Goal: Information Seeking & Learning: Learn about a topic

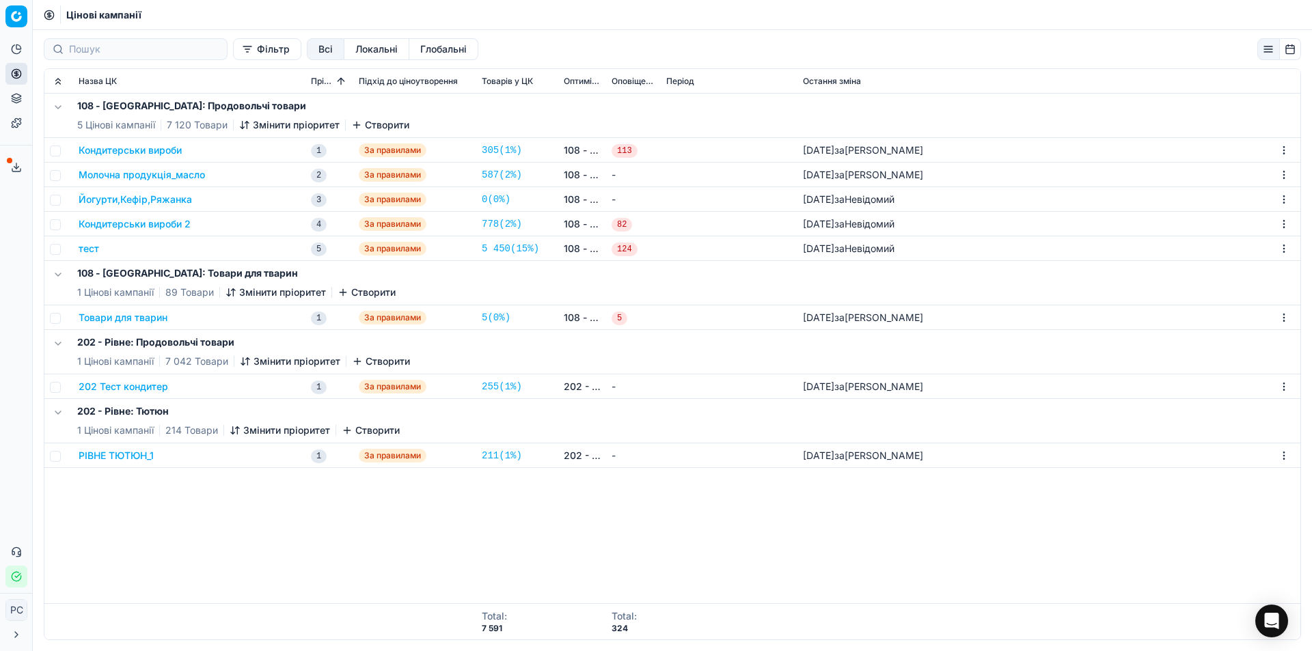
click at [148, 146] on button "Кондитерськи вироби" at bounding box center [130, 150] width 103 height 14
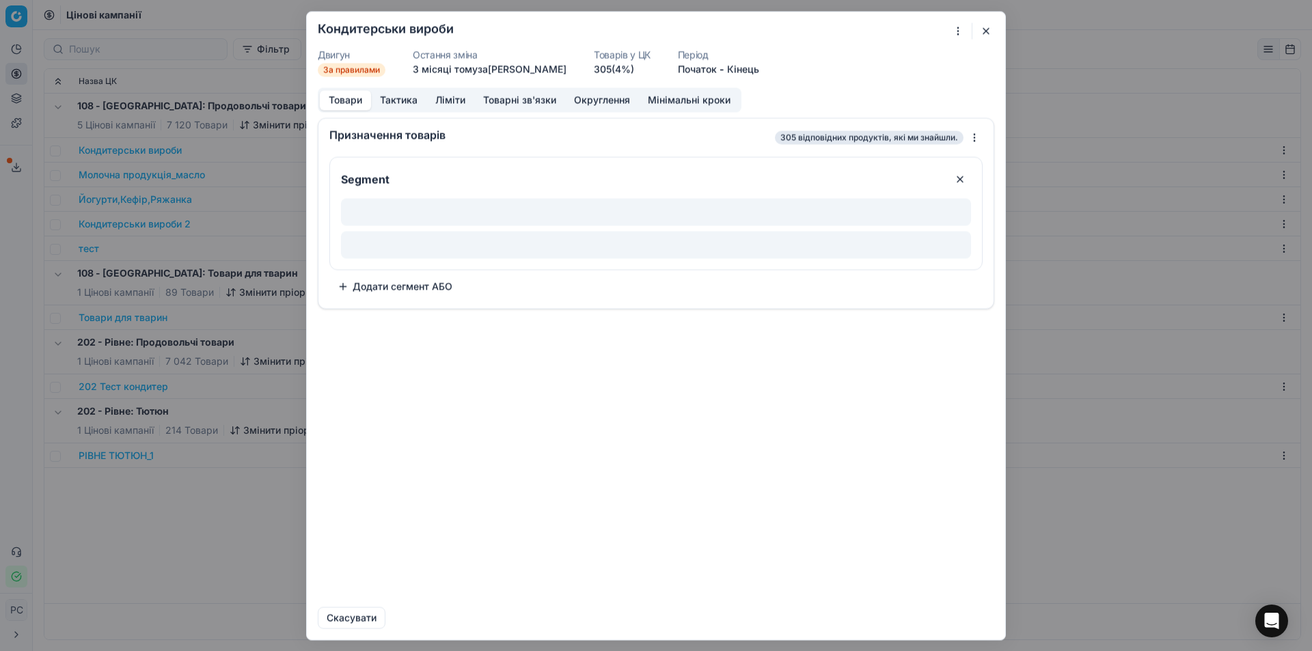
click at [359, 102] on button "Товари" at bounding box center [345, 100] width 51 height 20
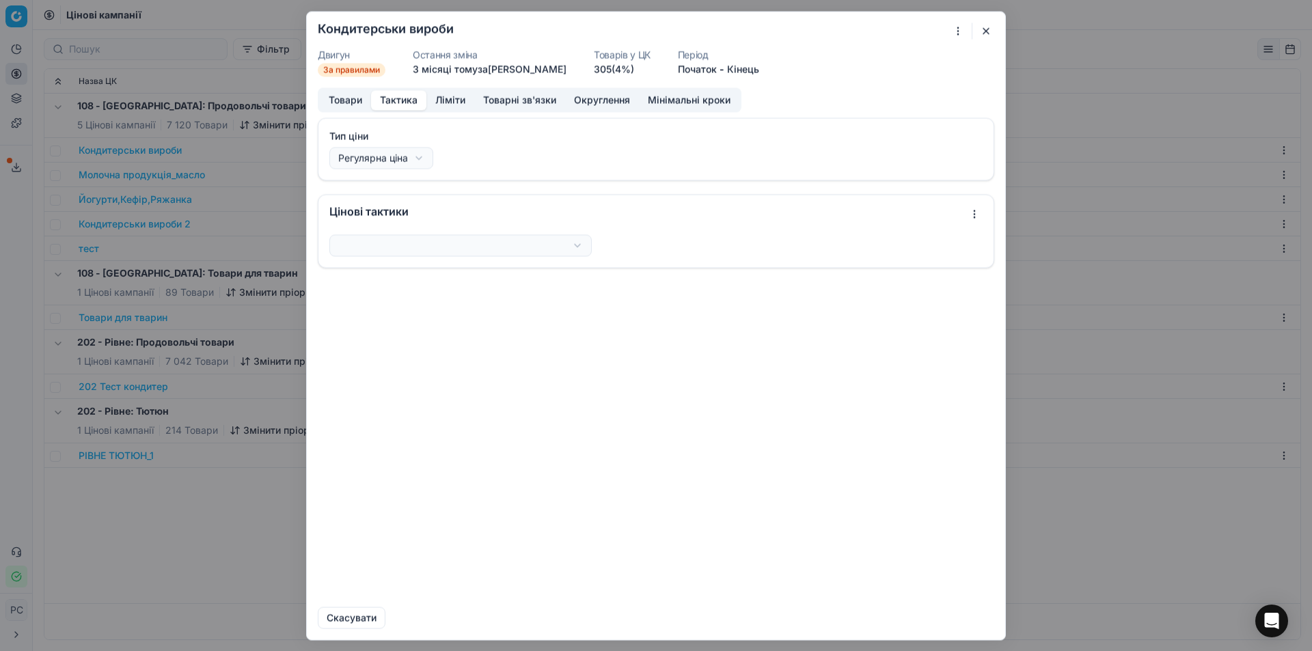
click at [406, 101] on button "Тактика" at bounding box center [398, 100] width 55 height 20
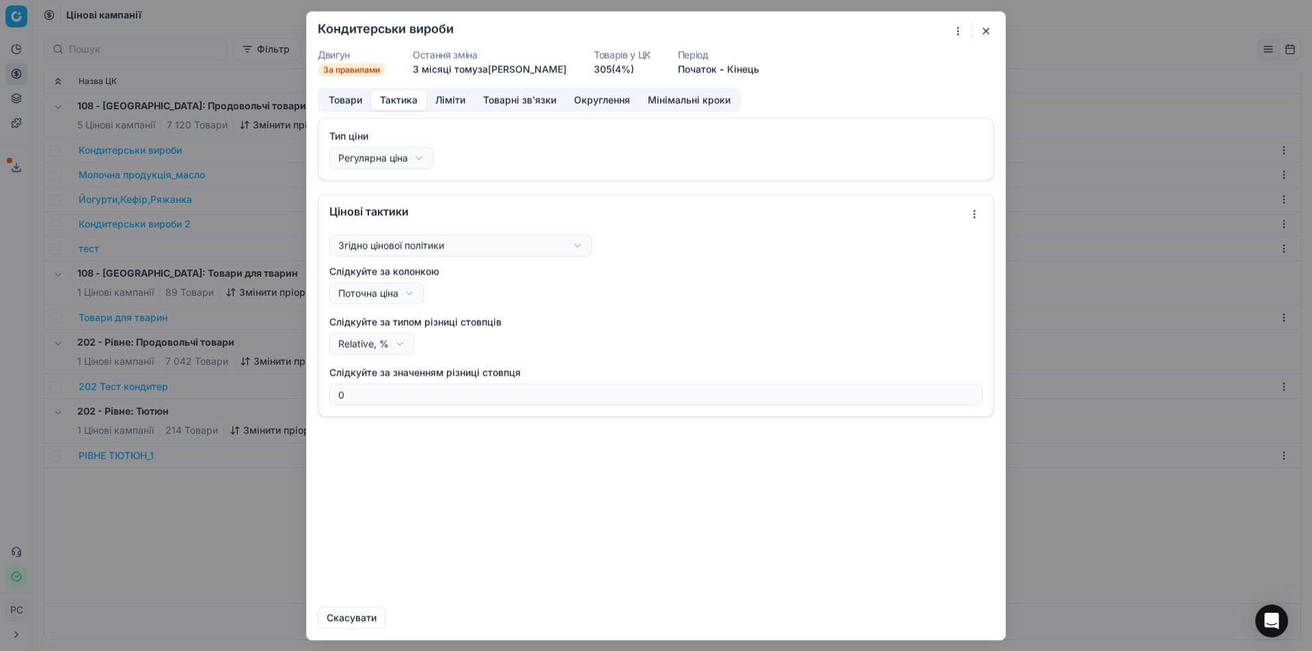
click at [355, 98] on button "Товари" at bounding box center [345, 100] width 51 height 20
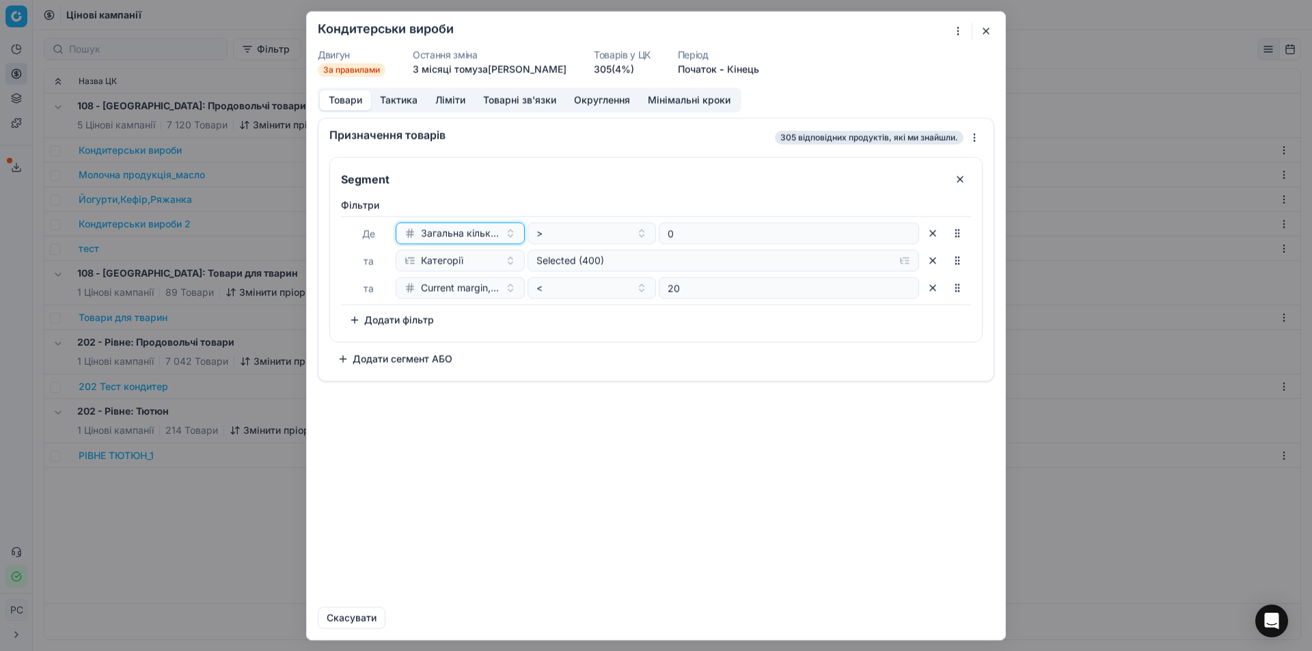
click at [495, 232] on span "Загальна кількість на складі" at bounding box center [460, 233] width 79 height 14
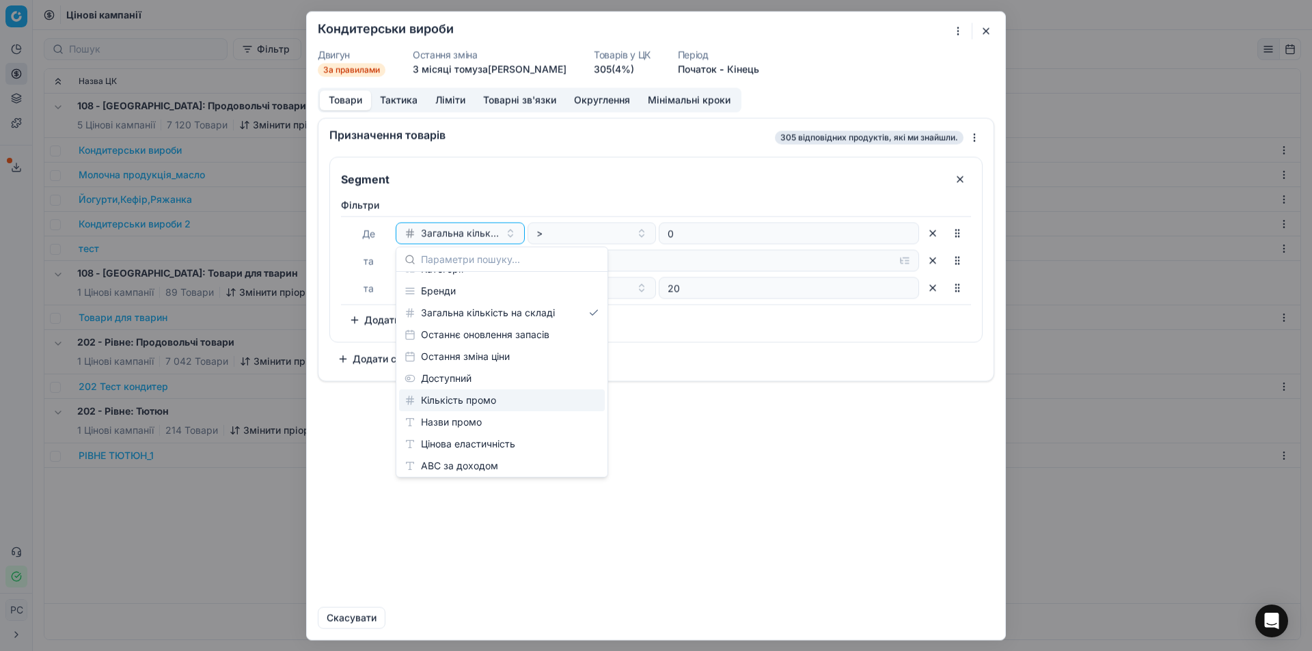
scroll to position [273, 0]
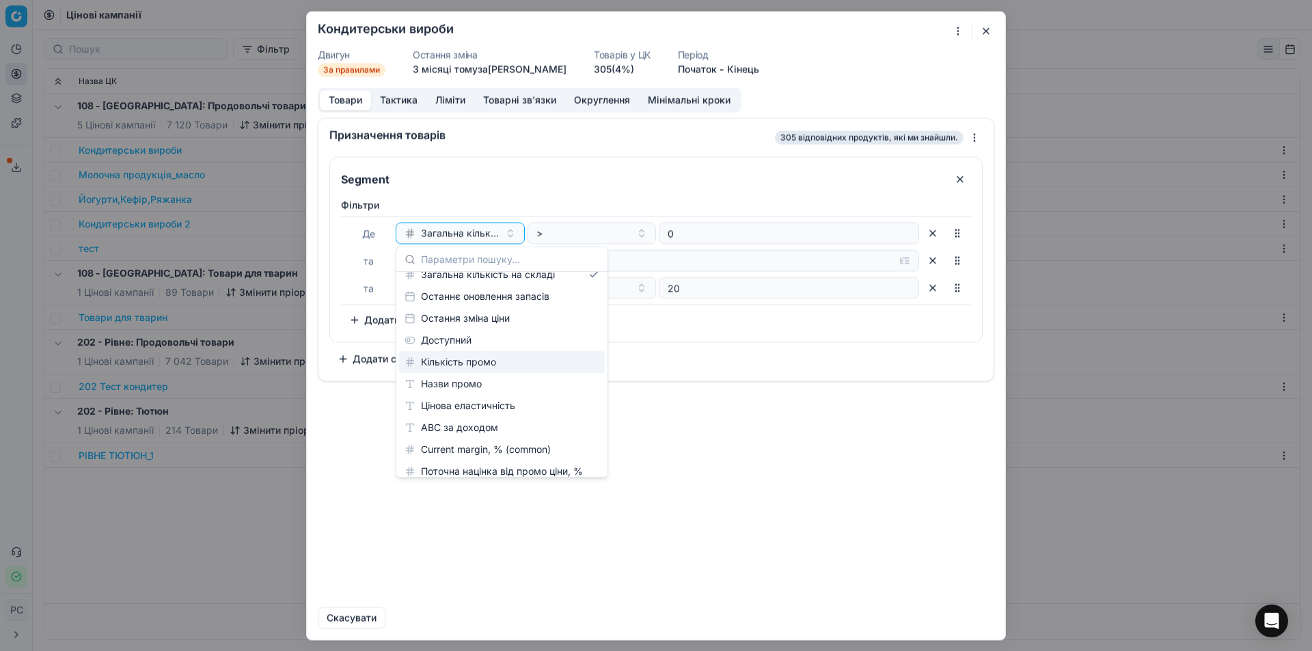
click at [701, 378] on div "Segment Фiльтри Де Загальна кількість на складі > 0 та Категорії Selected (400)…" at bounding box center [655, 266] width 675 height 230
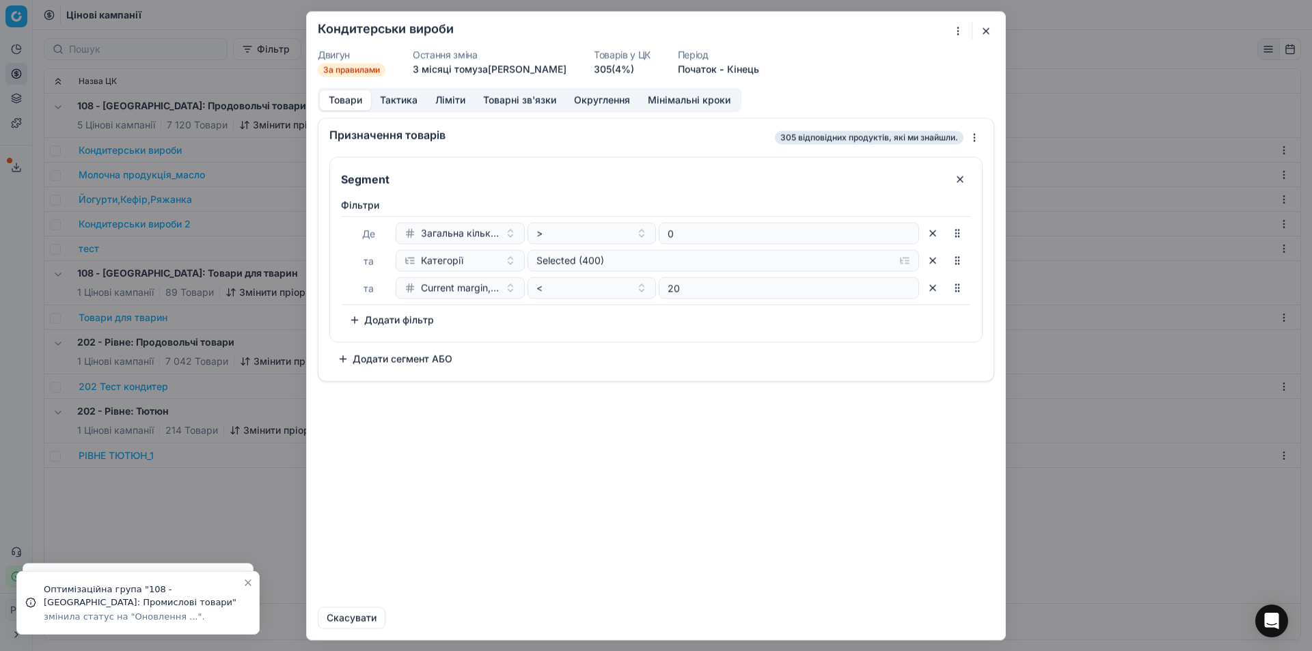
click at [986, 27] on button "button" at bounding box center [986, 31] width 16 height 16
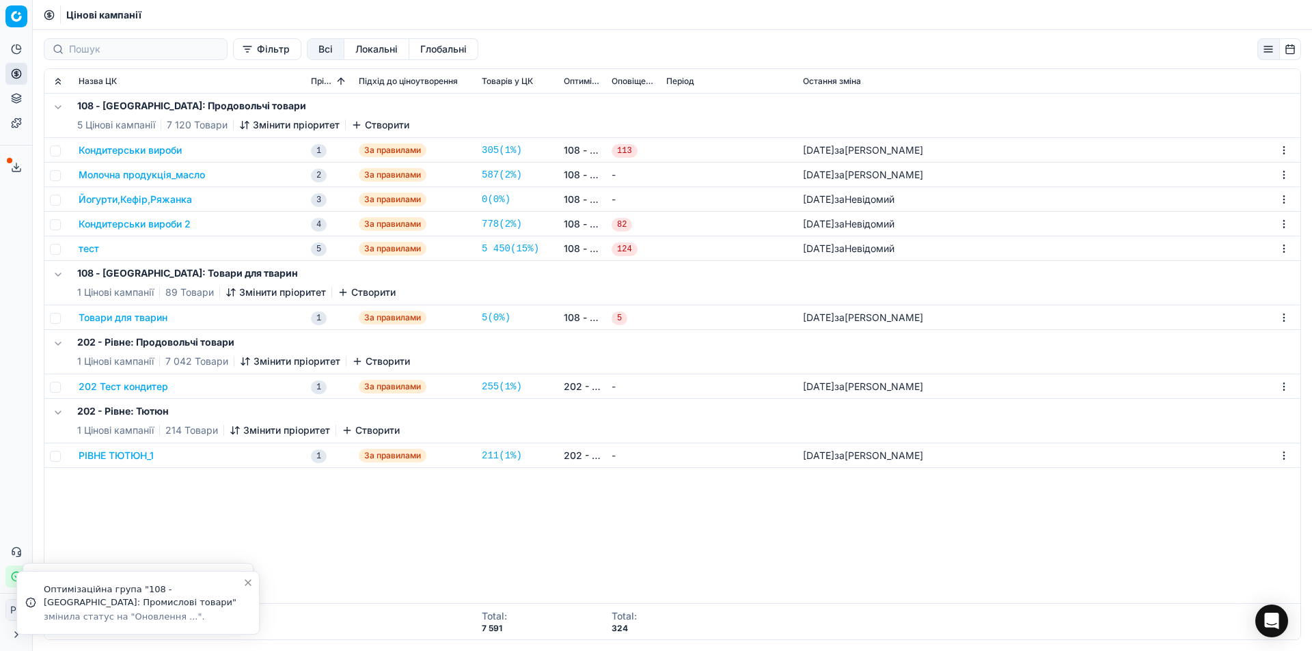
click at [984, 33] on div "Фільтр Всі Локальні Глобальні Назва ЦК Пріоритет Підхід до ціноутворення Товарі…" at bounding box center [672, 340] width 1279 height 621
click at [105, 146] on button "Кондитерськи вироби" at bounding box center [130, 150] width 103 height 14
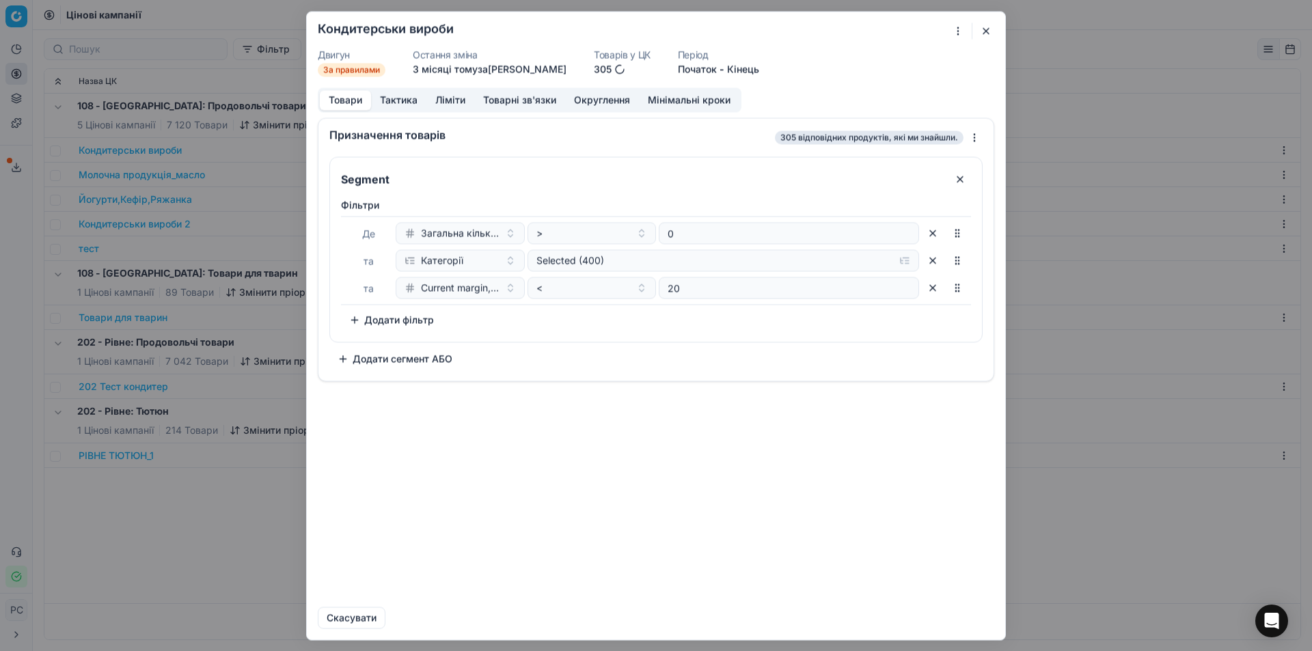
click at [458, 106] on button "Ліміти" at bounding box center [450, 100] width 48 height 20
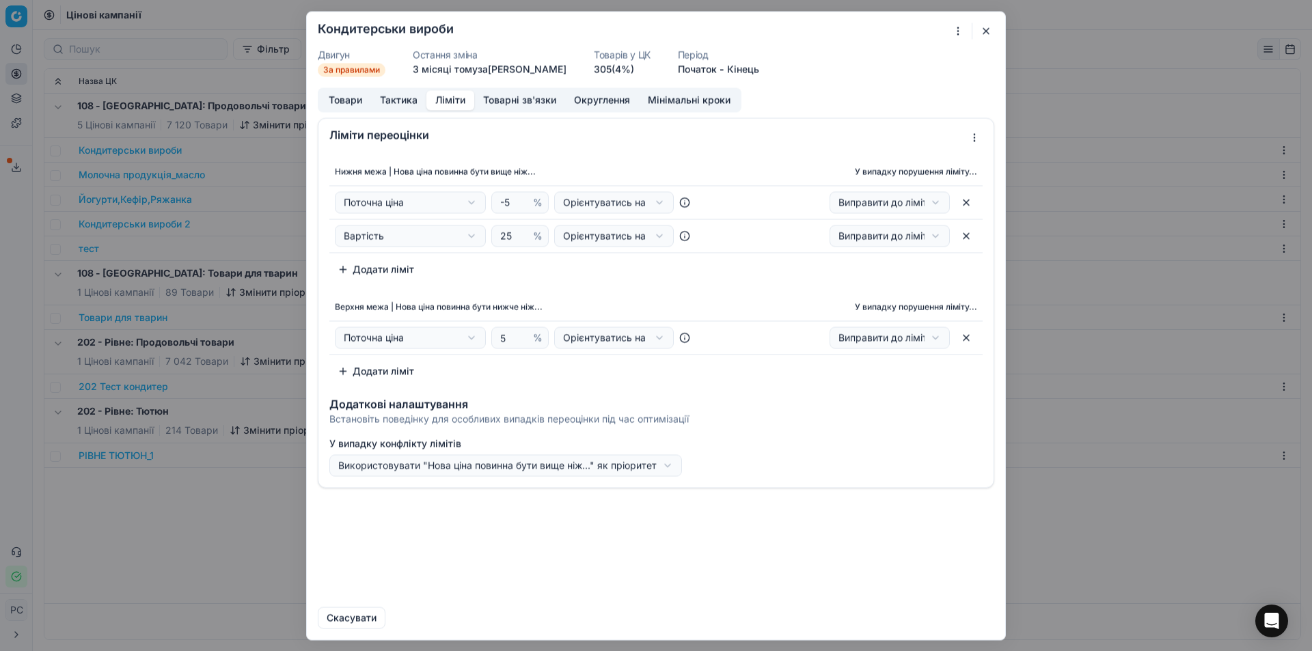
click at [404, 98] on button "Тактика" at bounding box center [398, 100] width 55 height 20
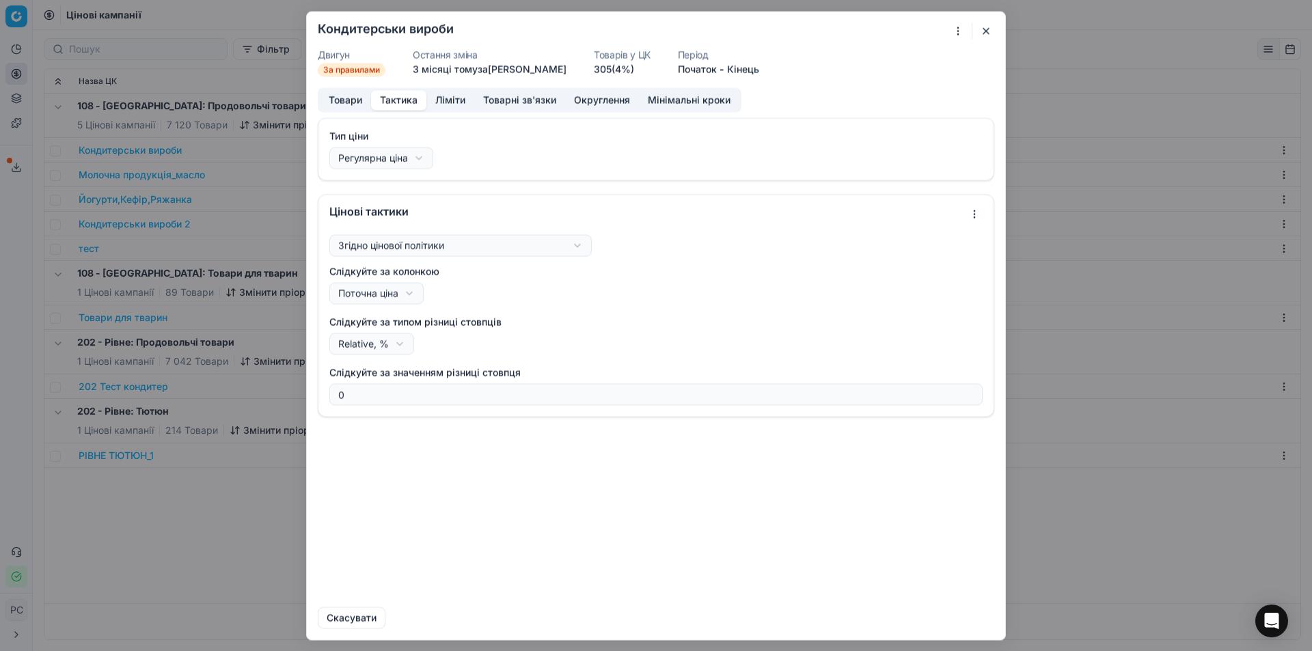
click at [427, 250] on div "Ми зберігаємо налаштування ЦК. Будь ласка, зачекайте, це може зайняти декілька …" at bounding box center [656, 325] width 1312 height 651
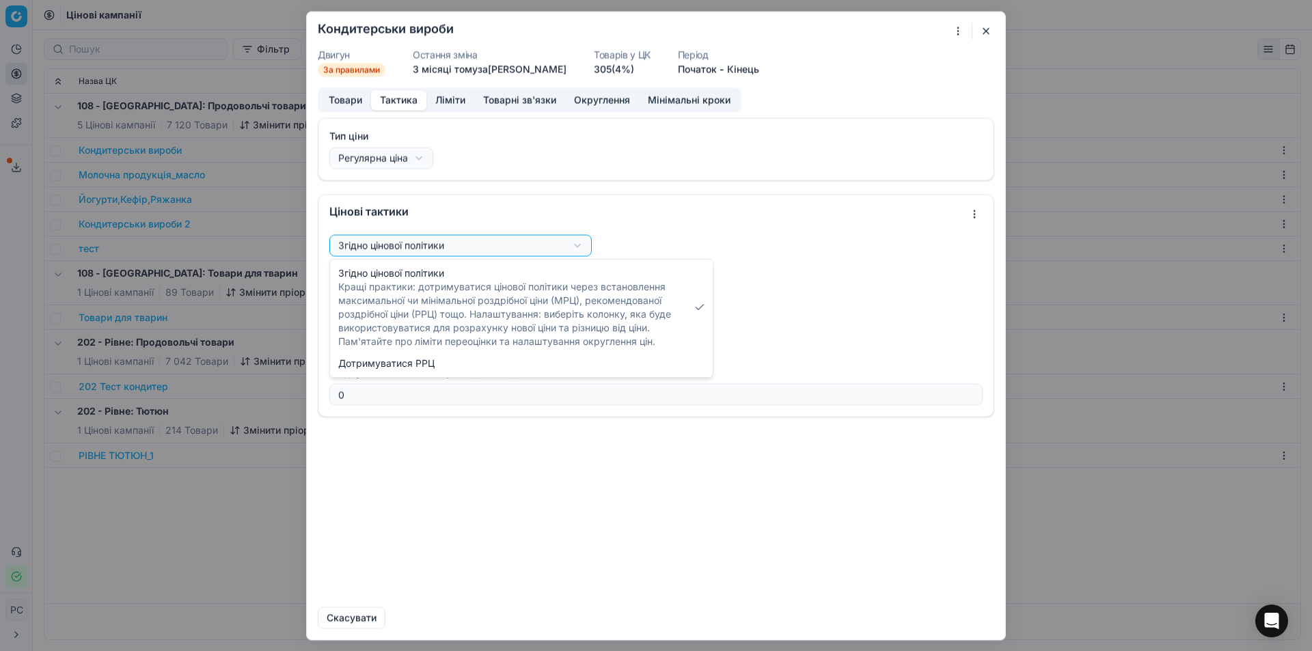
click at [494, 210] on div "Ми зберігаємо налаштування ЦК. Будь ласка, зачекайте, це може зайняти декілька …" at bounding box center [656, 325] width 1312 height 651
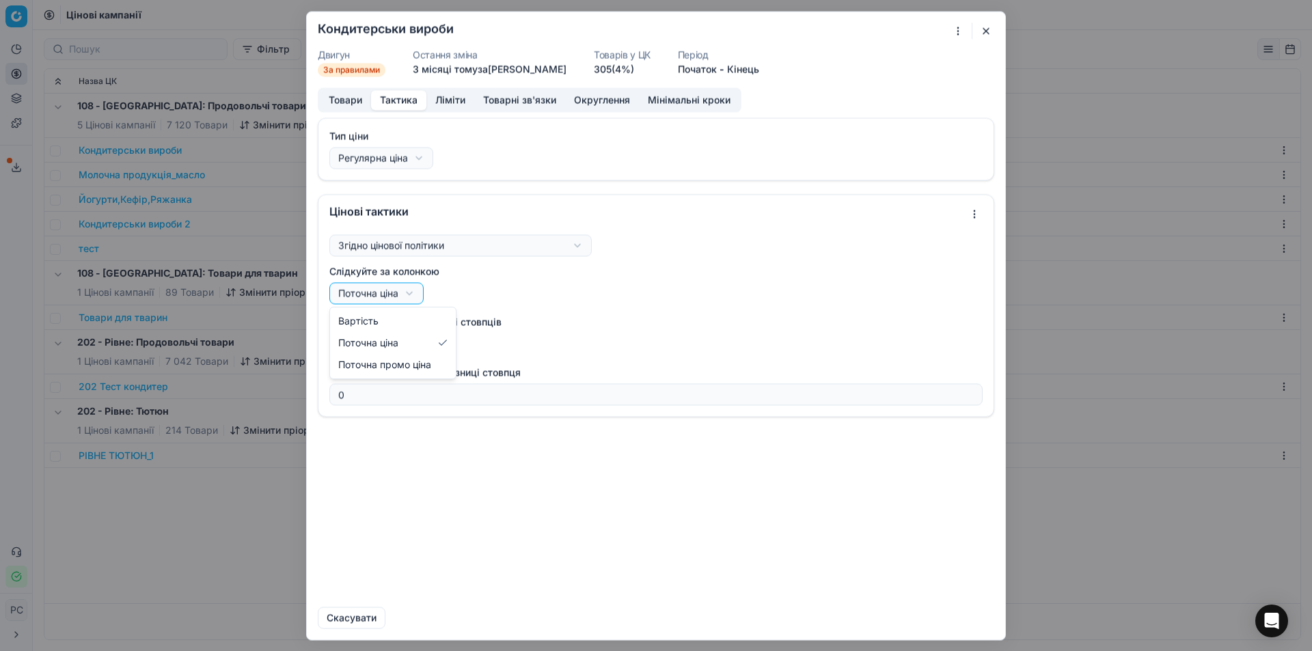
click at [398, 293] on div "Ми зберігаємо налаштування ЦК. Будь ласка, зачекайте, це може зайняти декілька …" at bounding box center [656, 325] width 1312 height 651
click at [497, 303] on div "Ми зберігаємо налаштування ЦК. Будь ласка, зачекайте, це може зайняти декілька …" at bounding box center [656, 325] width 1312 height 651
click at [398, 292] on div "Ми зберігаємо налаштування ЦК. Будь ласка, зачекайте, це може зайняти декілька …" at bounding box center [656, 325] width 1312 height 651
click at [420, 296] on div "Ми зберігаємо налаштування ЦК. Будь ласка, зачекайте, це може зайняти декілька …" at bounding box center [656, 325] width 1312 height 651
click at [981, 30] on button "button" at bounding box center [986, 31] width 16 height 16
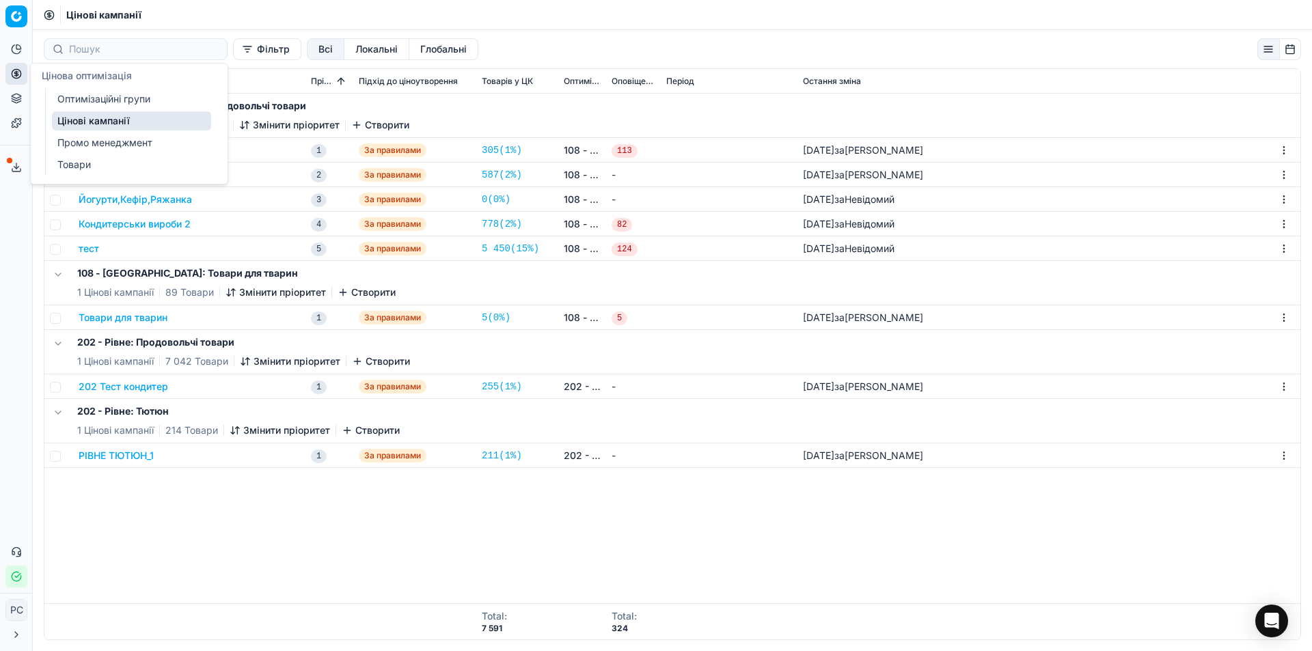
click at [87, 96] on link "Оптимізаційні групи" at bounding box center [131, 98] width 159 height 19
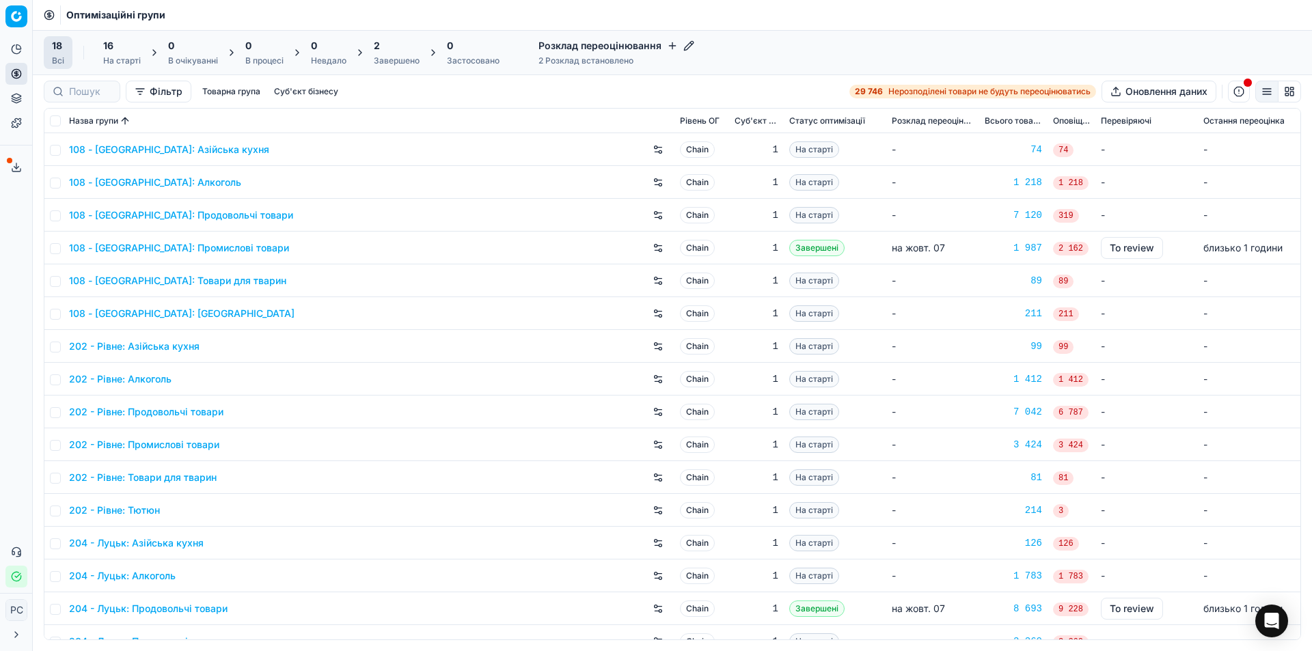
click at [106, 50] on span "16" at bounding box center [108, 46] width 10 height 14
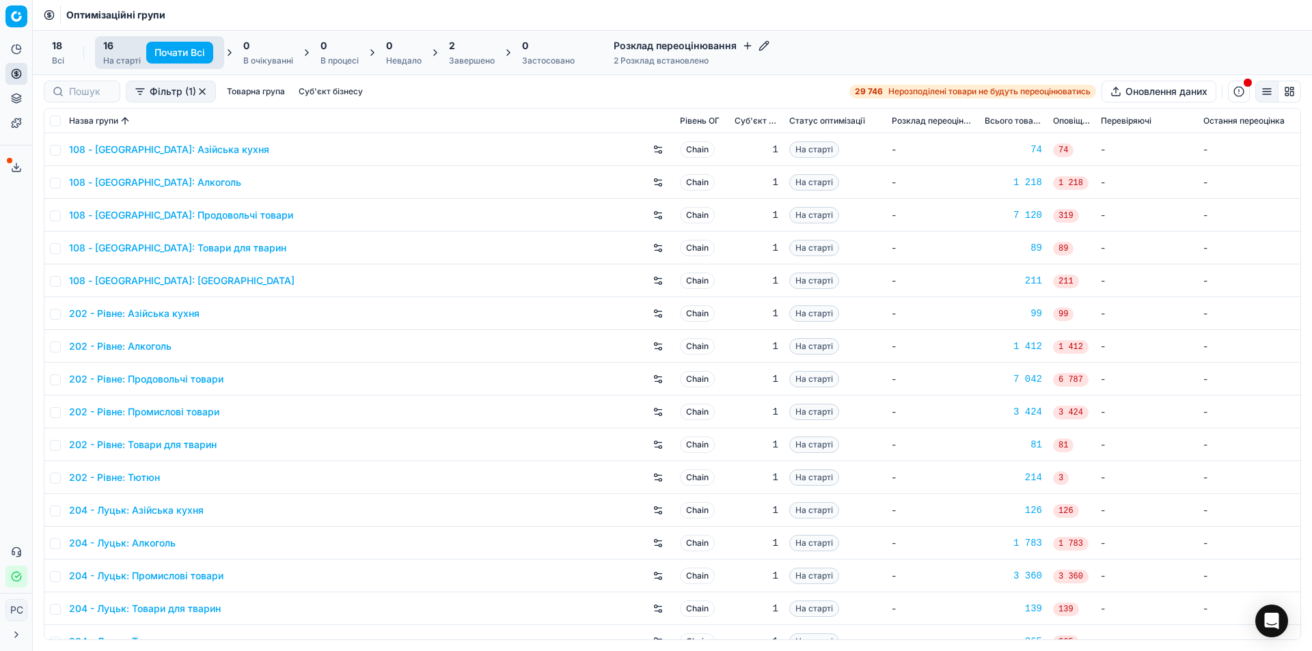
click at [229, 52] on icon at bounding box center [229, 52] width 11 height 11
click at [59, 49] on span "18" at bounding box center [57, 46] width 10 height 14
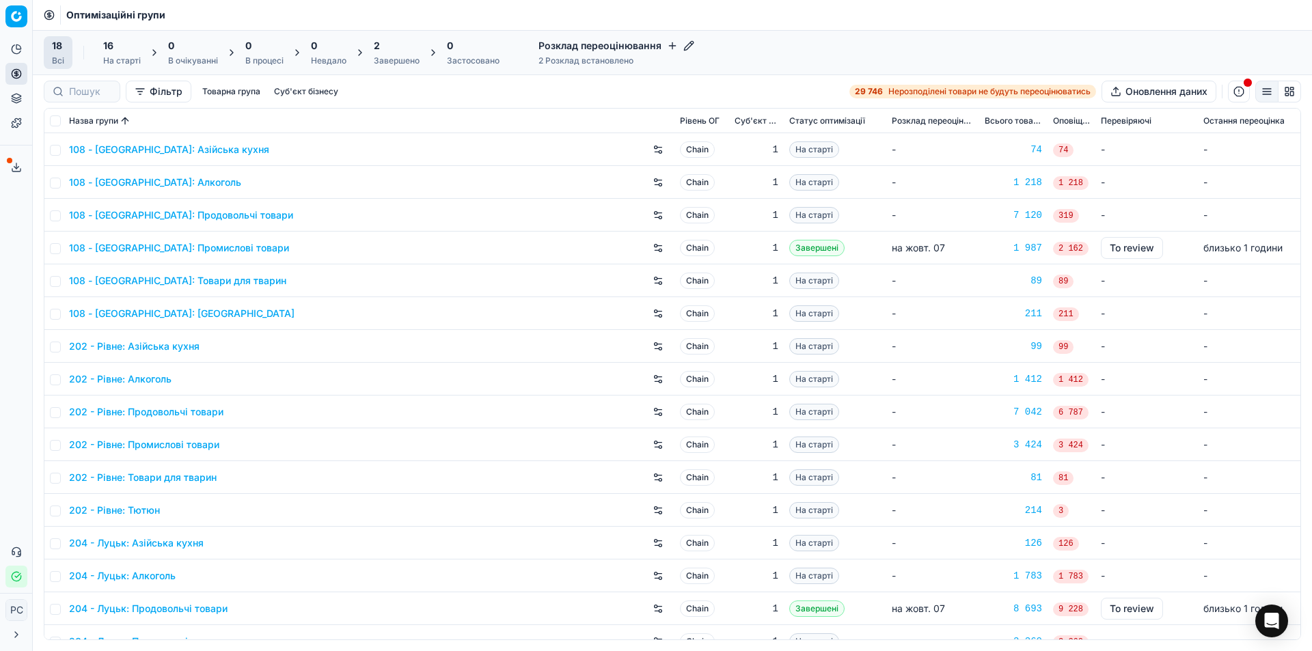
click at [214, 89] on button "Товарна група" at bounding box center [231, 91] width 69 height 16
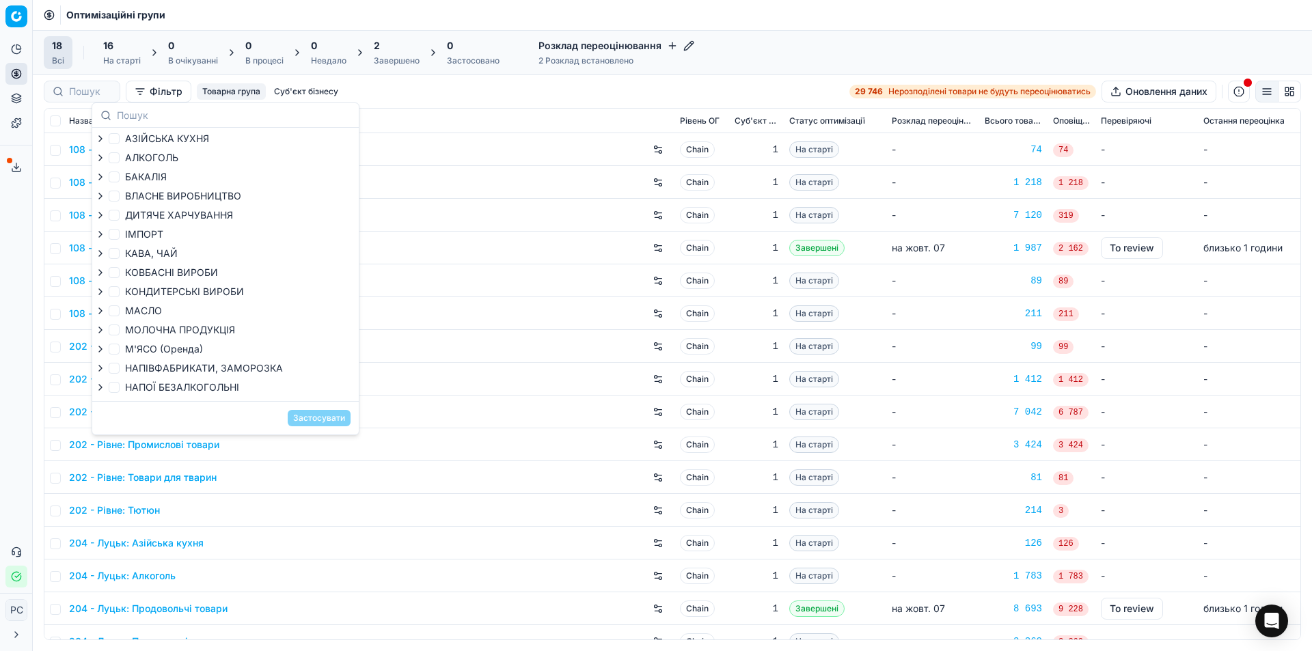
click at [214, 89] on button "Товарна група" at bounding box center [231, 91] width 69 height 16
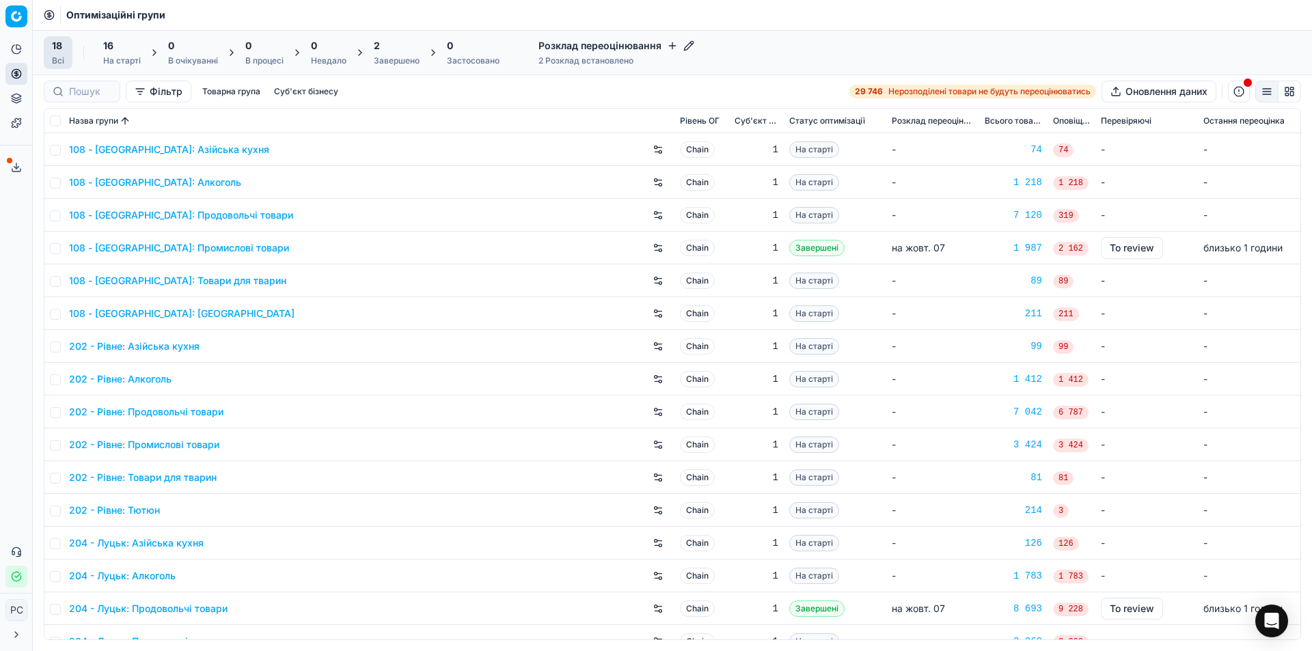
click at [289, 91] on button "Суб'єкт бізнесу" at bounding box center [305, 91] width 75 height 16
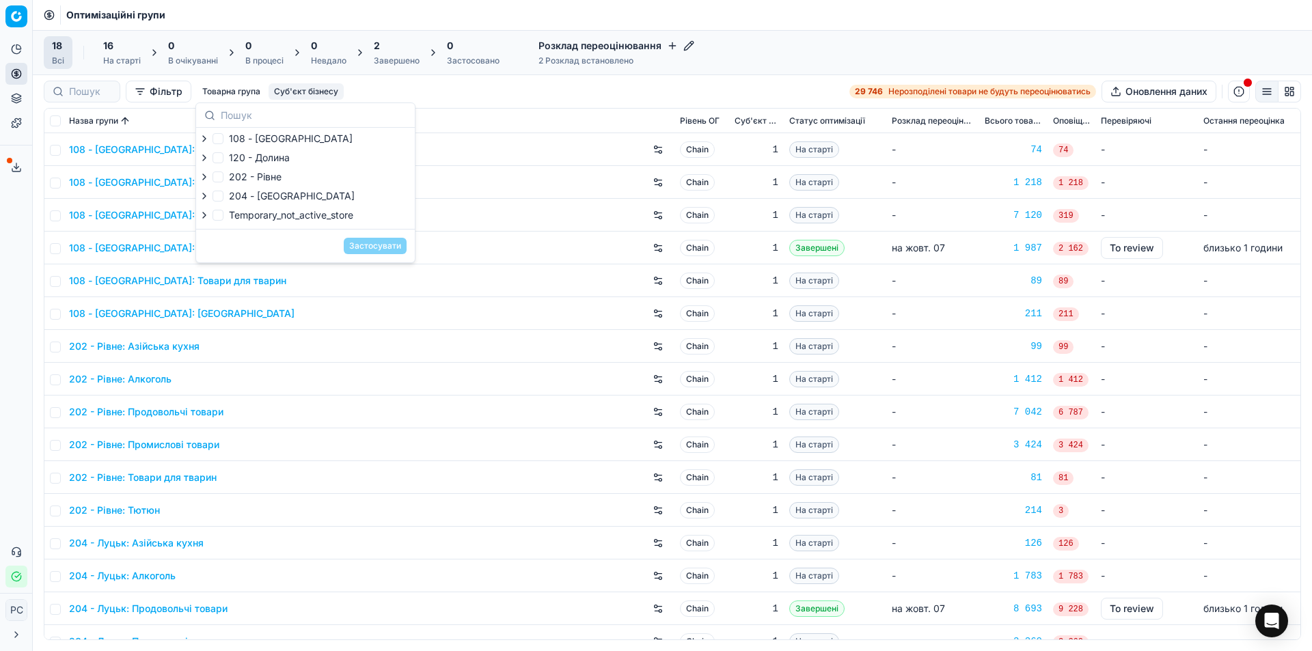
click at [174, 89] on button "Фільтр" at bounding box center [159, 92] width 66 height 22
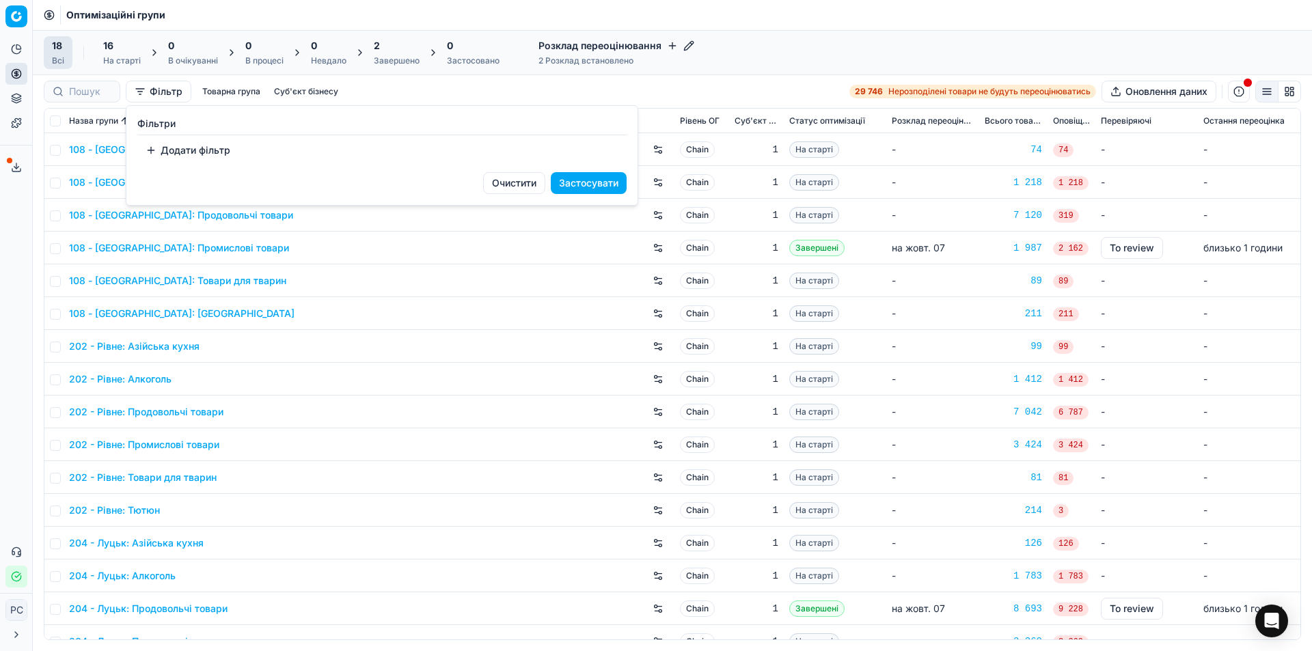
click at [202, 89] on html "Pricing platform Аналітика Цінова оптимізація Асортимент продукції Шаблони Серв…" at bounding box center [656, 325] width 1312 height 651
click at [204, 89] on button "Товарна група" at bounding box center [231, 91] width 69 height 16
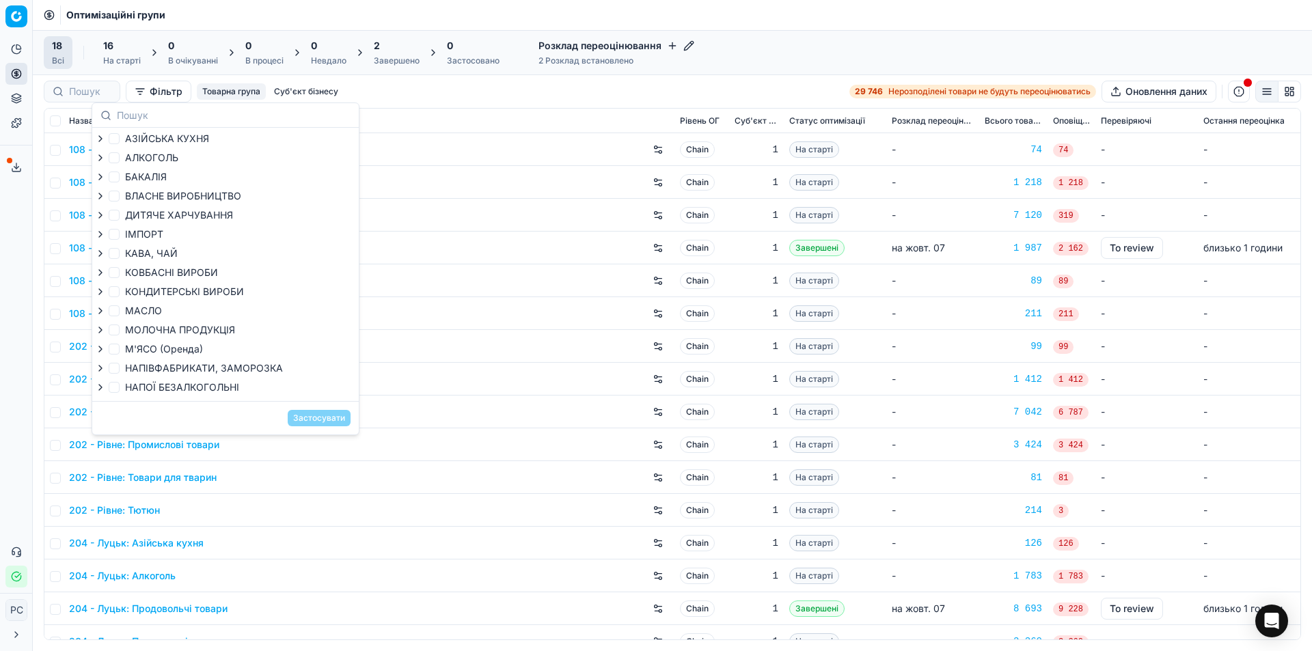
click at [102, 137] on icon "button" at bounding box center [100, 138] width 11 height 11
click at [100, 154] on icon "button" at bounding box center [100, 157] width 11 height 11
click at [136, 174] on div at bounding box center [132, 175] width 14 height 11
click at [133, 174] on icon "button" at bounding box center [130, 175] width 11 height 11
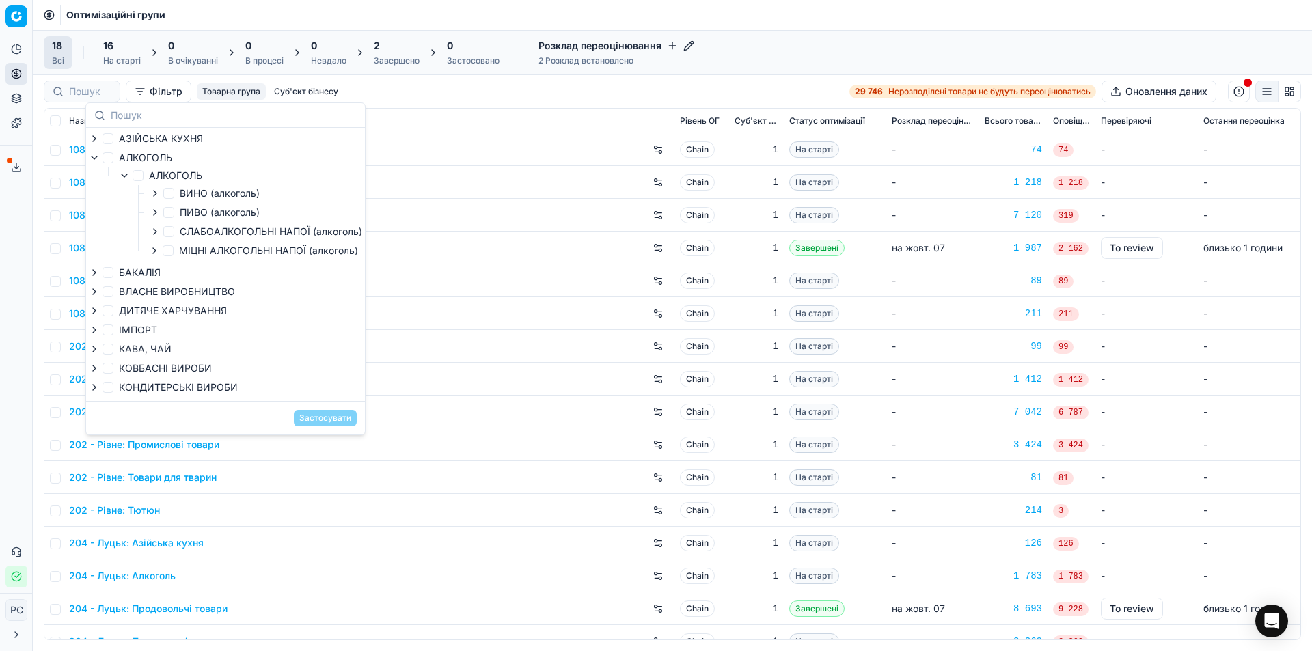
click at [126, 176] on icon "button" at bounding box center [124, 175] width 11 height 11
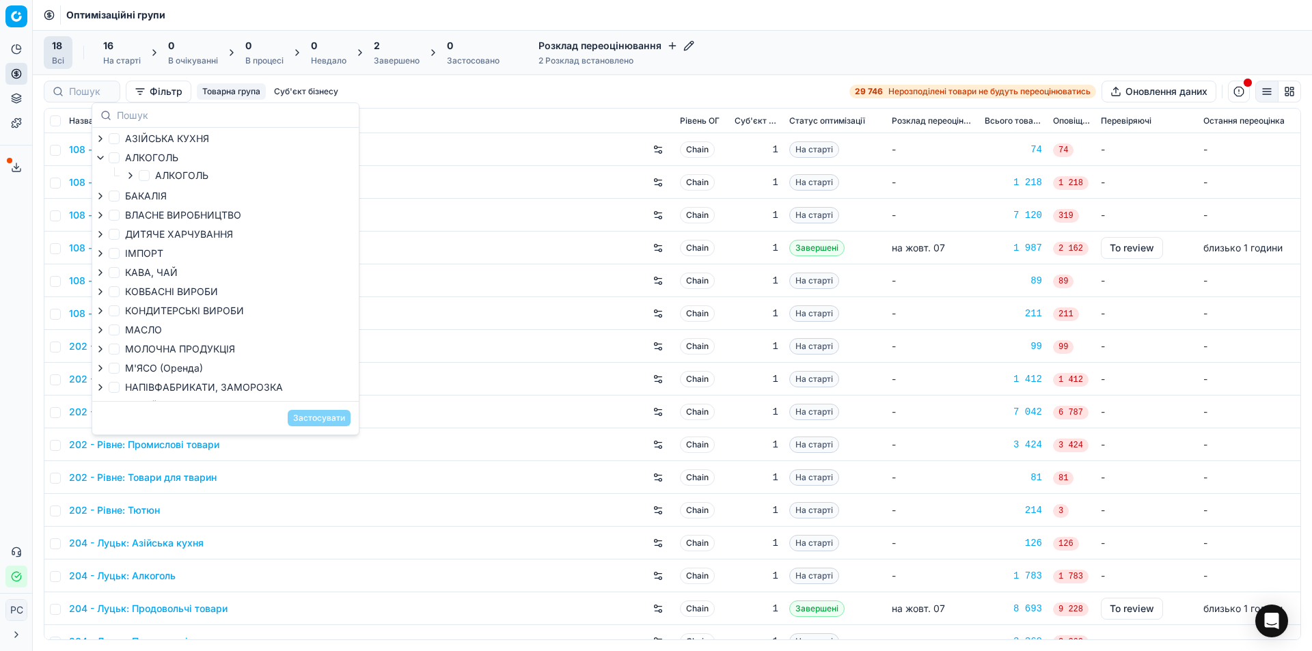
click at [103, 158] on icon "button" at bounding box center [100, 157] width 11 height 11
click at [100, 175] on icon "button" at bounding box center [100, 176] width 3 height 5
click at [101, 176] on icon "button" at bounding box center [100, 176] width 11 height 11
click at [100, 156] on icon "button" at bounding box center [100, 157] width 11 height 11
click at [129, 176] on icon "button" at bounding box center [130, 175] width 11 height 11
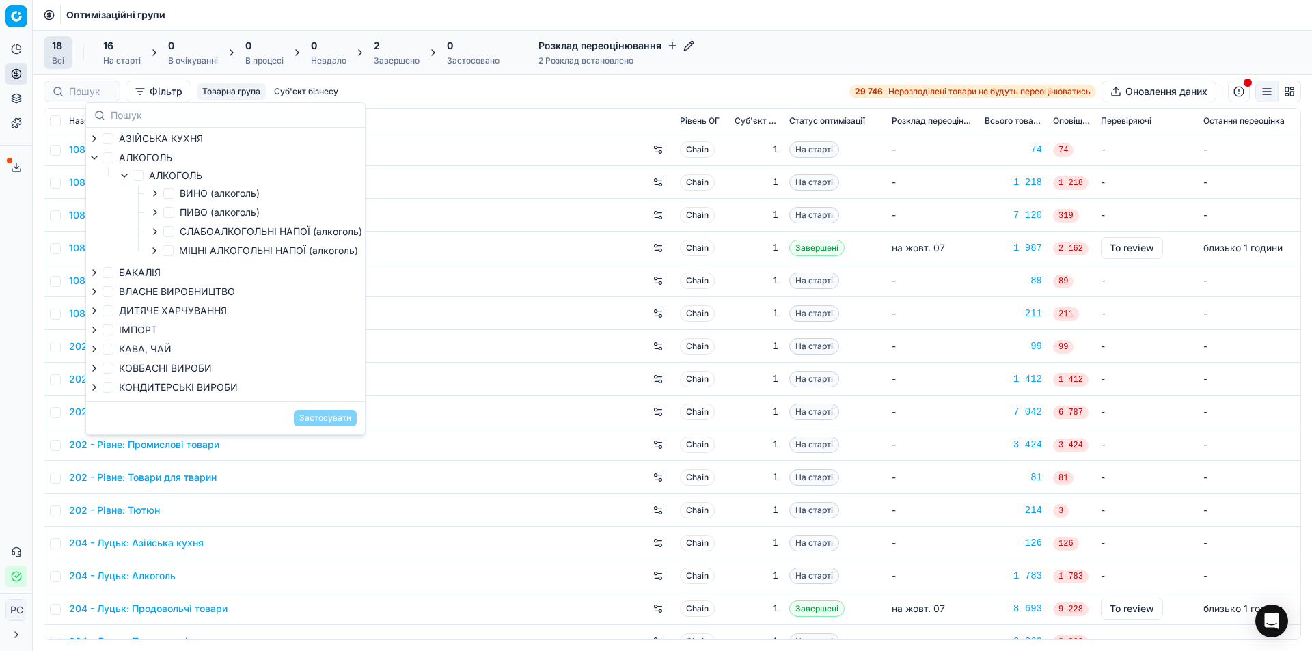
click at [155, 192] on icon "button" at bounding box center [155, 193] width 11 height 11
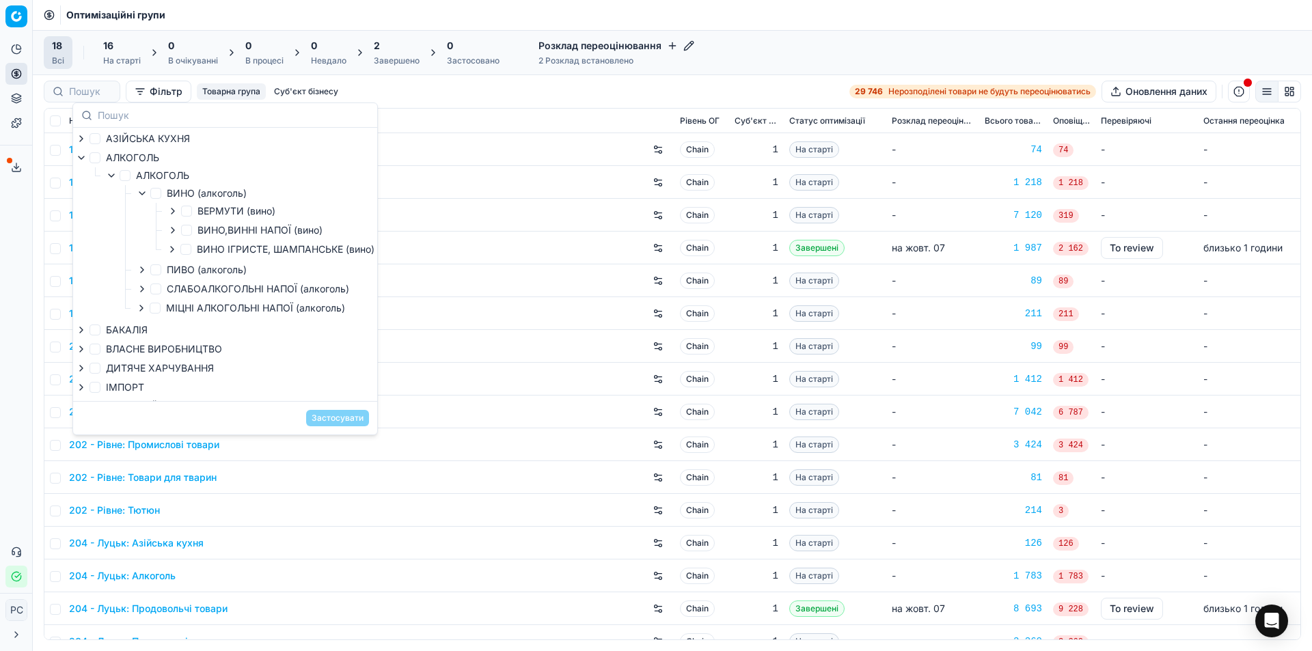
click at [143, 193] on icon "button" at bounding box center [141, 193] width 5 height 3
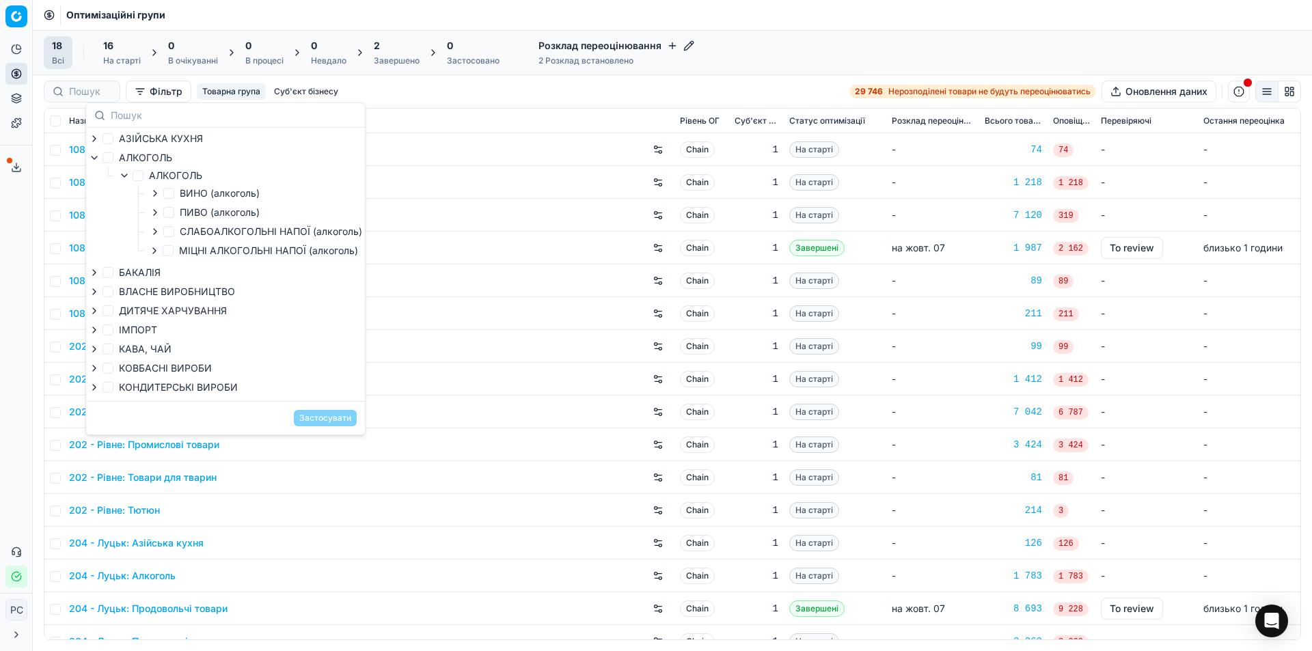
click at [159, 214] on icon "button" at bounding box center [155, 212] width 11 height 11
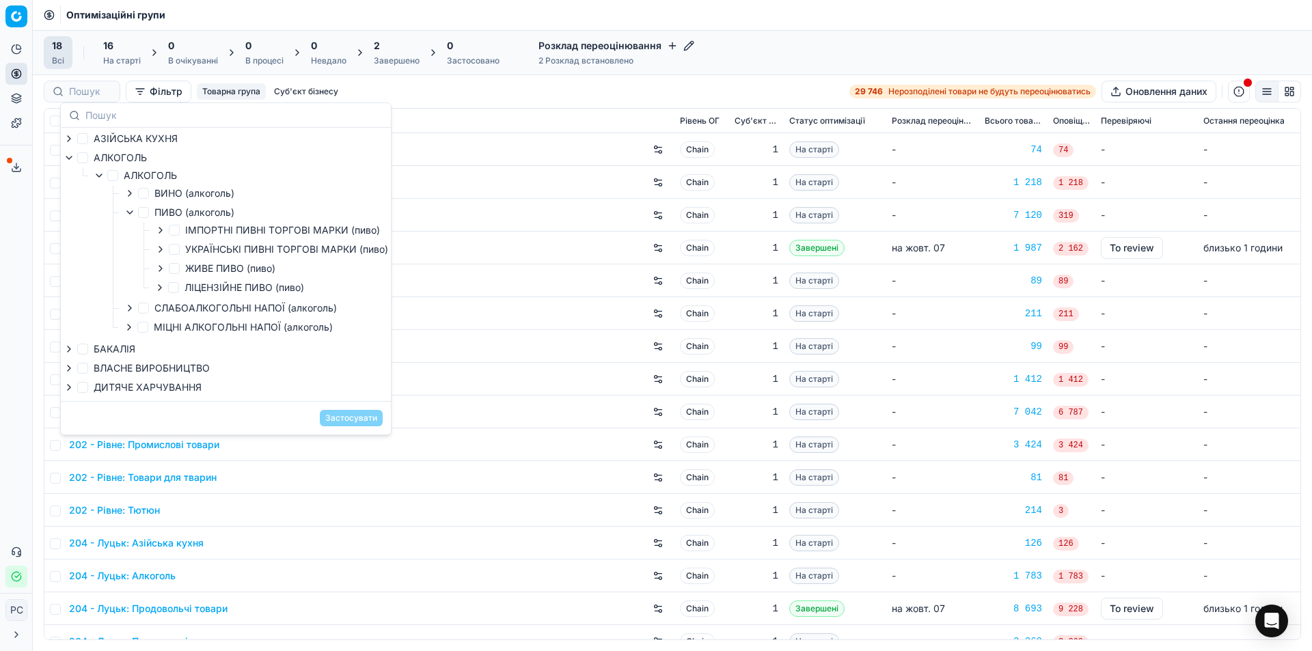
click at [134, 212] on icon "button" at bounding box center [129, 212] width 11 height 11
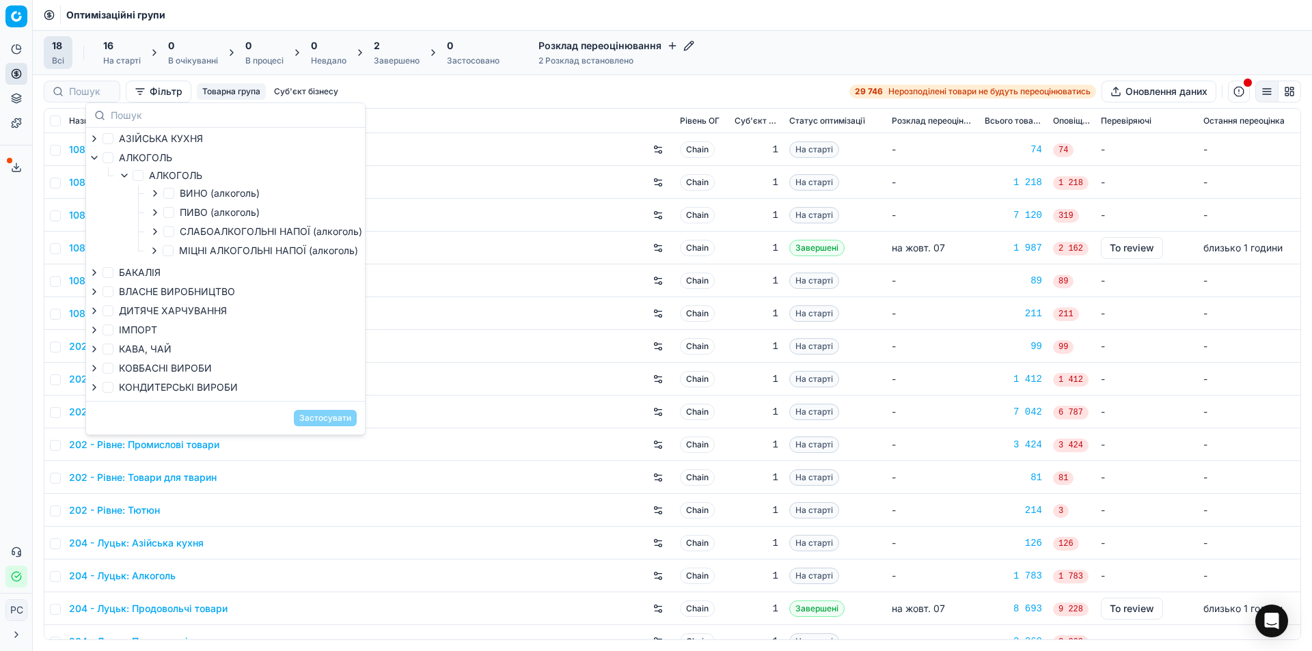
click at [157, 232] on icon "button" at bounding box center [155, 231] width 11 height 11
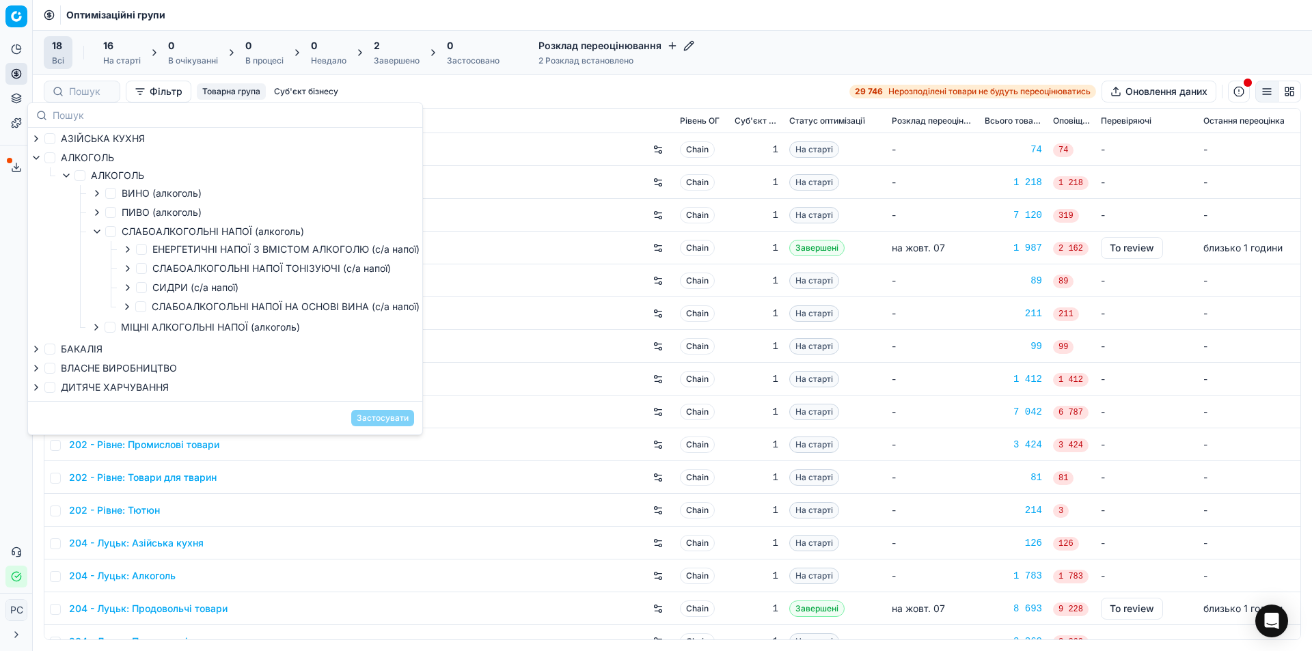
click at [98, 231] on icon "button" at bounding box center [97, 231] width 11 height 11
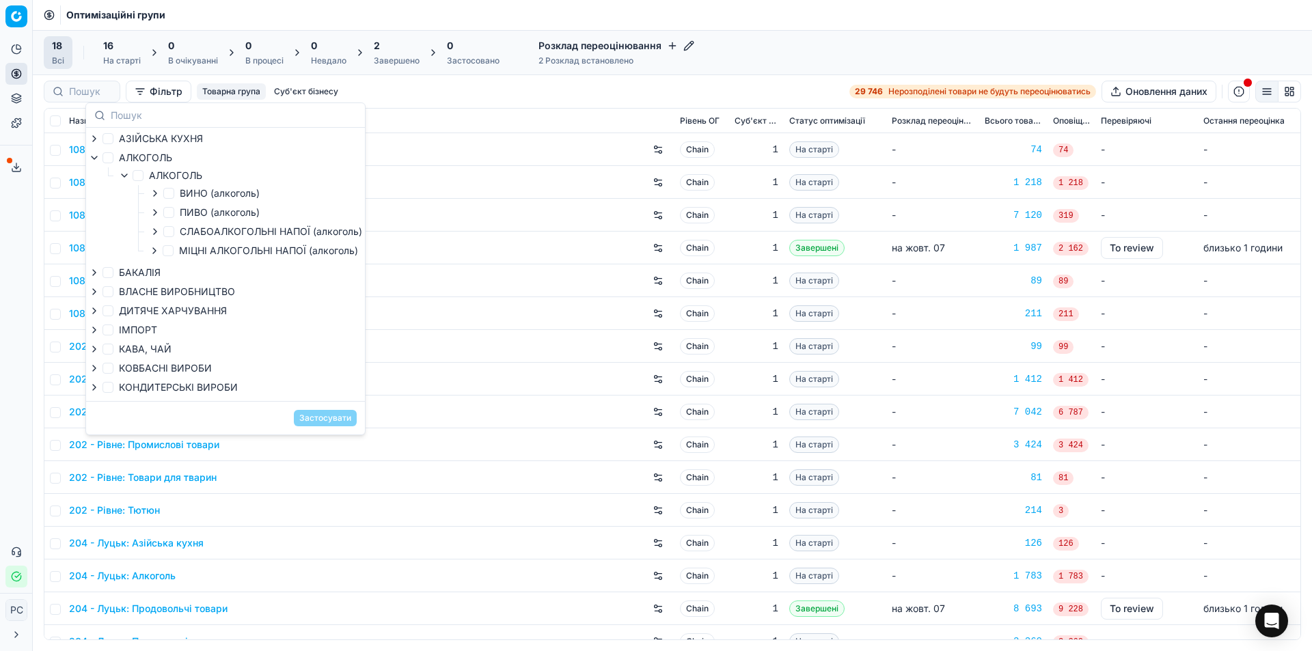
click at [157, 250] on icon "button" at bounding box center [154, 250] width 11 height 11
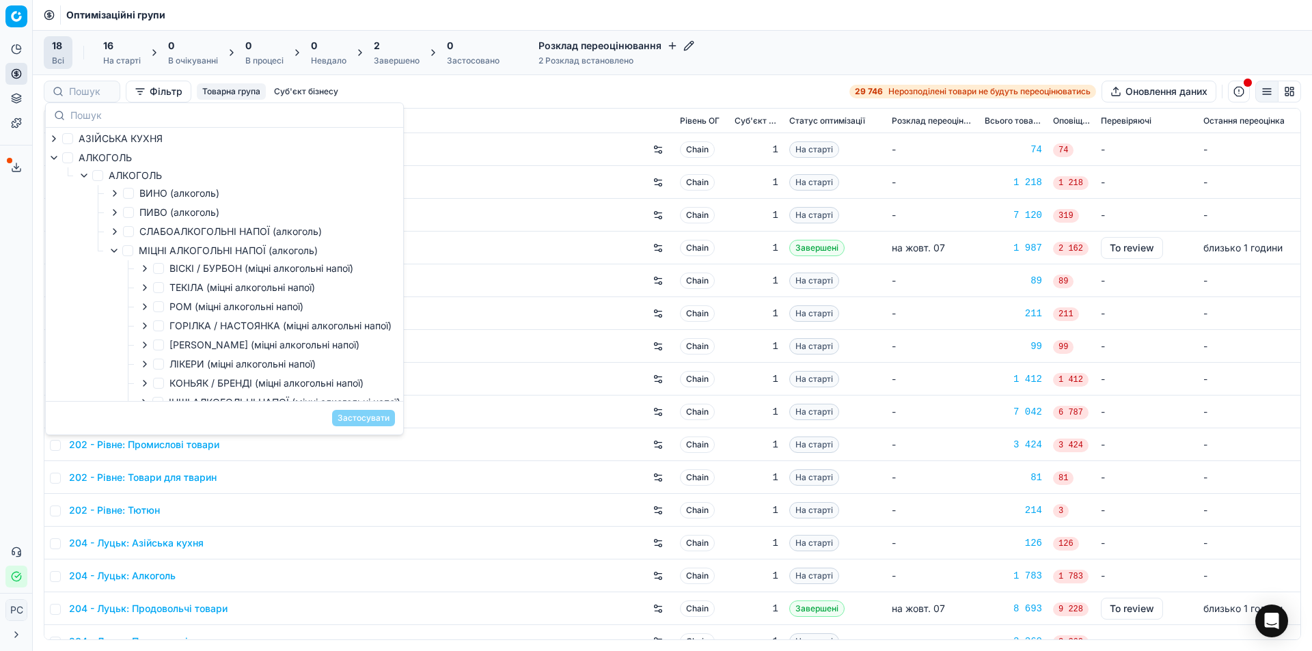
click at [110, 246] on icon "button" at bounding box center [114, 250] width 11 height 11
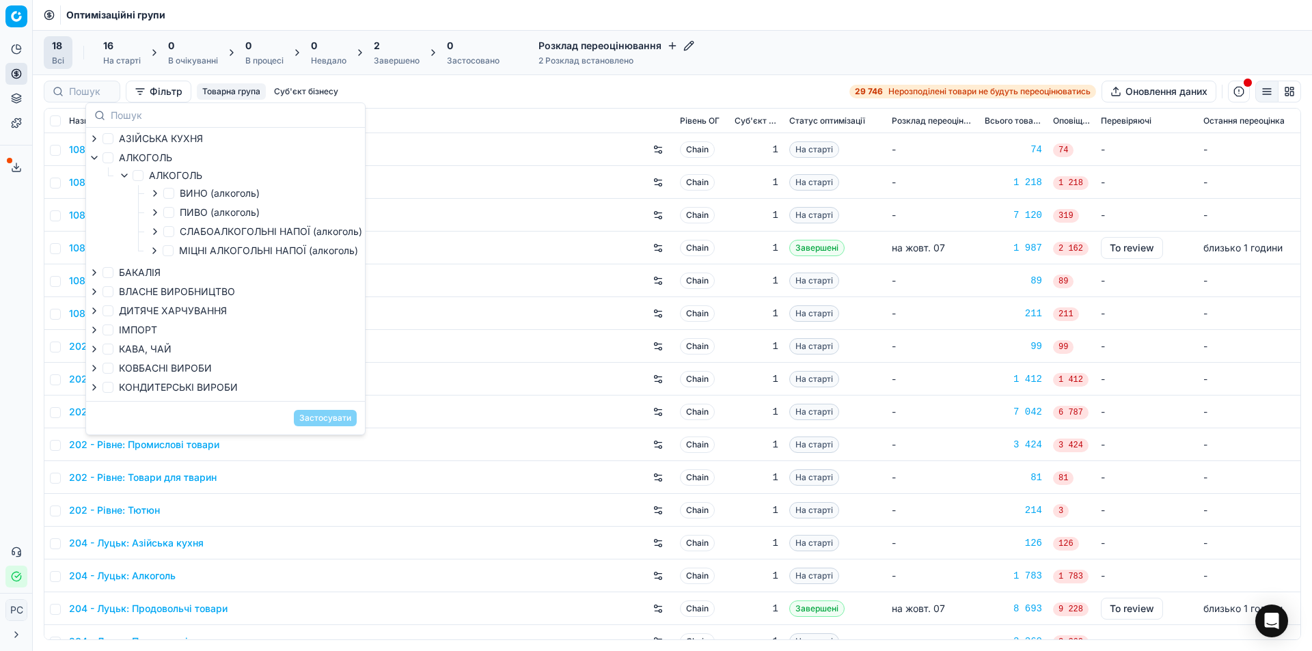
click at [124, 176] on icon "button" at bounding box center [124, 175] width 11 height 11
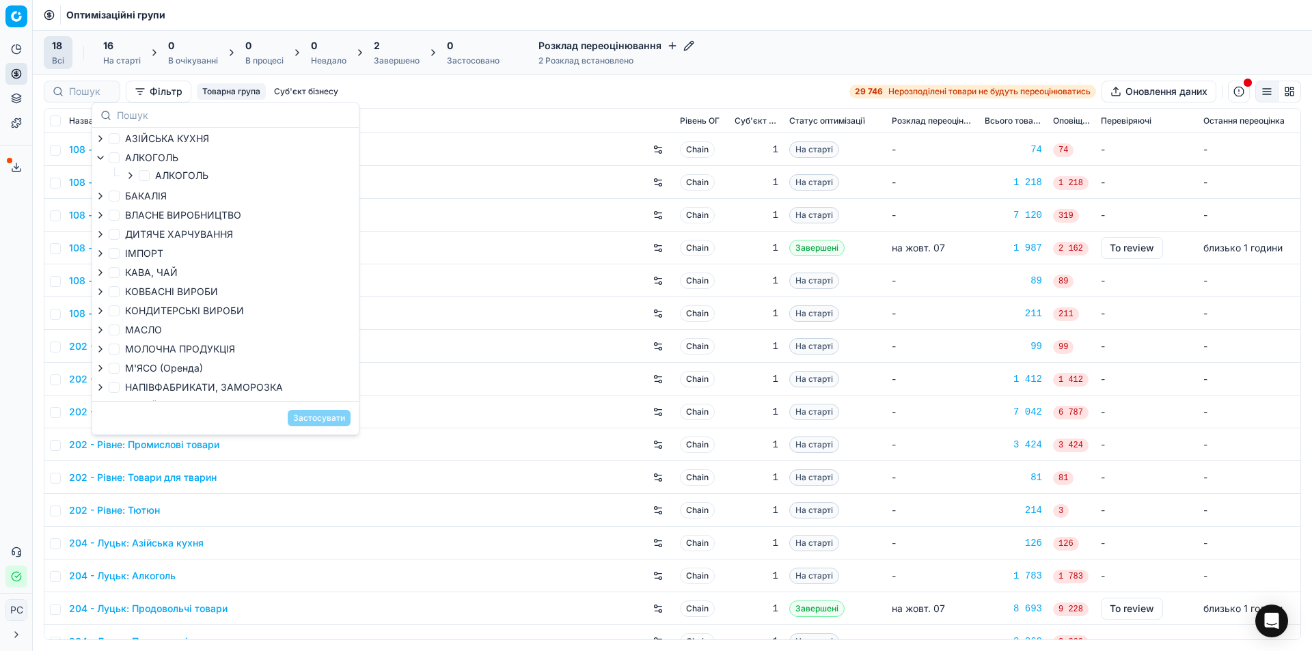
click at [105, 161] on icon "button" at bounding box center [100, 157] width 11 height 11
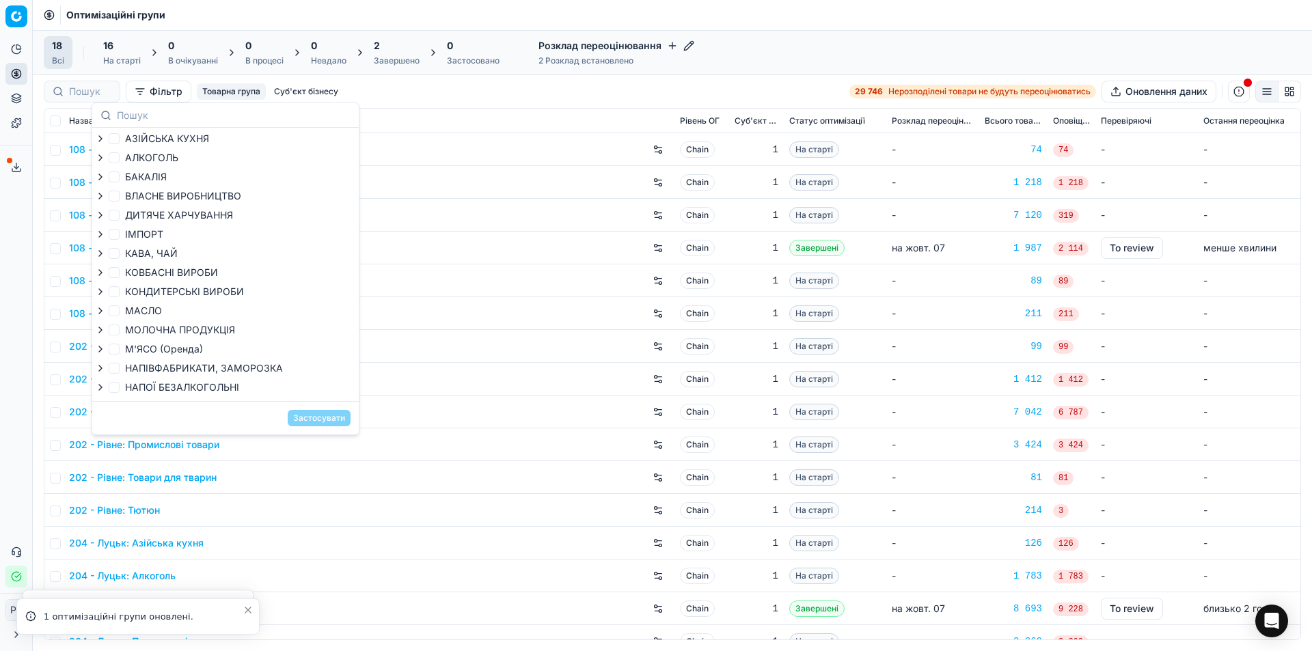
click at [439, 17] on div "Оптимізаційні групи" at bounding box center [672, 15] width 1279 height 30
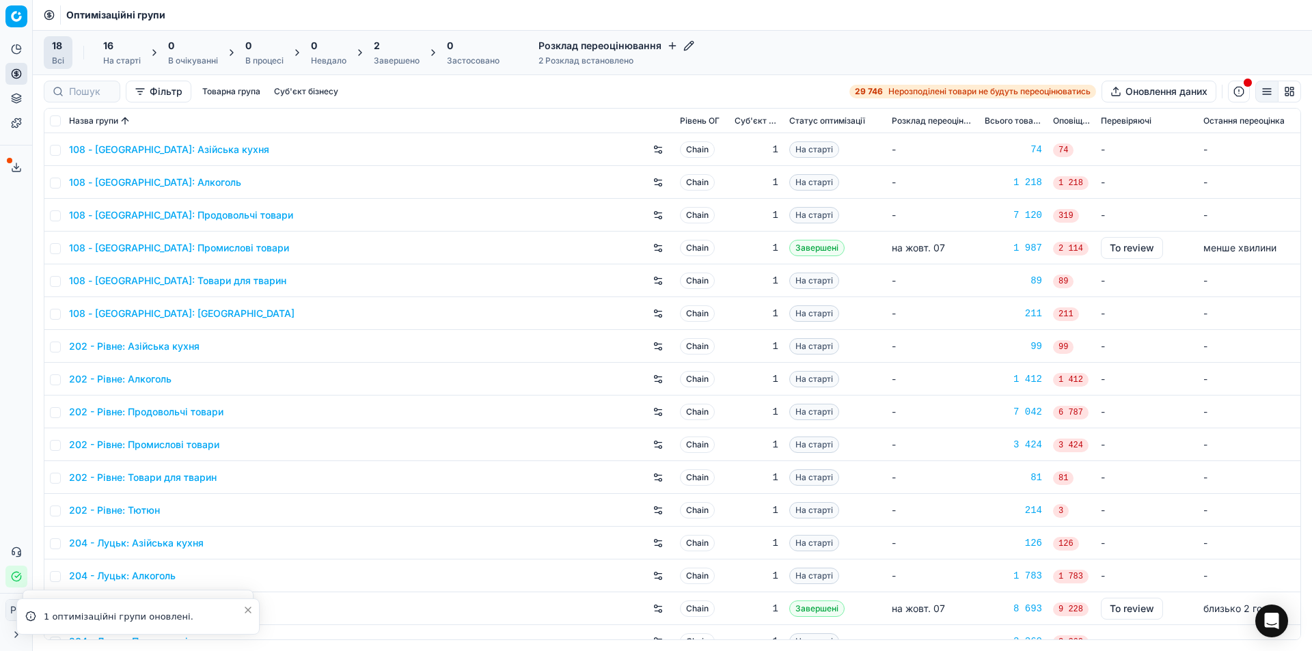
click at [121, 146] on link "108 - [GEOGRAPHIC_DATA]: Азійська кухня" at bounding box center [169, 150] width 200 height 14
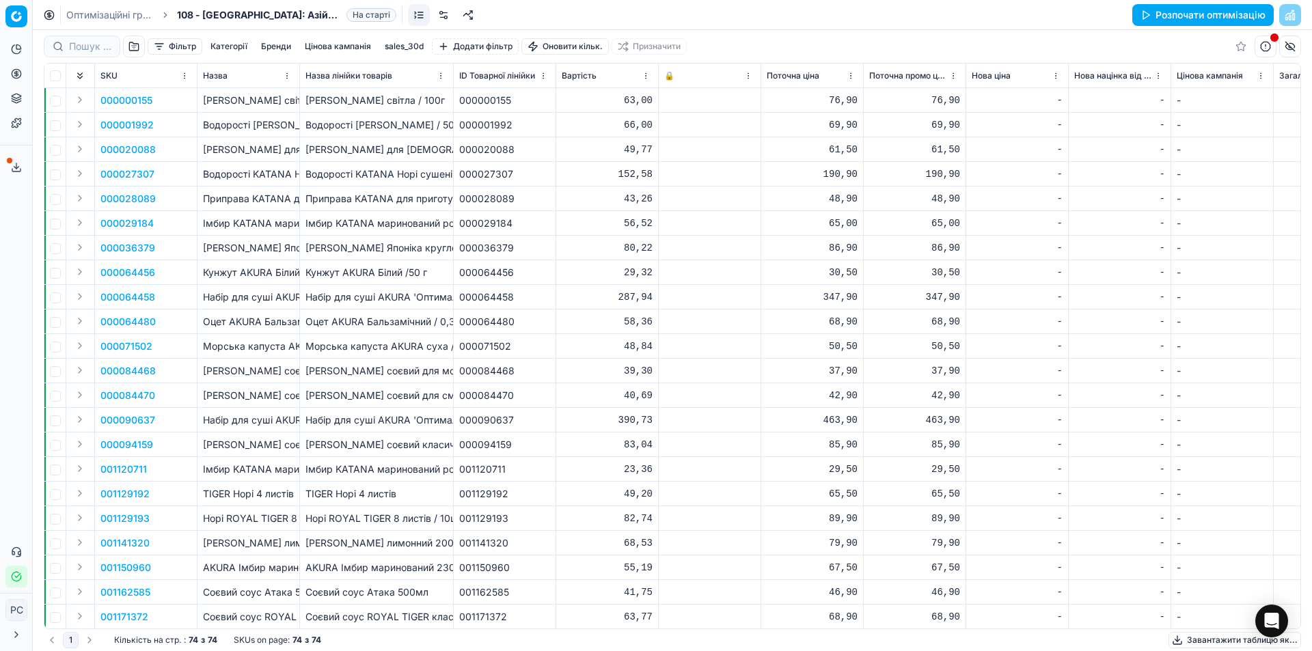
click at [1238, 21] on button "Розпочати оптимізацію" at bounding box center [1202, 15] width 141 height 22
click at [1270, 47] on button "button" at bounding box center [1265, 47] width 22 height 22
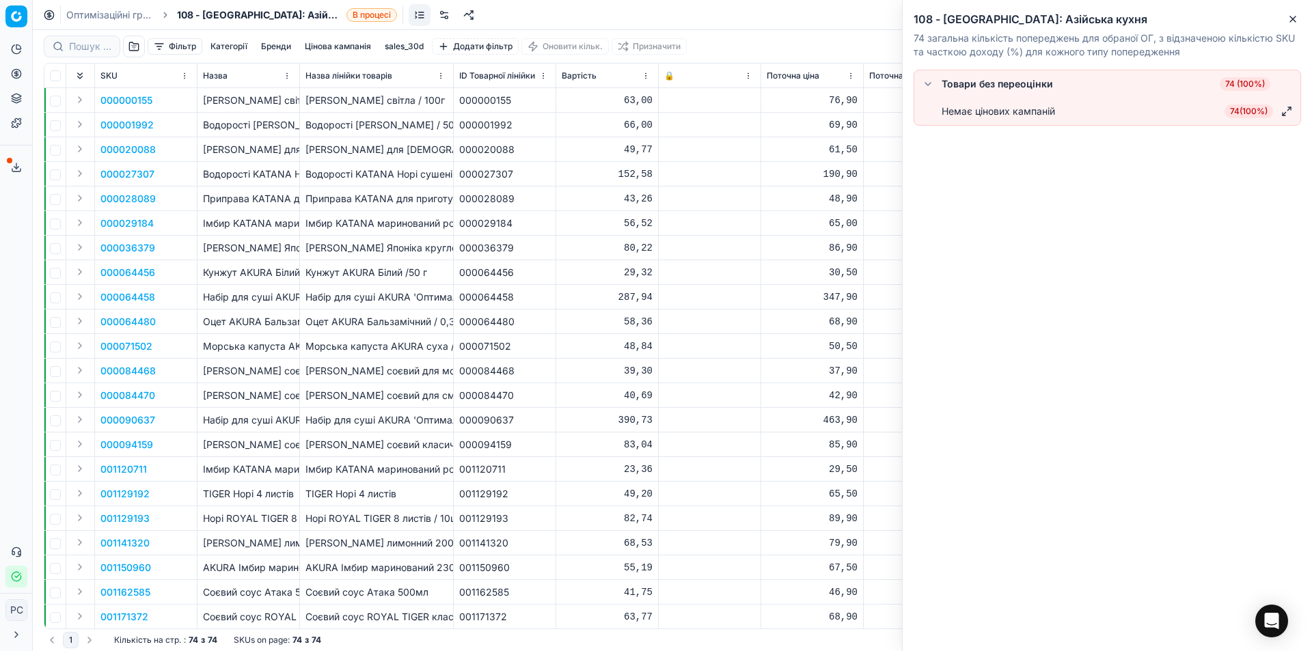
click at [926, 83] on button "button" at bounding box center [927, 84] width 16 height 16
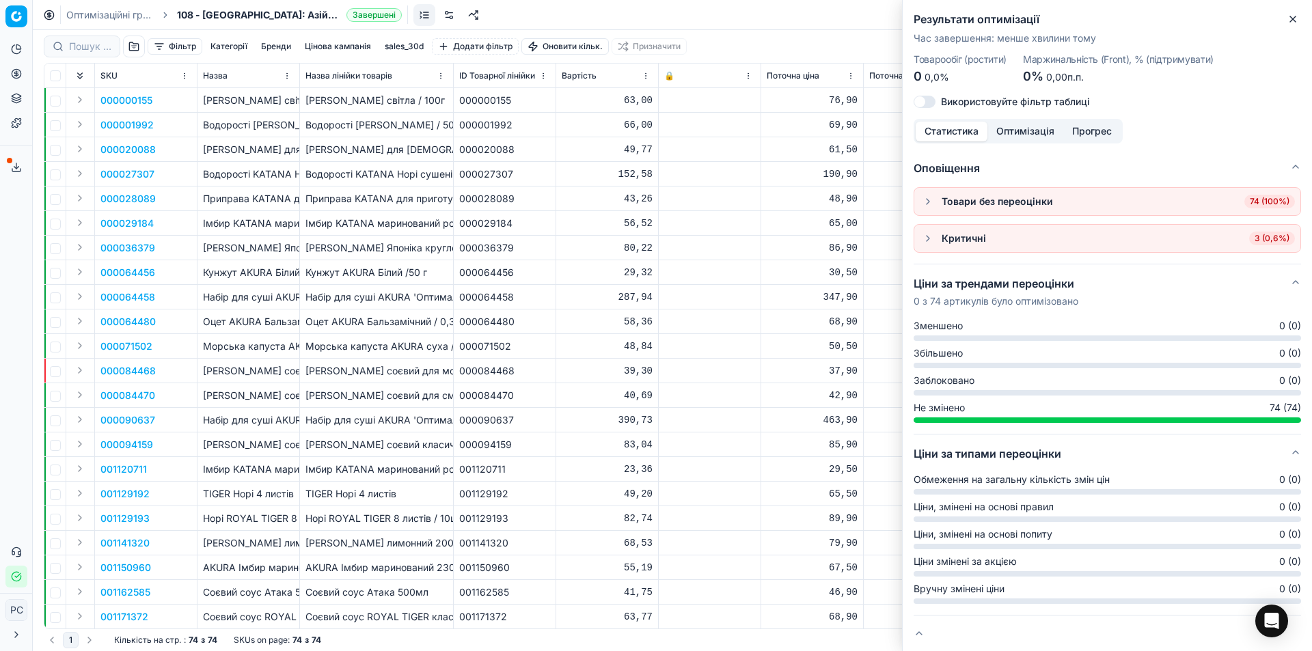
click at [1290, 14] on icon "button" at bounding box center [1292, 19] width 11 height 11
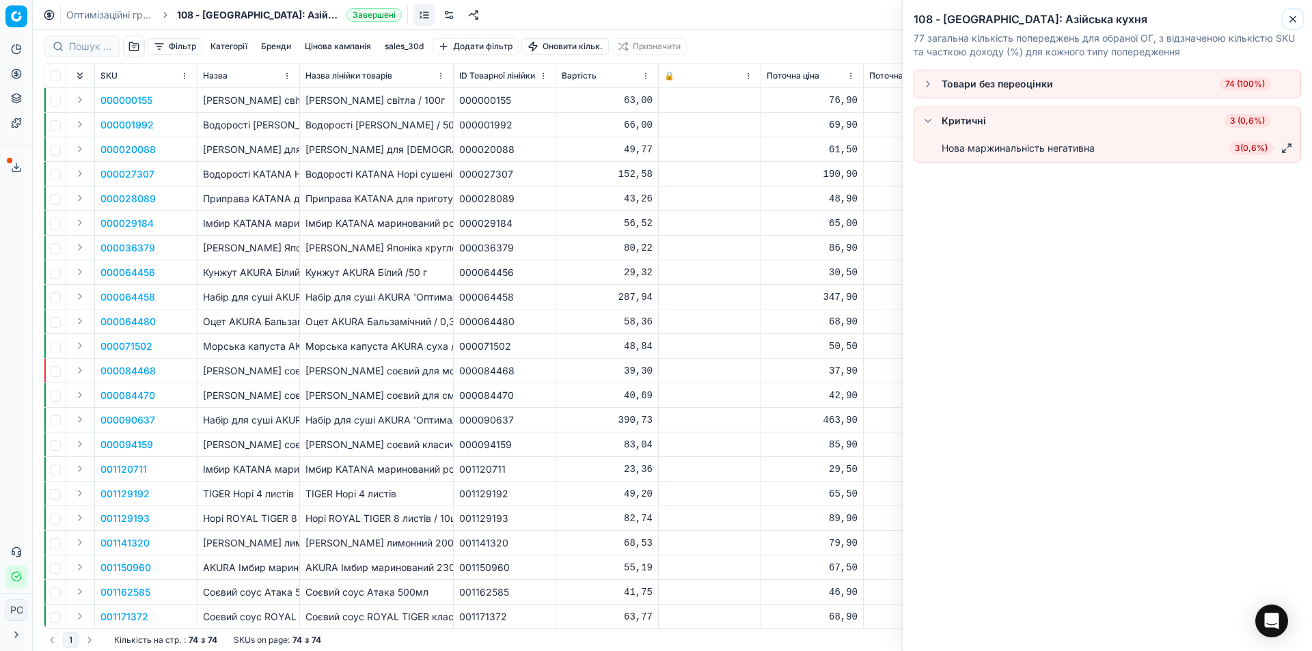
click at [1297, 20] on icon "button" at bounding box center [1292, 19] width 11 height 11
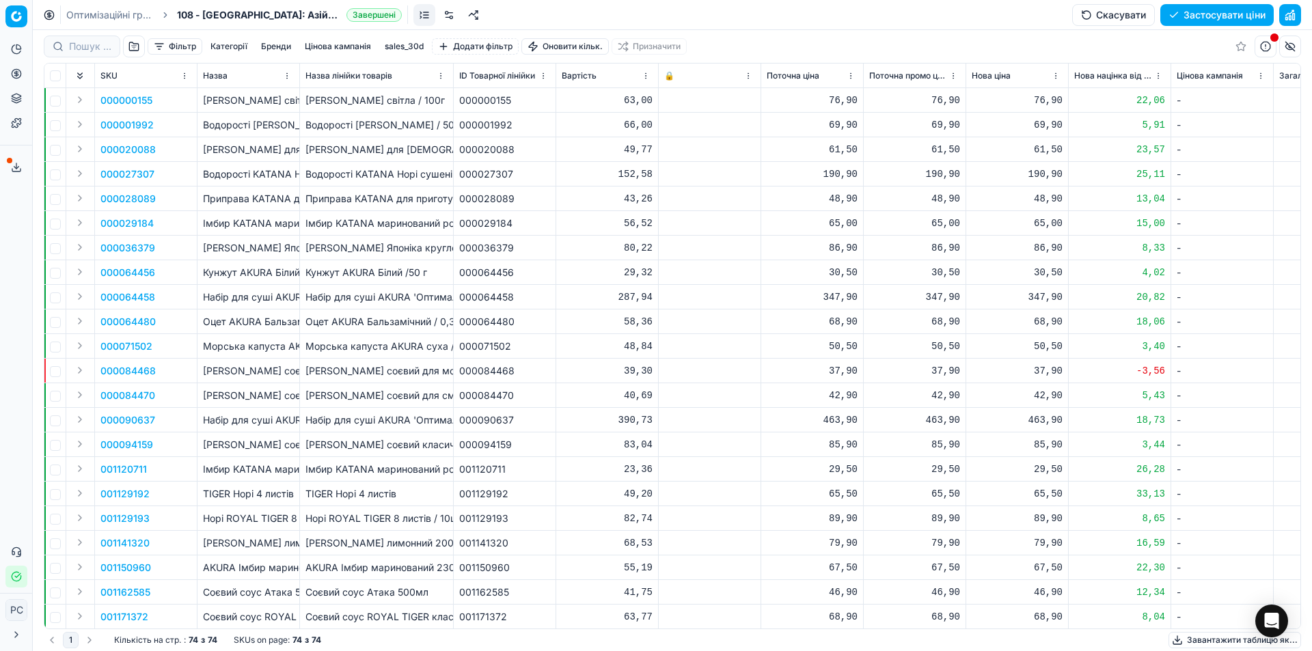
click at [1132, 11] on button "Скасувати" at bounding box center [1113, 15] width 83 height 22
click at [1256, 12] on button "Оновити налаштування" at bounding box center [1202, 15] width 141 height 22
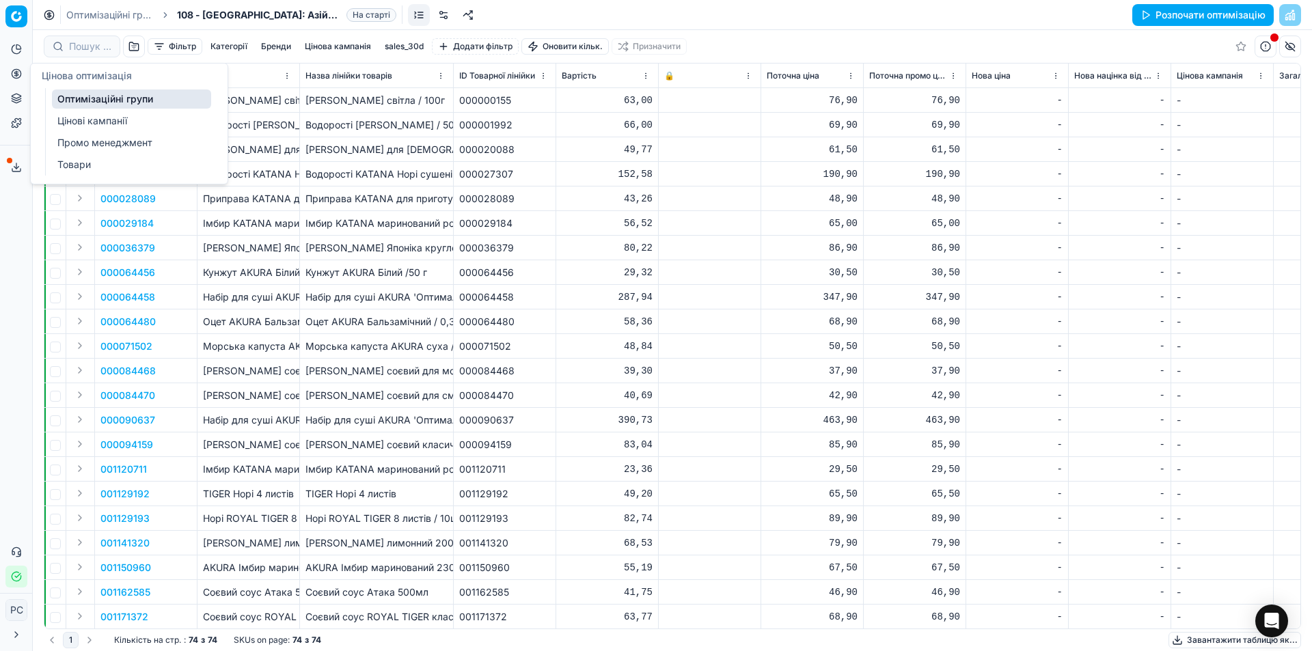
click at [61, 94] on link "Оптимізаційні групи" at bounding box center [131, 98] width 159 height 19
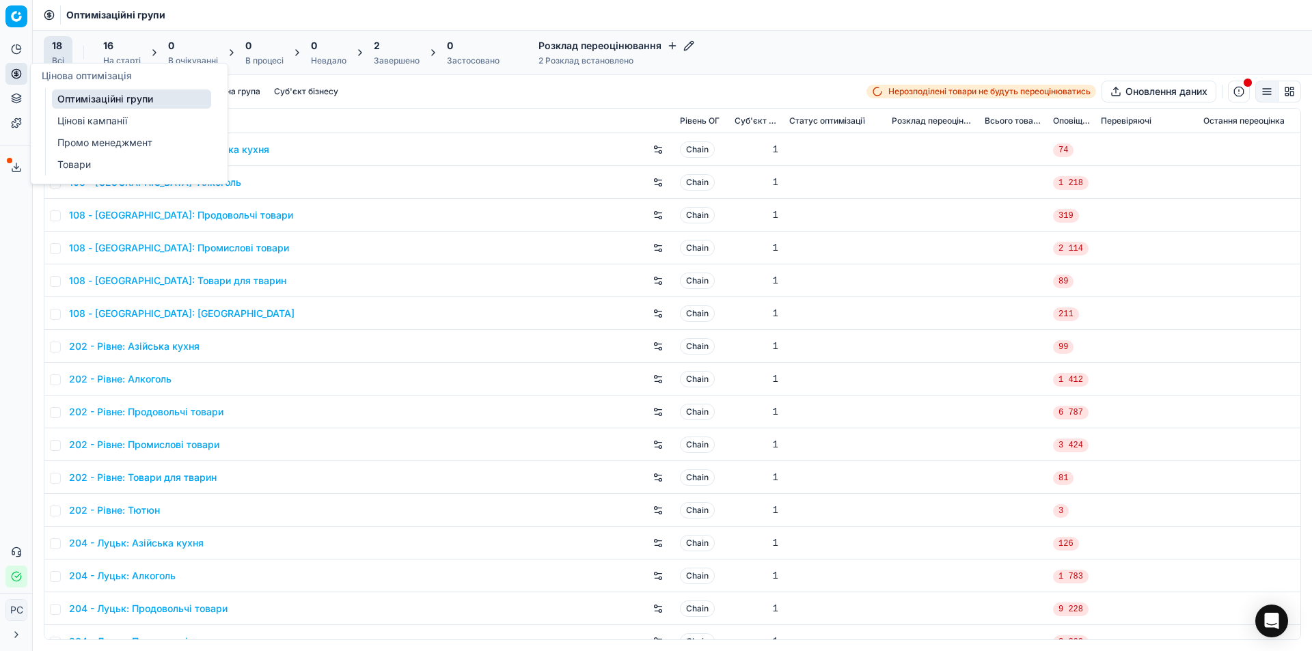
click at [386, 52] on div "2" at bounding box center [397, 46] width 46 height 14
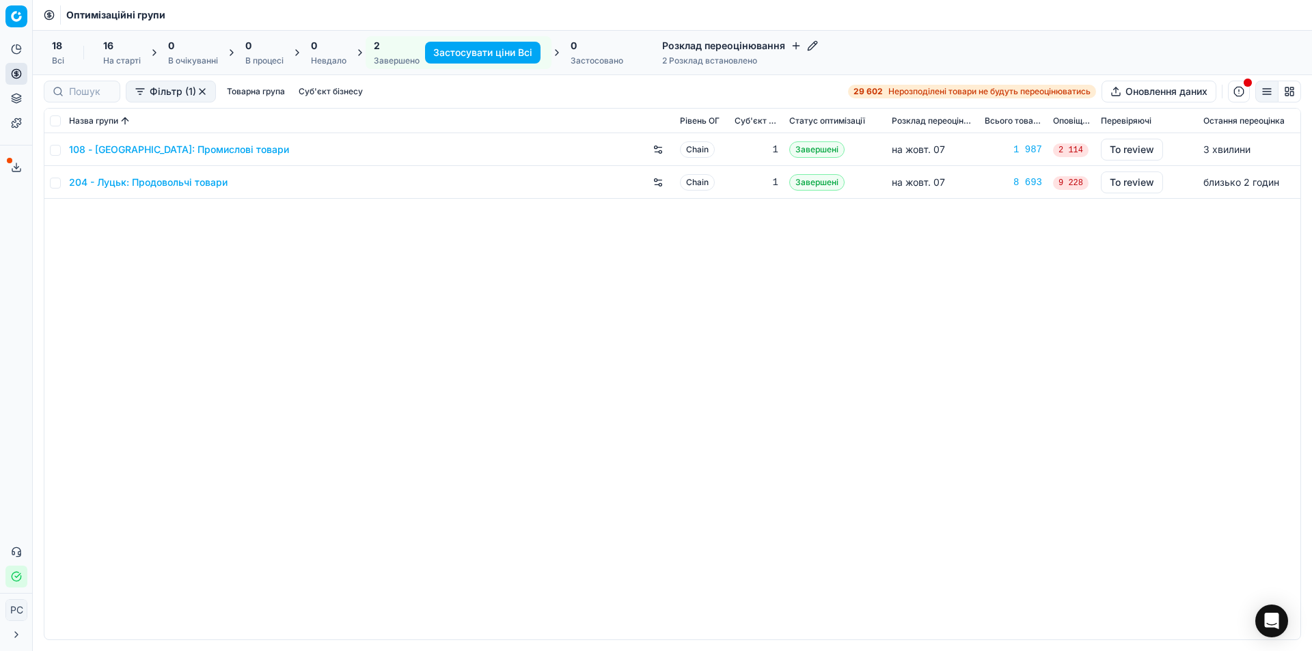
click at [380, 48] on div "2" at bounding box center [397, 46] width 46 height 14
click at [191, 181] on link "204 - Луцьк: Продовольчі товари" at bounding box center [148, 183] width 158 height 14
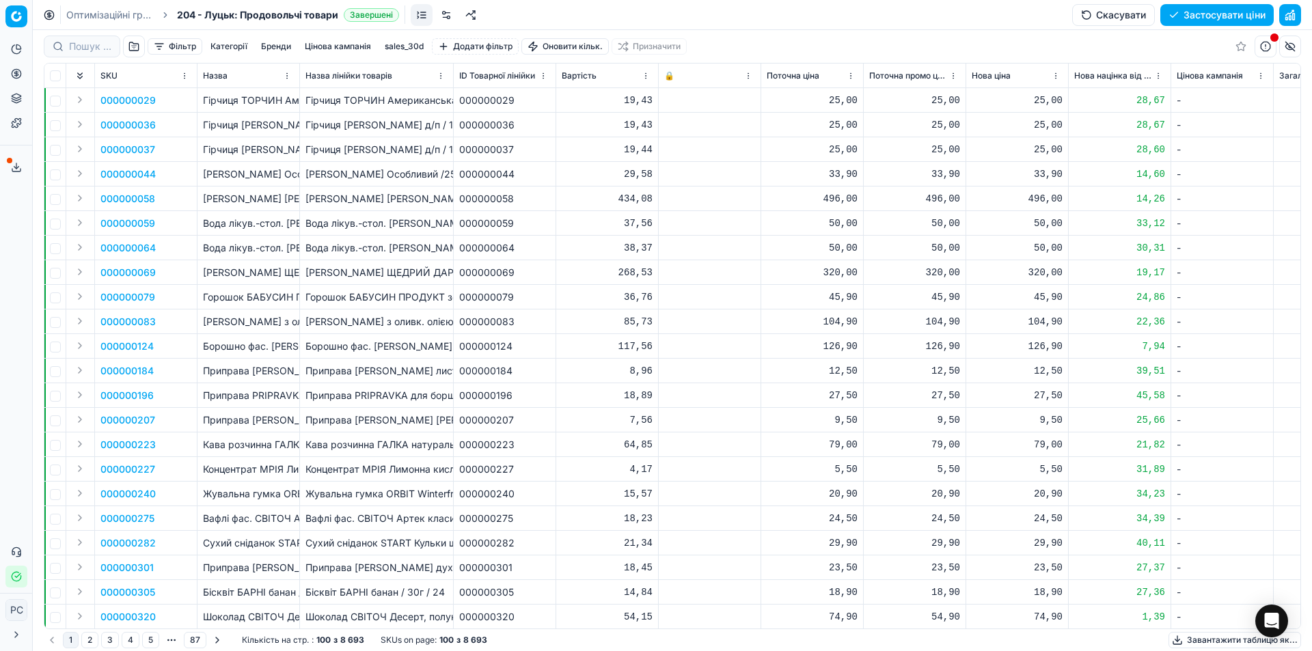
click at [1293, 18] on button "button" at bounding box center [1290, 15] width 22 height 22
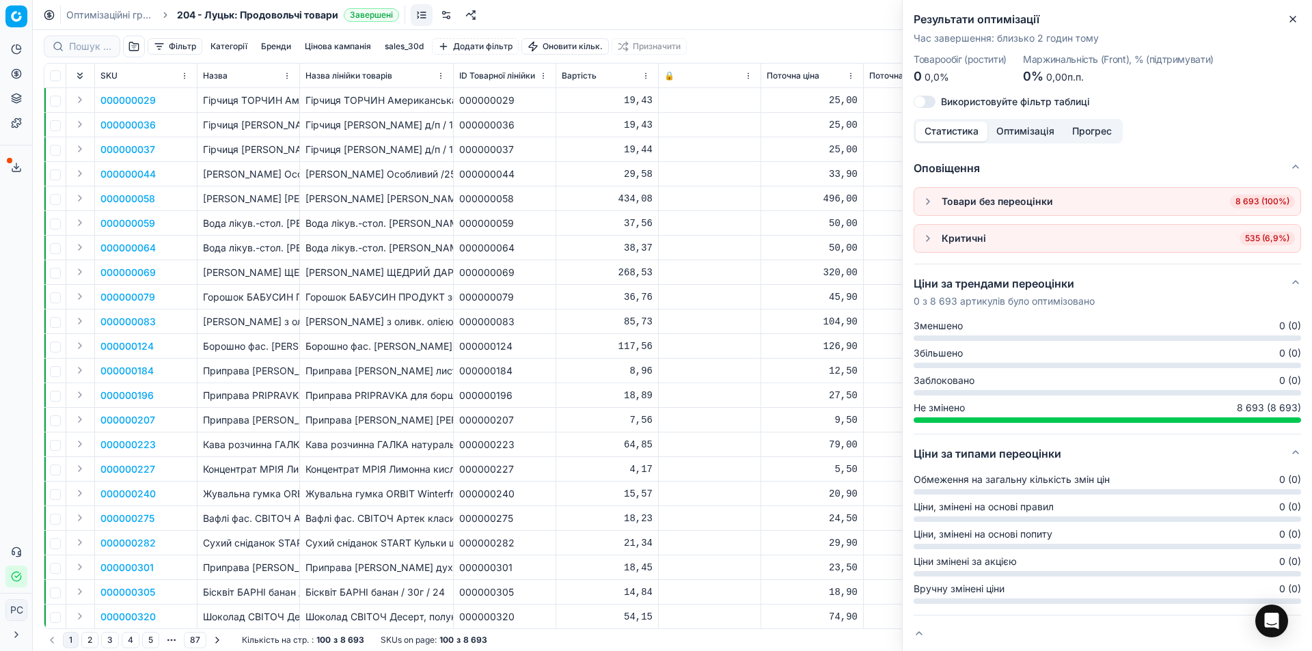
click at [928, 240] on button "button" at bounding box center [927, 238] width 16 height 16
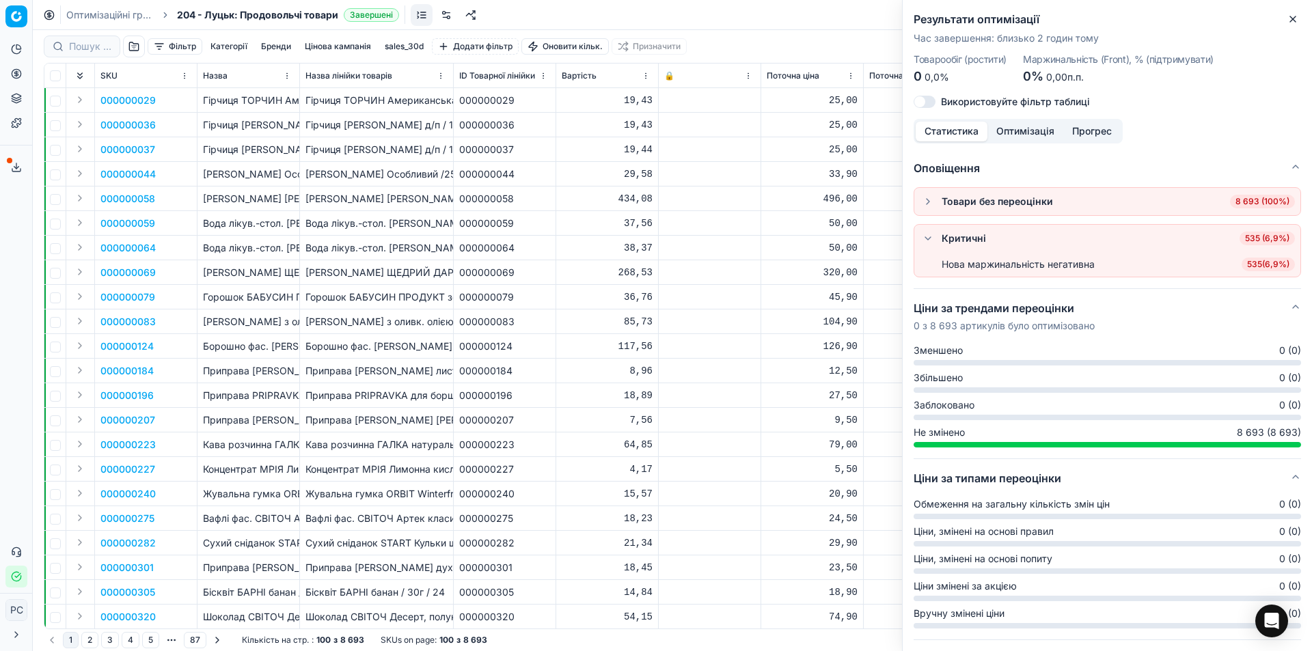
click at [928, 240] on button "button" at bounding box center [927, 238] width 16 height 16
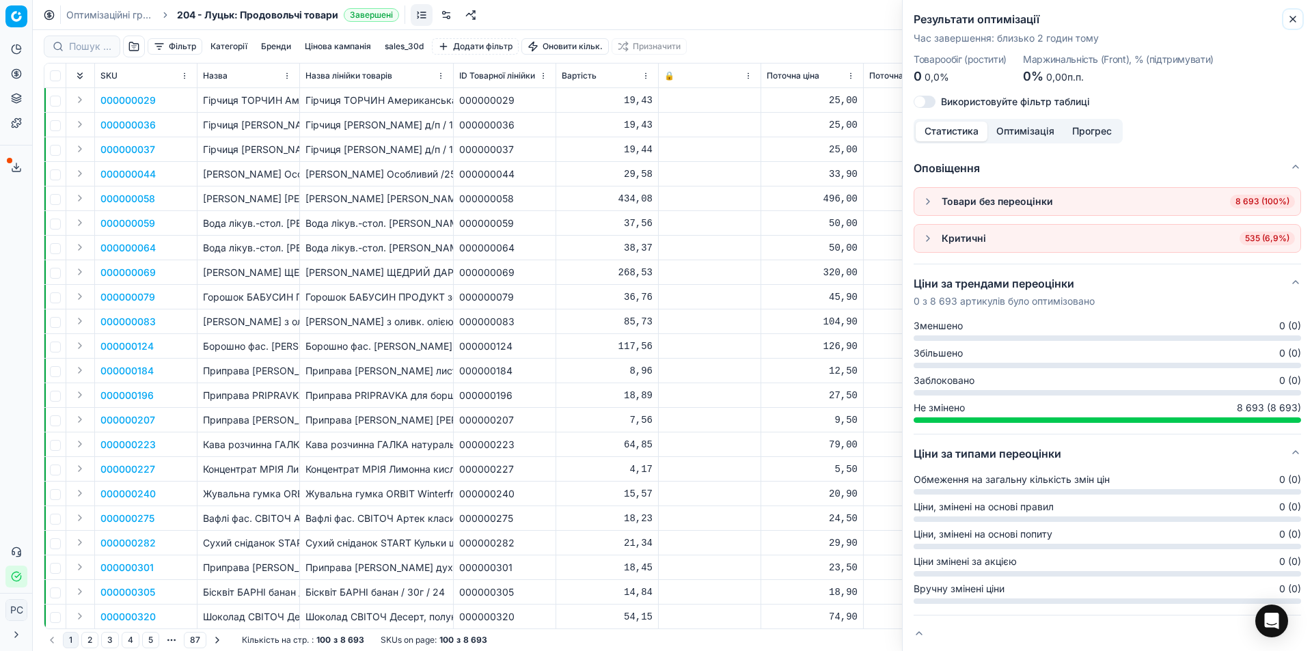
click at [1291, 16] on icon "button" at bounding box center [1292, 19] width 11 height 11
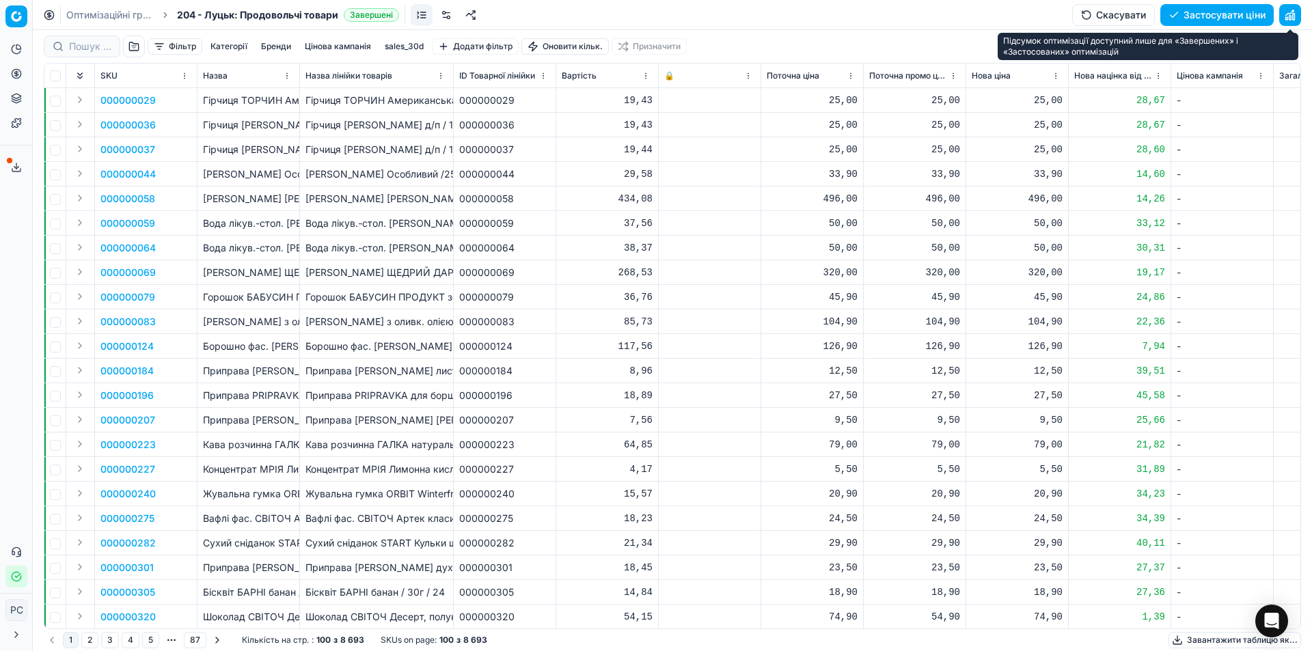
click at [1290, 16] on button "button" at bounding box center [1290, 15] width 22 height 22
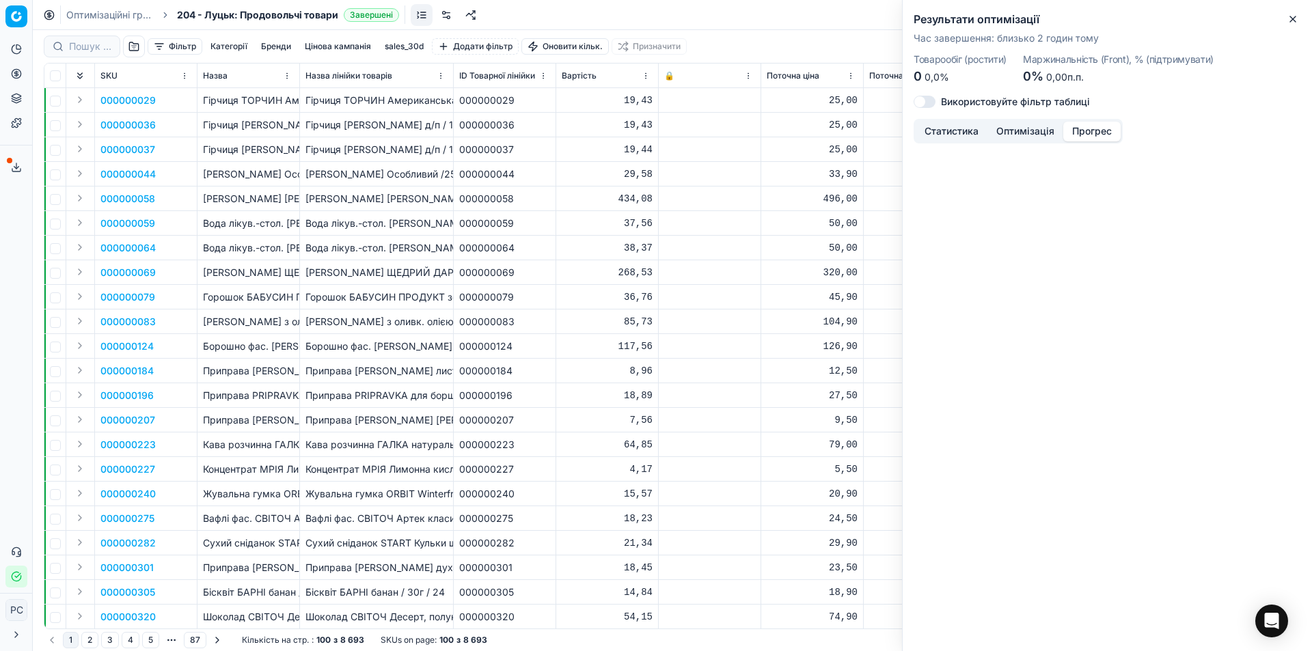
click at [1105, 129] on button "Прогрес" at bounding box center [1091, 132] width 57 height 20
click at [1028, 131] on button "Оптимізація" at bounding box center [1025, 132] width 76 height 20
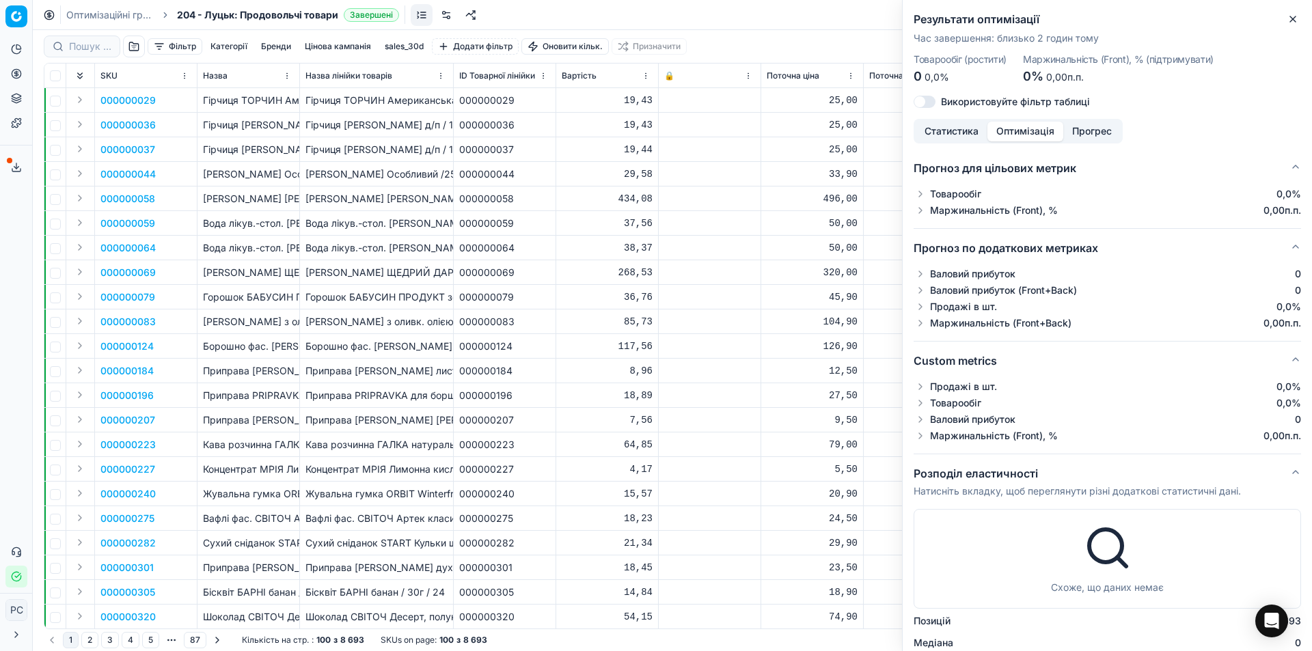
click at [1101, 132] on button "Прогрес" at bounding box center [1091, 132] width 57 height 20
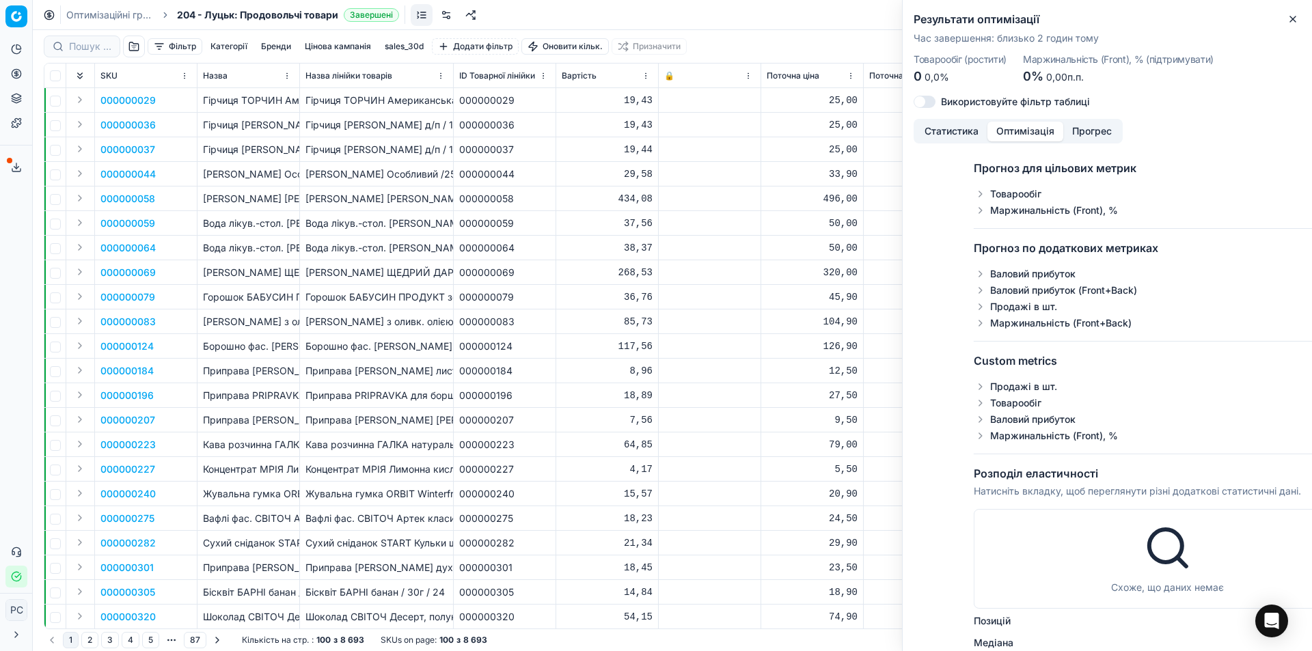
click at [1038, 124] on button "Оптимізація" at bounding box center [1025, 132] width 76 height 20
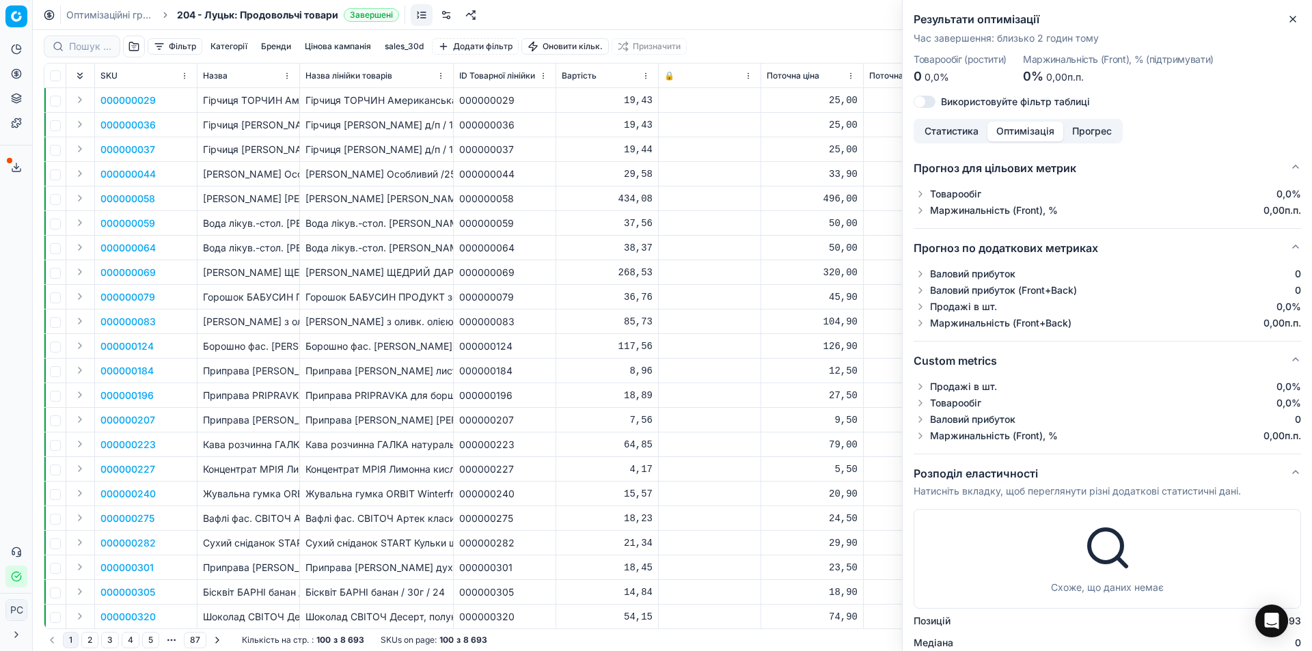
scroll to position [143, 0]
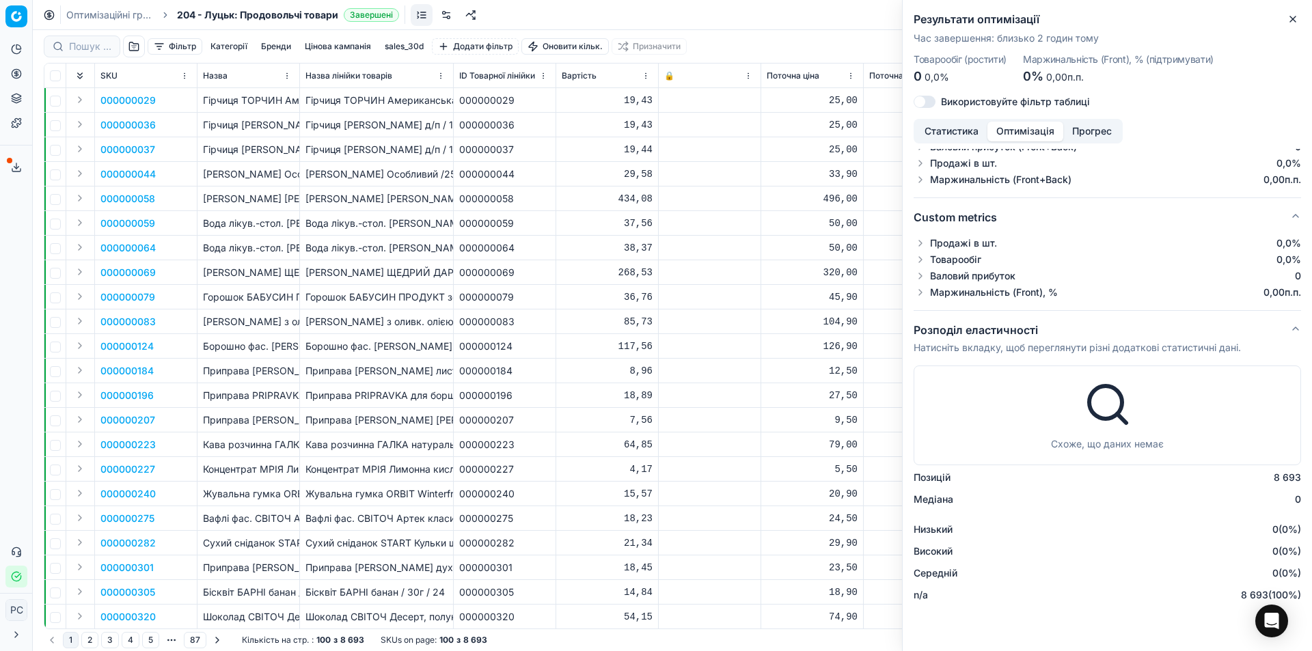
click at [216, 14] on span "204 - Луцьк: Продовольчі товари" at bounding box center [257, 15] width 161 height 14
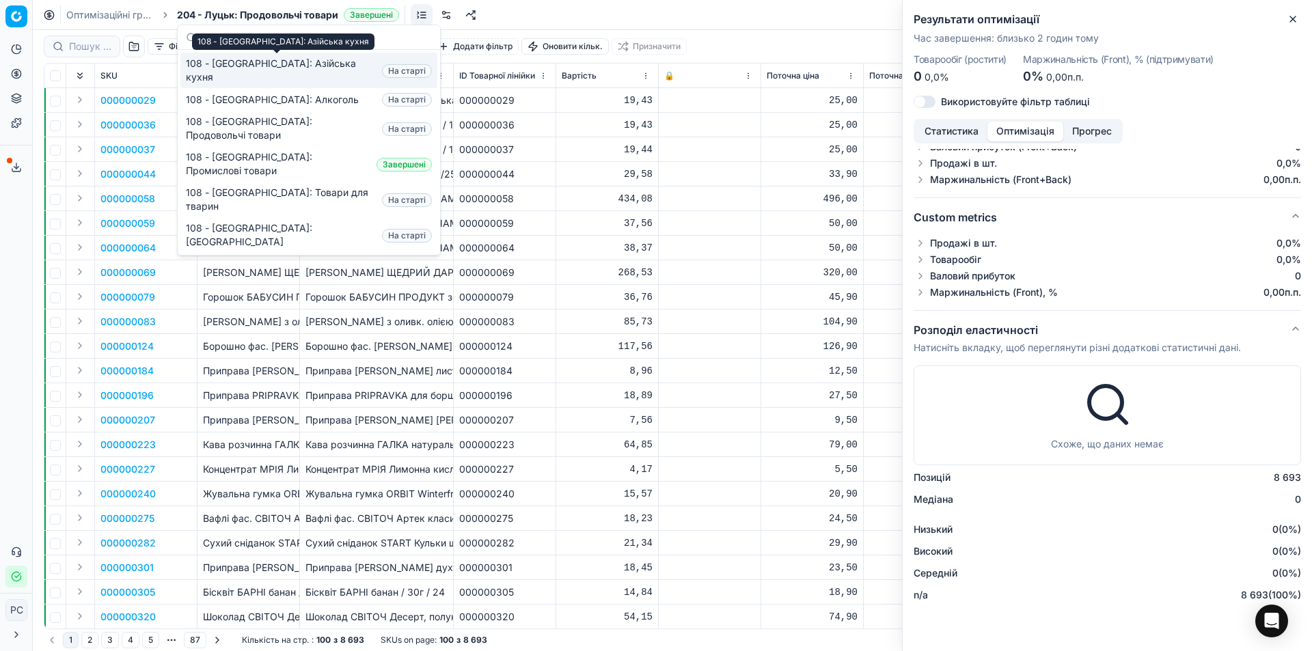
click at [229, 62] on span "108 - [GEOGRAPHIC_DATA]: Азійська кухня" at bounding box center [281, 70] width 191 height 27
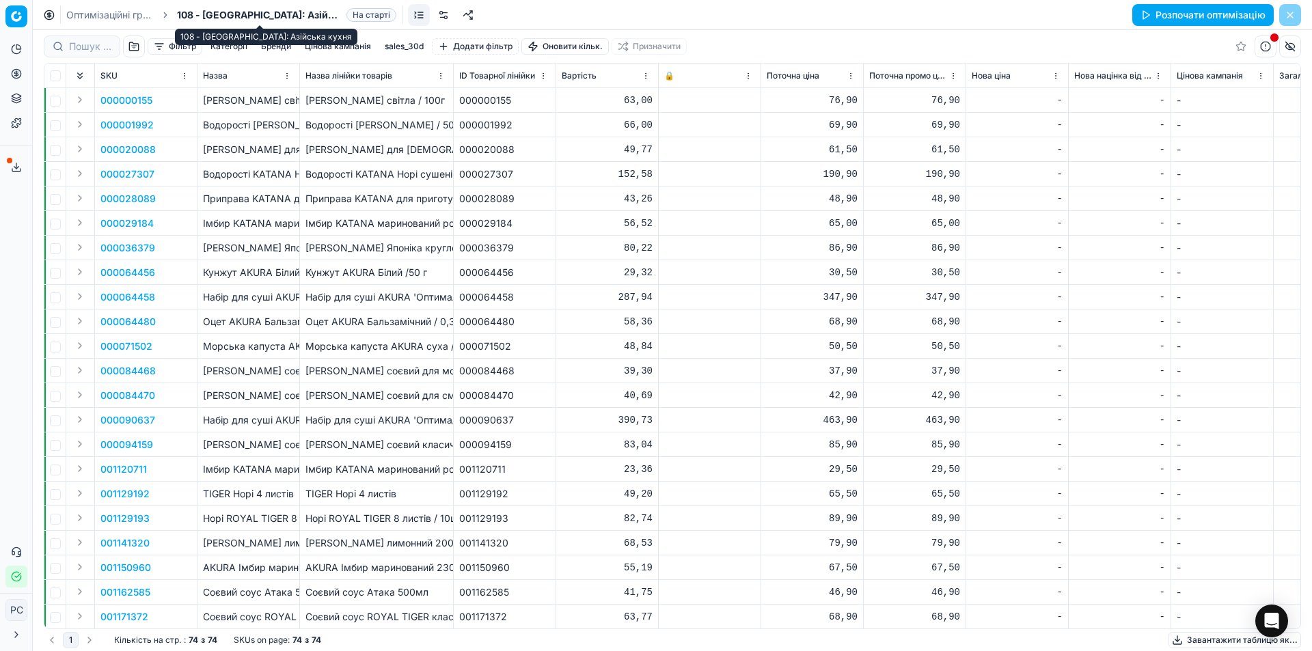
click at [289, 16] on span "108 - [GEOGRAPHIC_DATA]: Азійська кухня" at bounding box center [259, 15] width 164 height 14
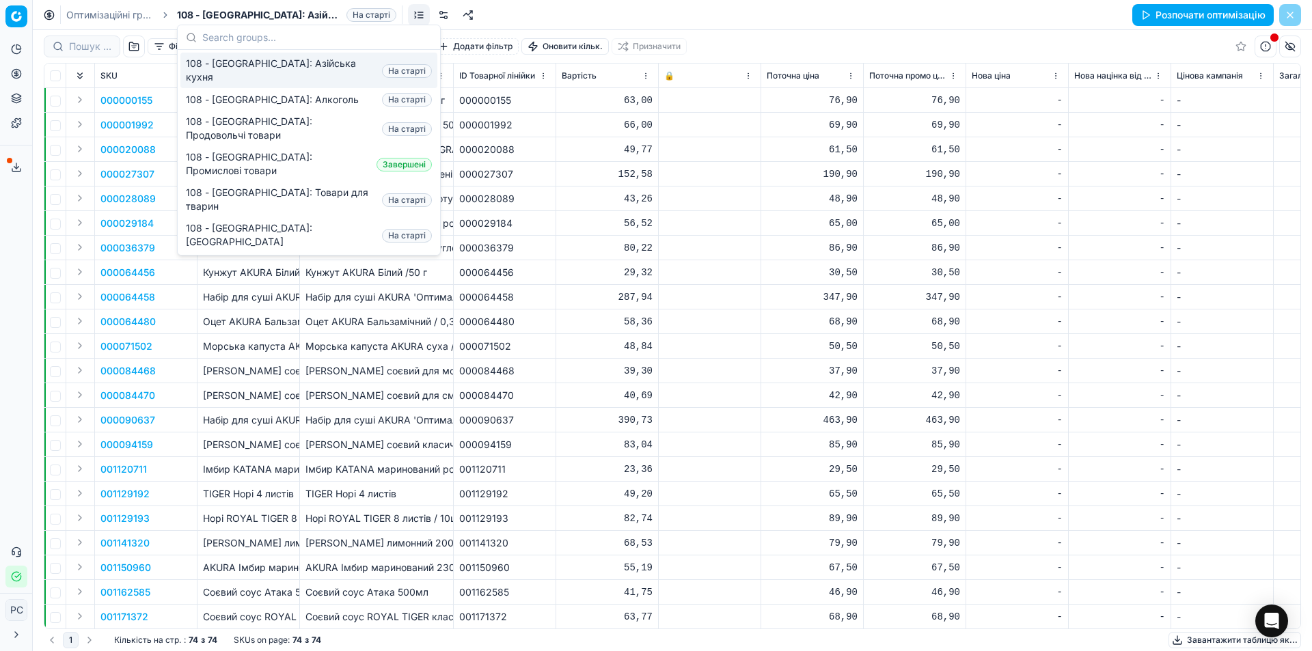
click at [570, 8] on div "Оптимізаційні групи 108 - [GEOGRAPHIC_DATA]: Азійська кухня На старті Розпочати…" at bounding box center [672, 15] width 1279 height 30
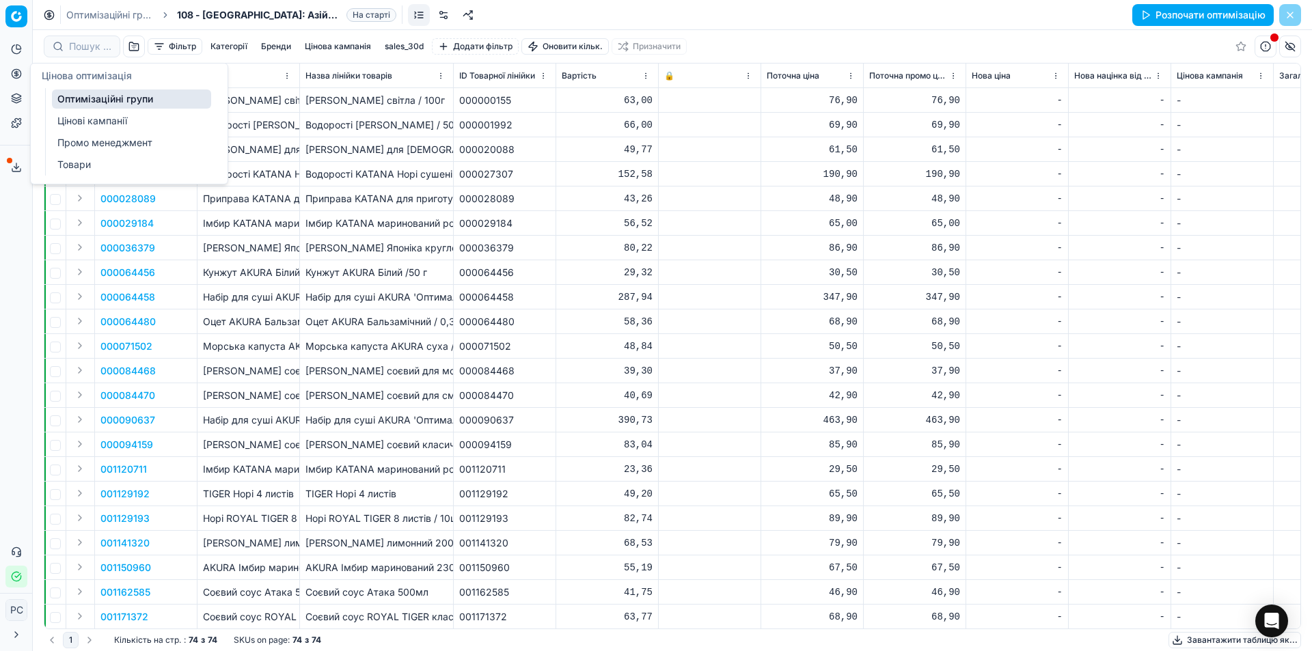
click at [93, 105] on link "Оптимізаційні групи" at bounding box center [131, 98] width 159 height 19
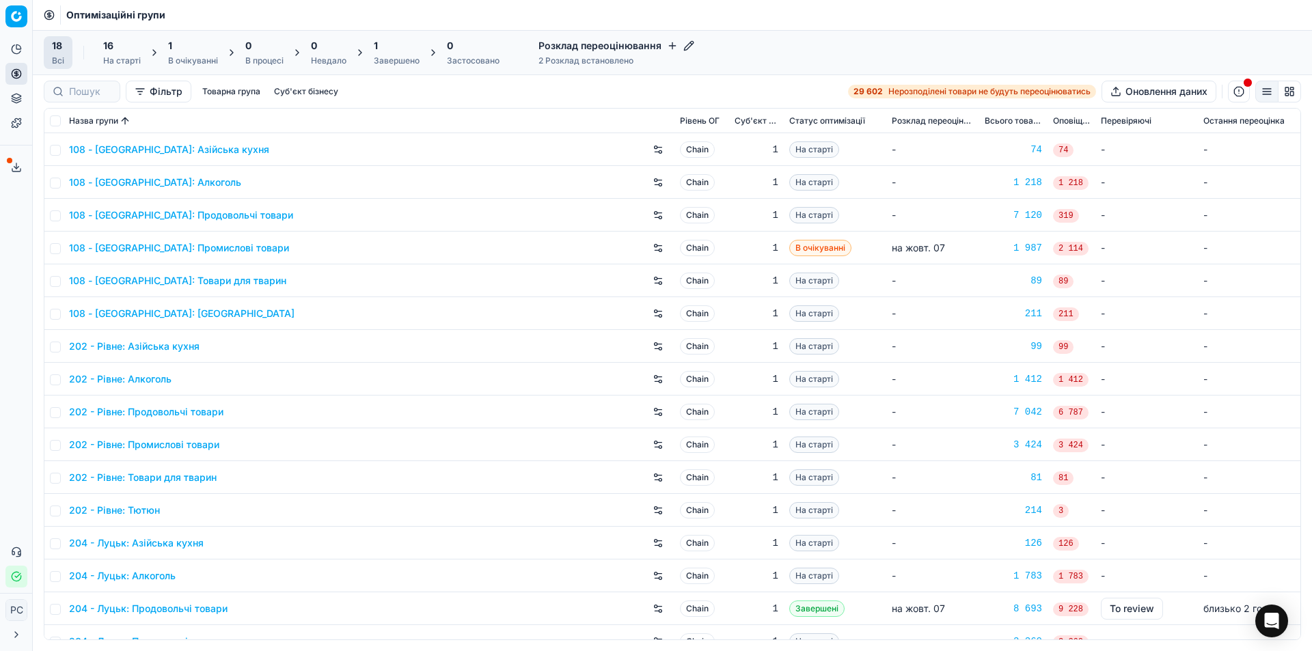
click at [212, 219] on link "108 - [GEOGRAPHIC_DATA]: Продовольчі товари" at bounding box center [181, 215] width 224 height 14
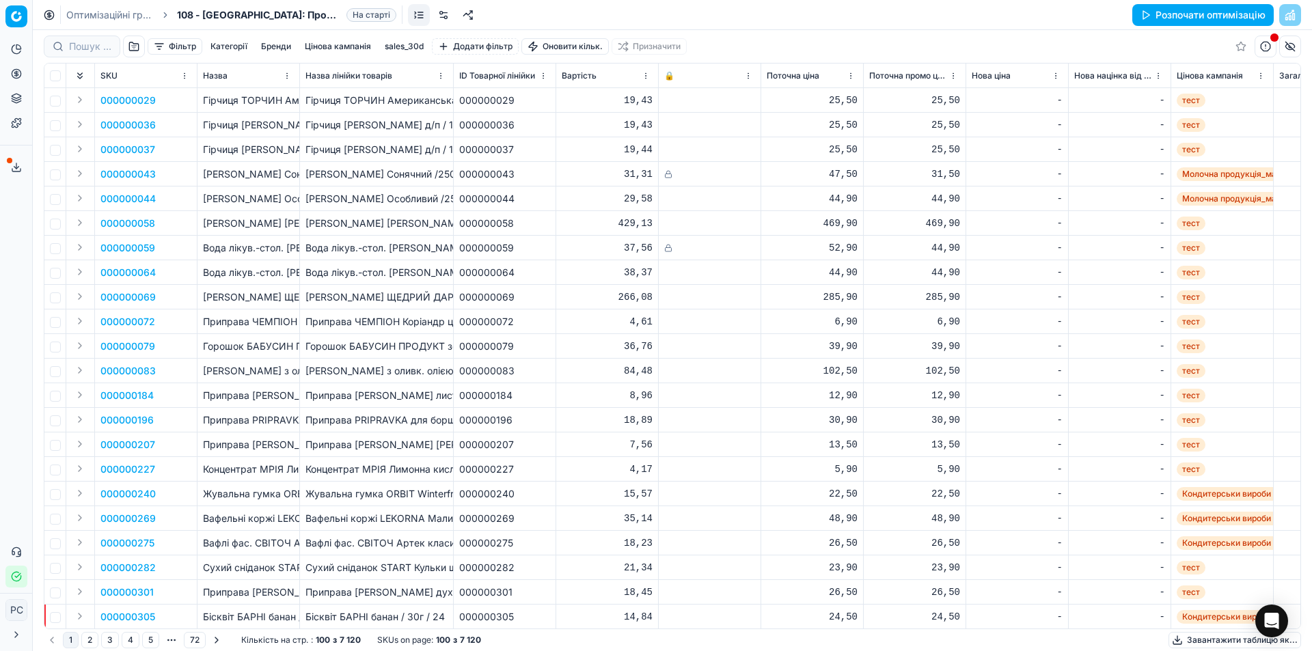
click at [201, 14] on span "108 - [GEOGRAPHIC_DATA]: Продовольчі товари" at bounding box center [259, 15] width 164 height 14
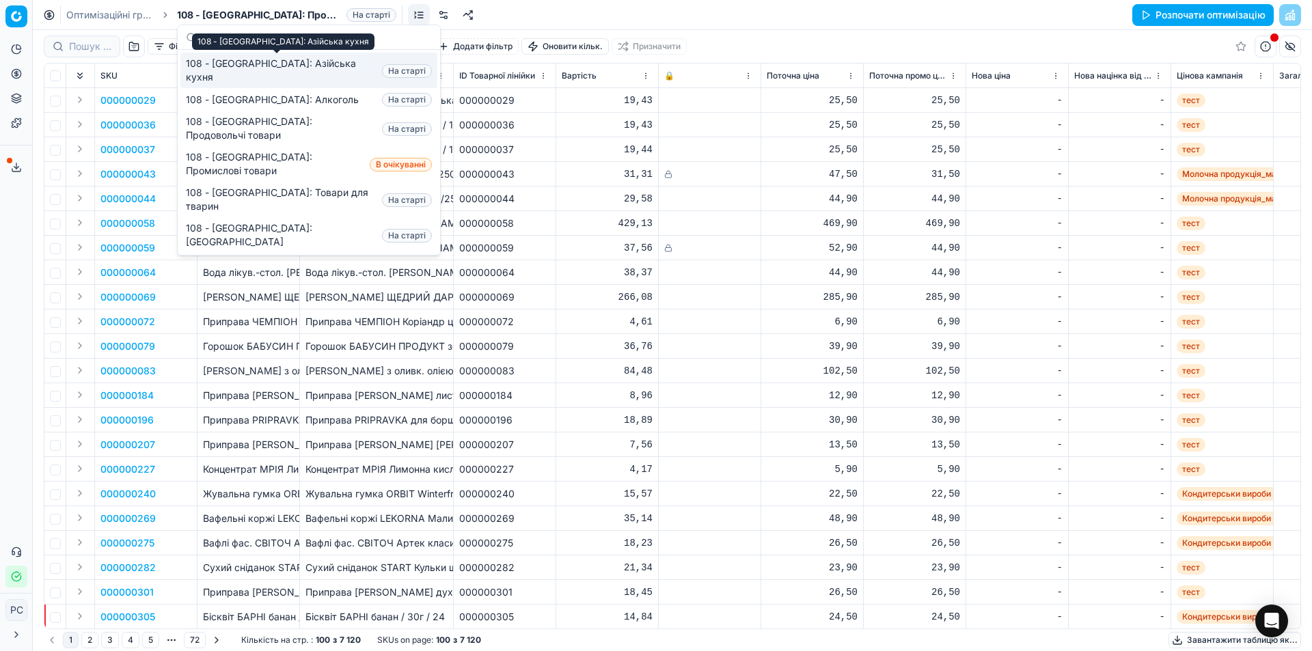
click at [233, 63] on span "108 - [GEOGRAPHIC_DATA]: Азійська кухня" at bounding box center [281, 70] width 191 height 27
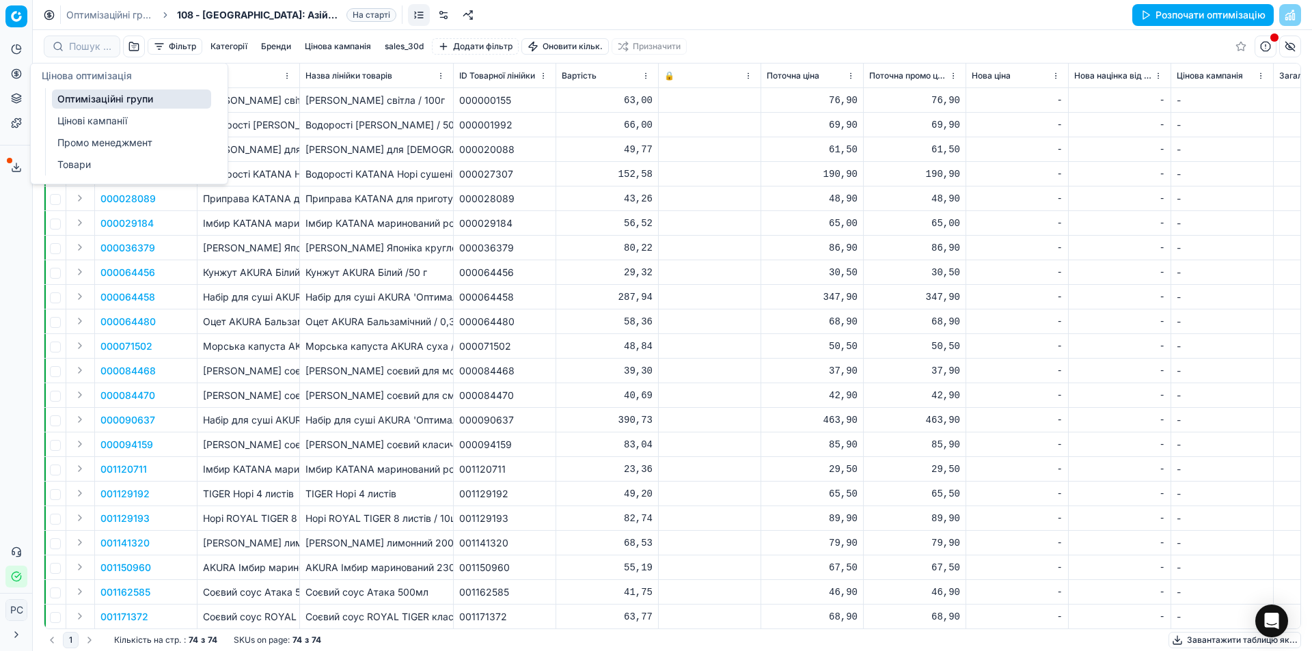
click at [86, 96] on link "Оптимізаційні групи" at bounding box center [131, 98] width 159 height 19
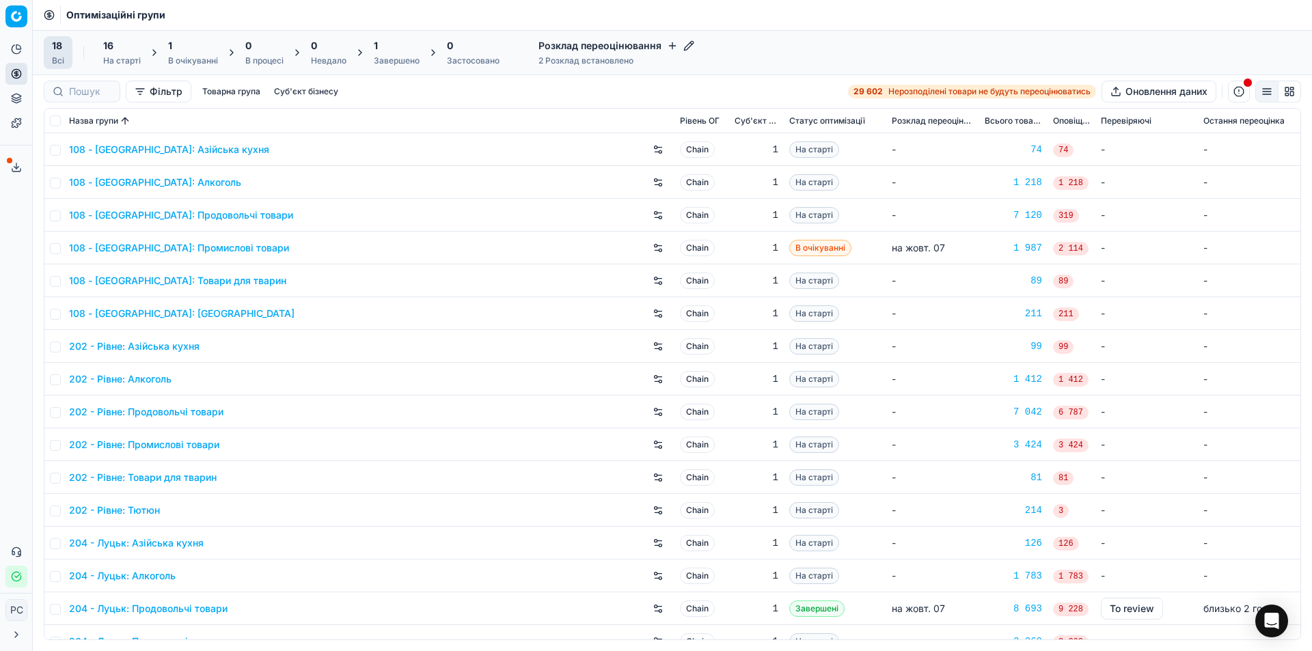
scroll to position [84, 0]
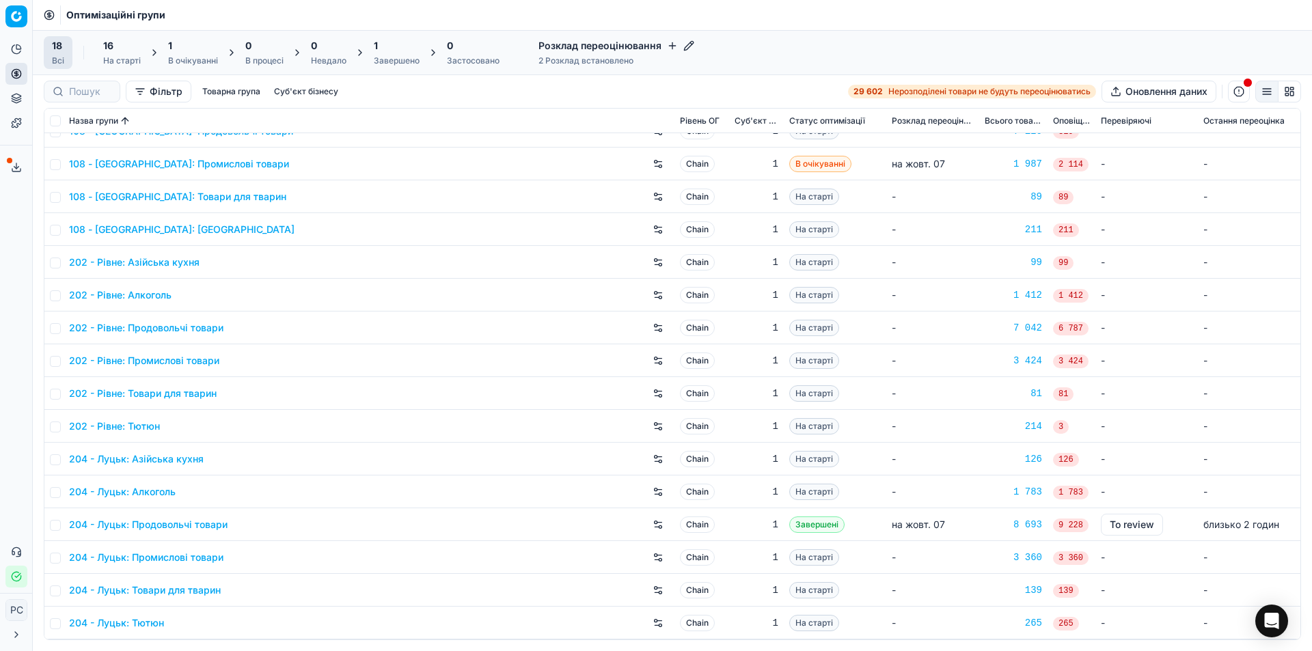
click at [156, 296] on link "202 - Рівне: Алкоголь" at bounding box center [120, 295] width 102 height 14
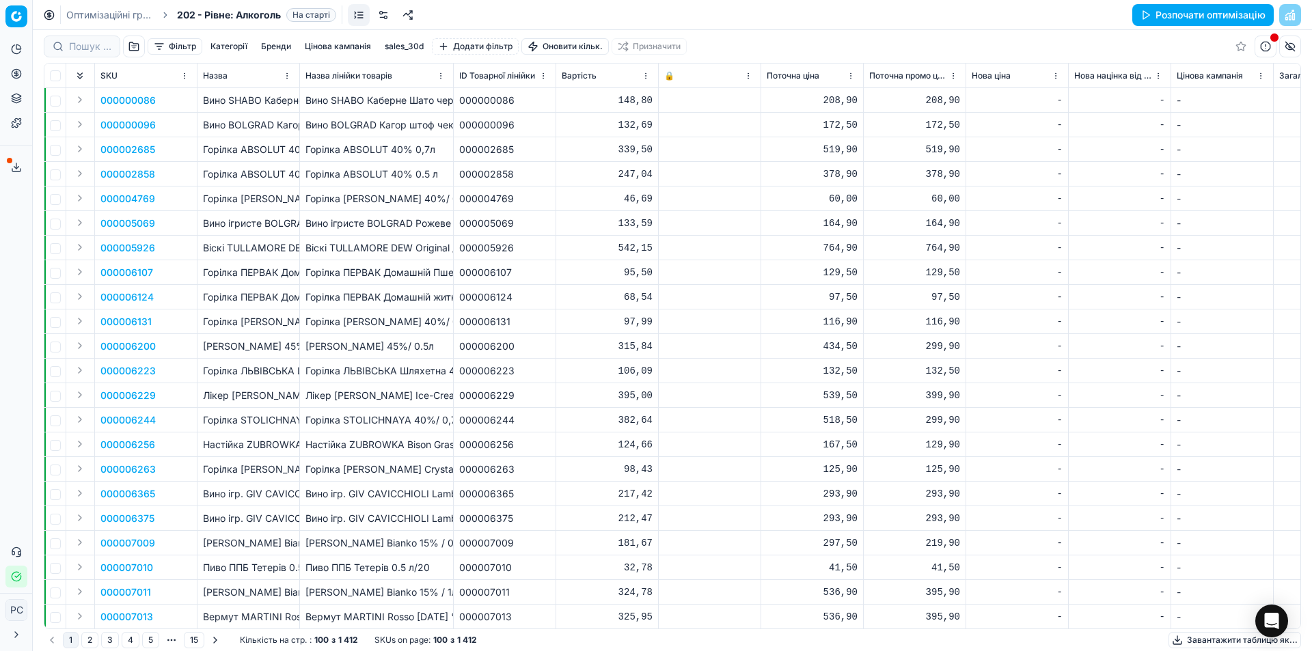
click at [20, 122] on icon at bounding box center [16, 122] width 9 height 9
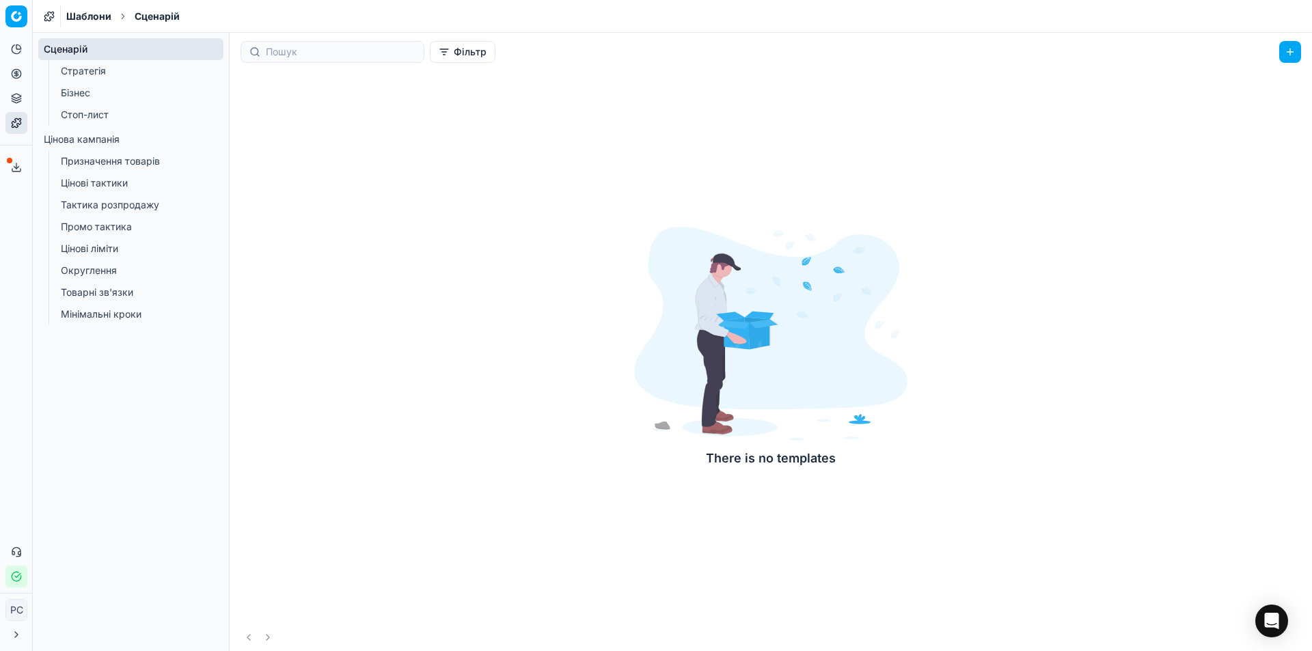
click at [110, 206] on link "Тактика розпродажу" at bounding box center [131, 204] width 152 height 19
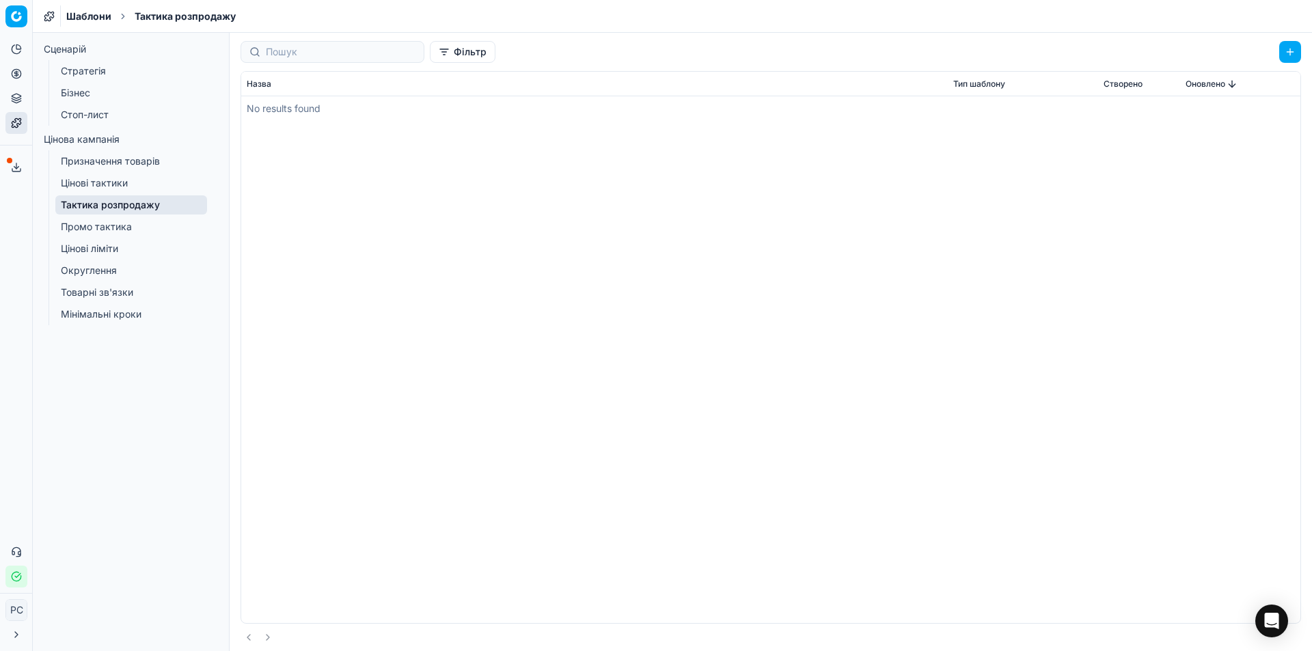
click at [119, 176] on link "Цінові тактики" at bounding box center [131, 183] width 152 height 19
click at [116, 226] on link "Промо тактика" at bounding box center [131, 226] width 152 height 19
click at [109, 255] on link "Цінові ліміти" at bounding box center [131, 248] width 152 height 19
click at [109, 274] on link "Округлення" at bounding box center [131, 270] width 152 height 19
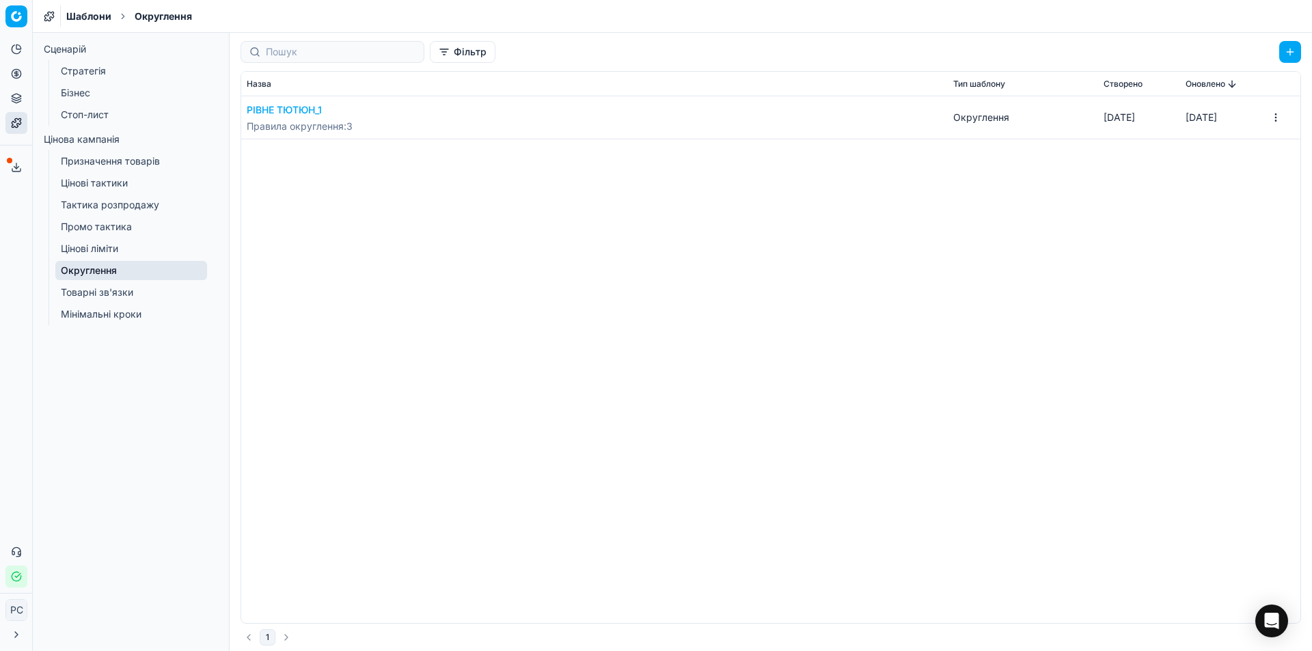
click at [113, 204] on link "Тактика розпродажу" at bounding box center [131, 204] width 152 height 19
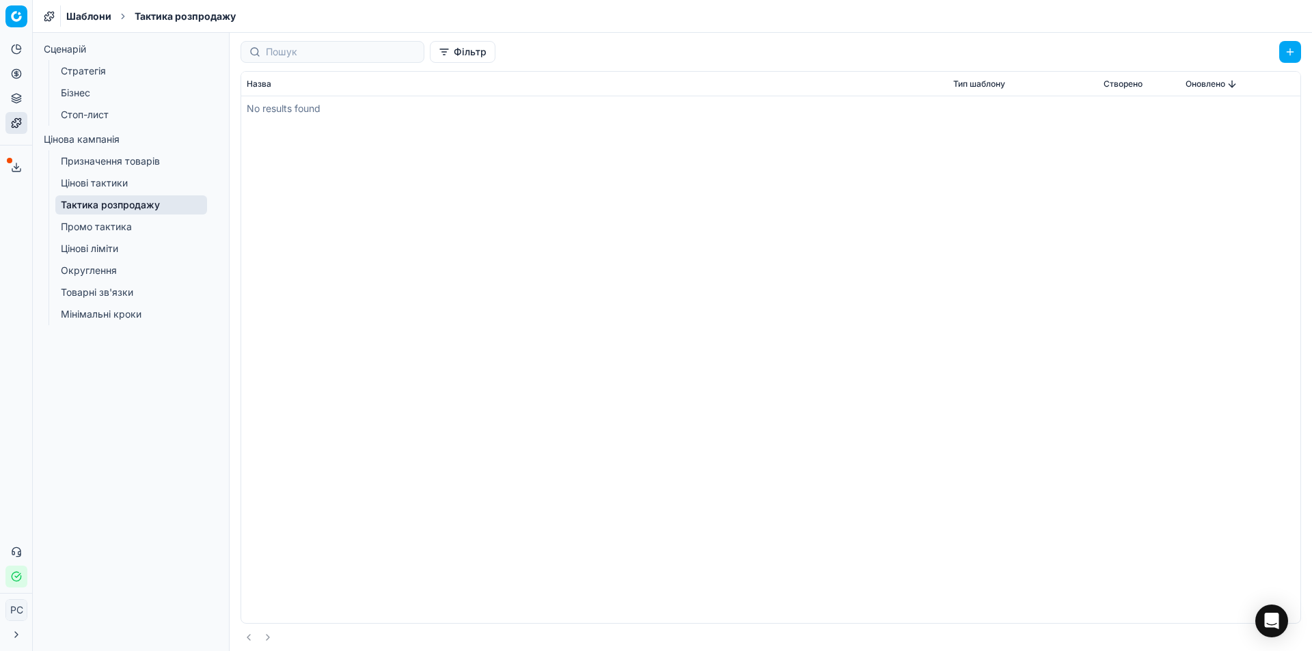
click at [123, 163] on link "Призначення товарів" at bounding box center [131, 161] width 152 height 19
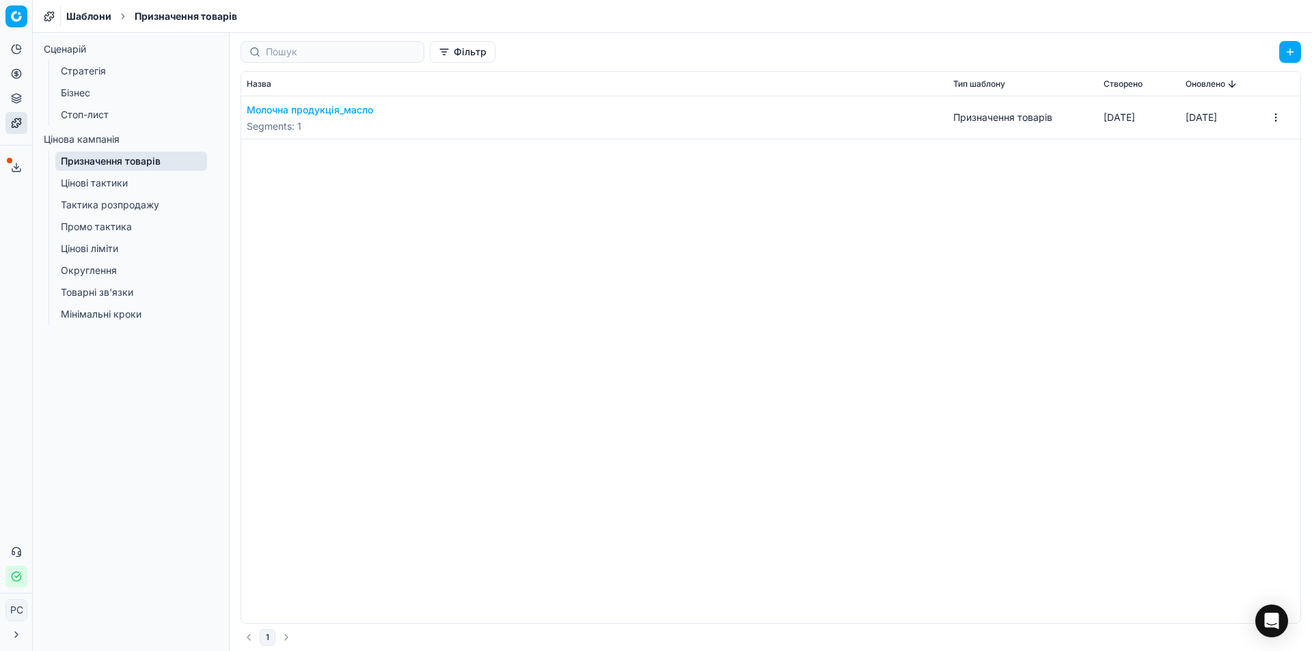
click at [120, 183] on link "Цінові тактики" at bounding box center [131, 183] width 152 height 19
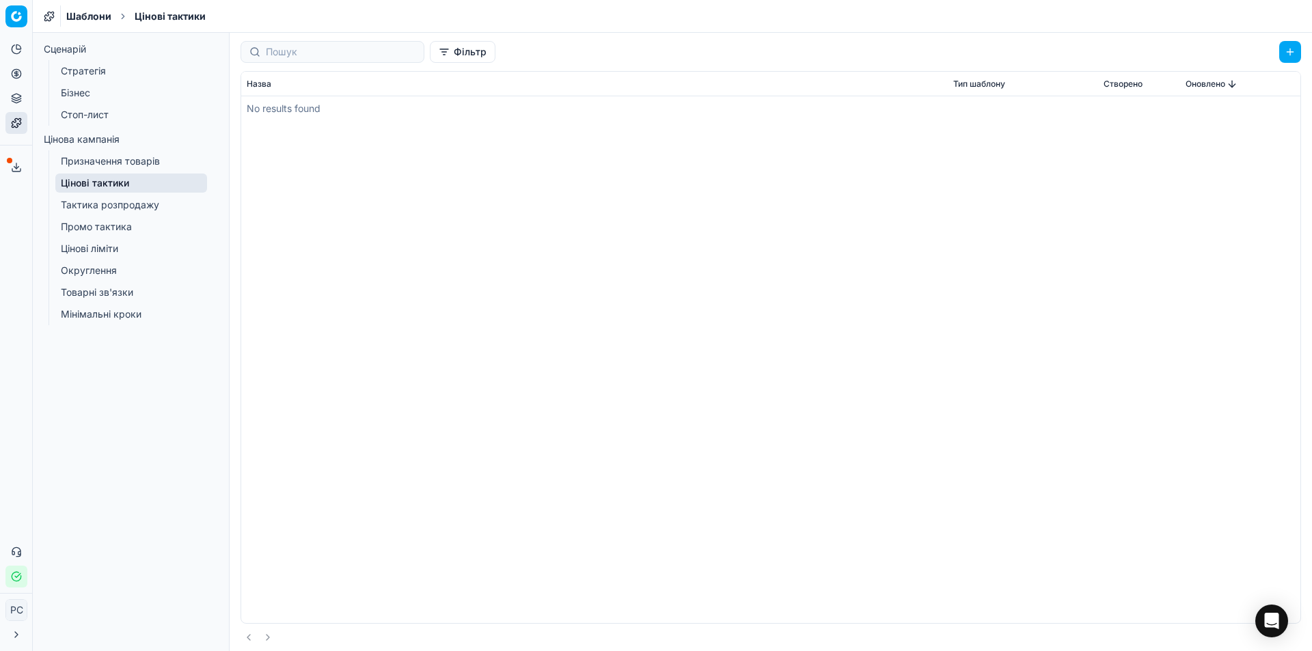
click at [120, 202] on link "Тактика розпродажу" at bounding box center [131, 204] width 152 height 19
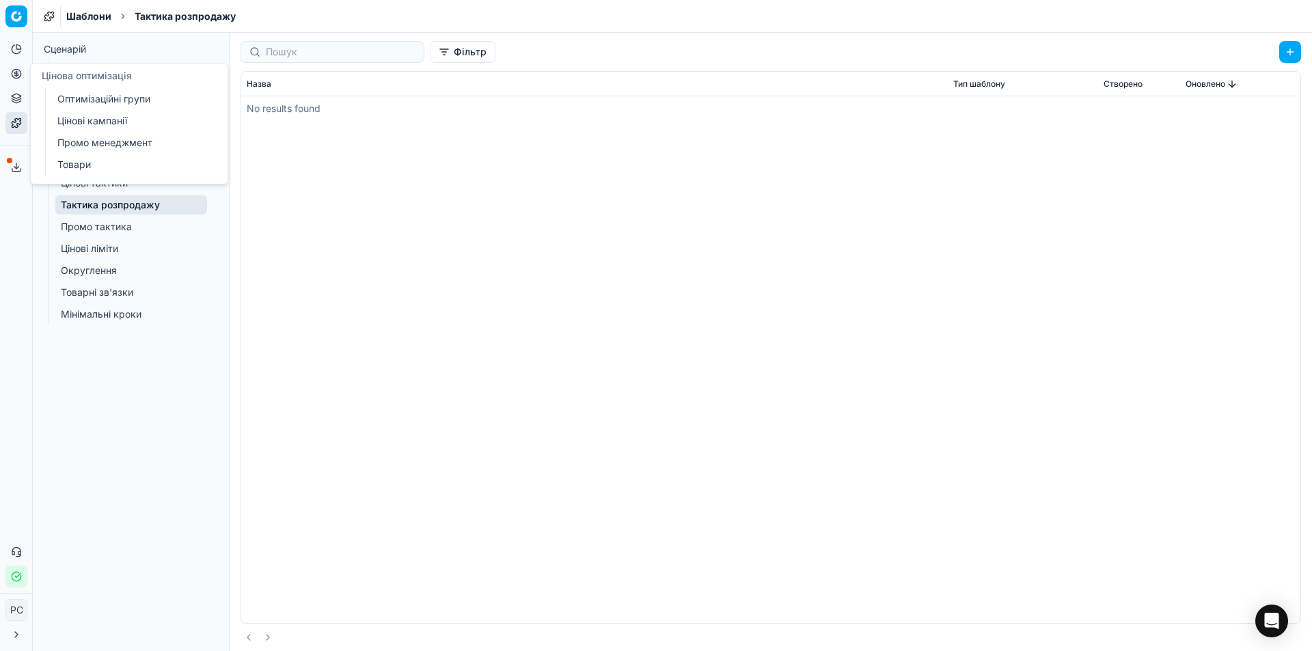
click at [93, 100] on link "Оптимізаційні групи" at bounding box center [131, 98] width 159 height 19
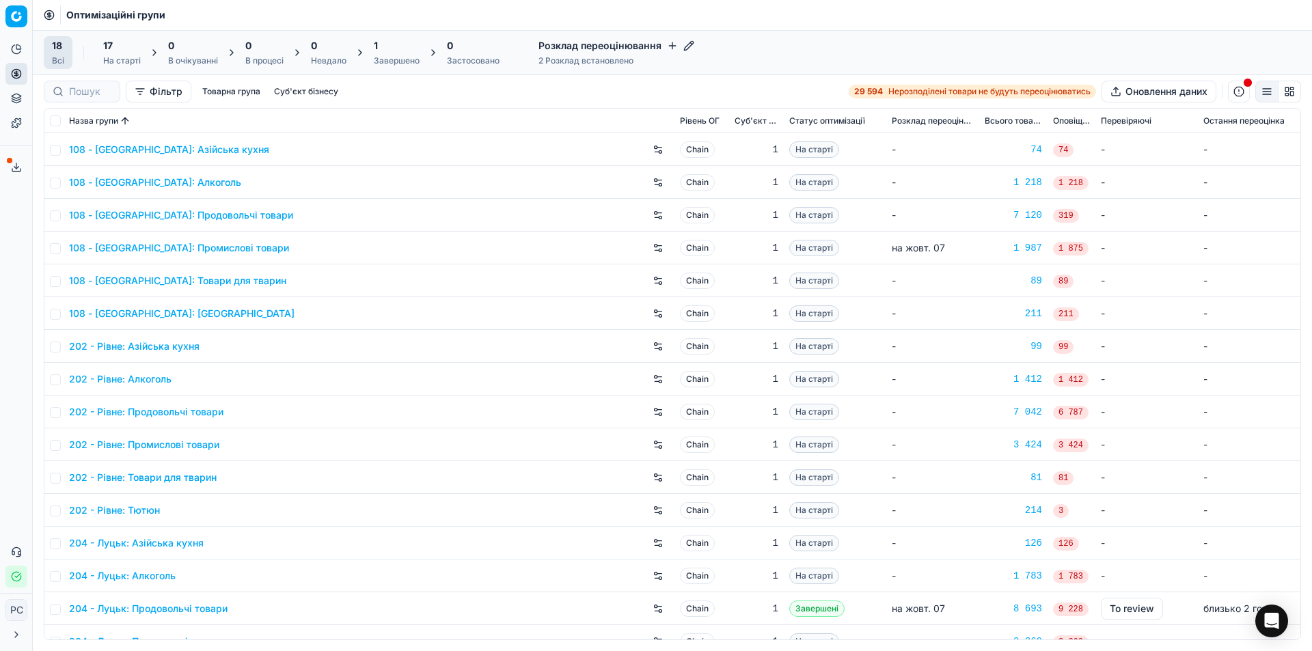
click at [172, 92] on button "Фільтр" at bounding box center [159, 92] width 66 height 22
click at [172, 92] on html "Pricing platform Аналітика Цінова оптимізація Асортимент продукції Шаблони Серв…" at bounding box center [656, 325] width 1312 height 651
click at [214, 86] on button "Товарна група" at bounding box center [231, 91] width 69 height 16
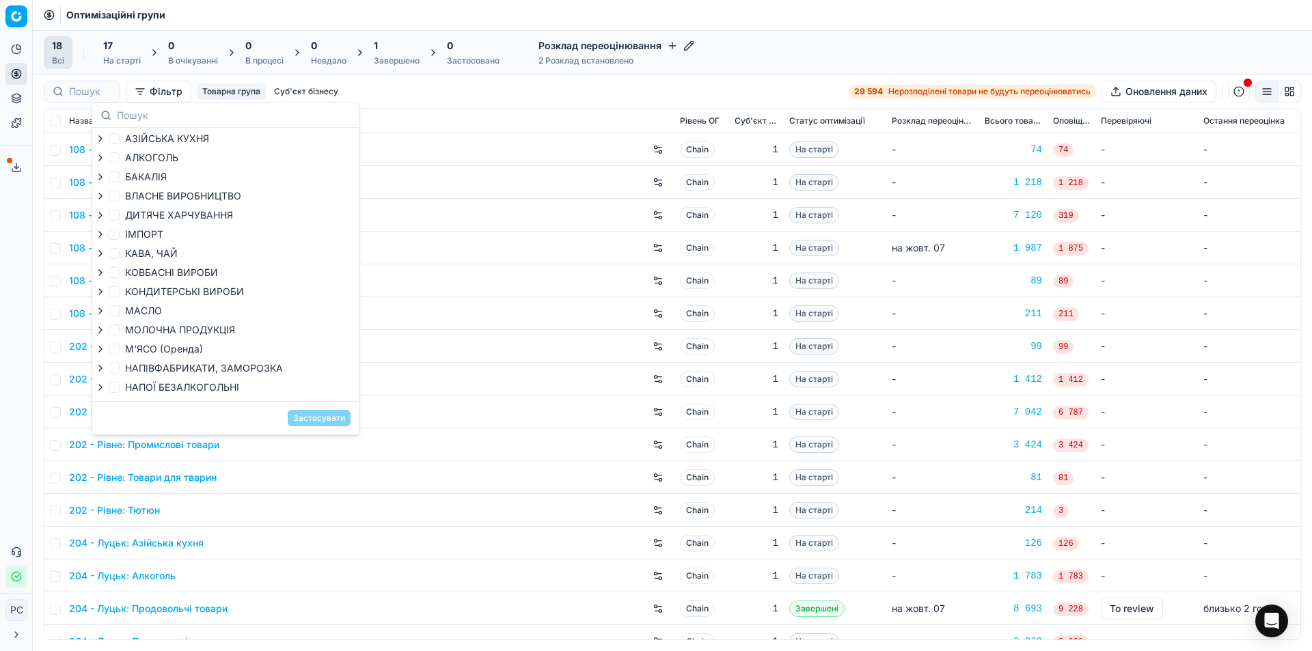
click at [214, 86] on button "Товарна група" at bounding box center [231, 91] width 69 height 16
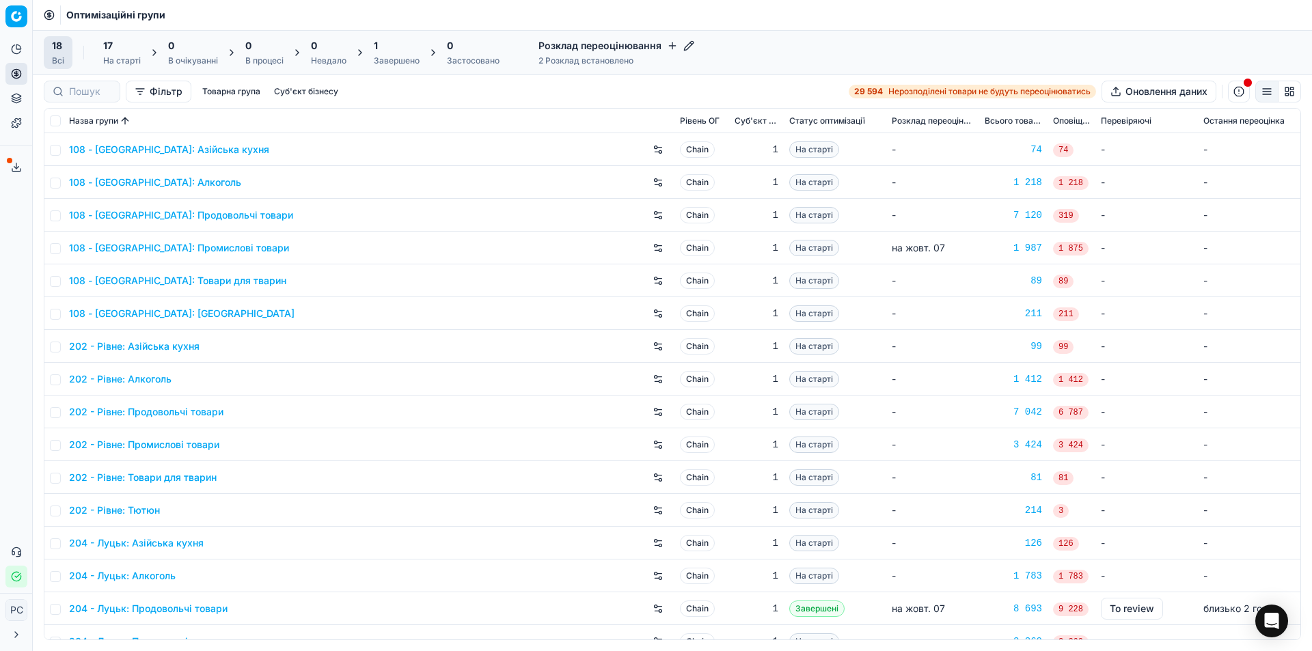
click at [214, 86] on button "Товарна група" at bounding box center [231, 91] width 69 height 16
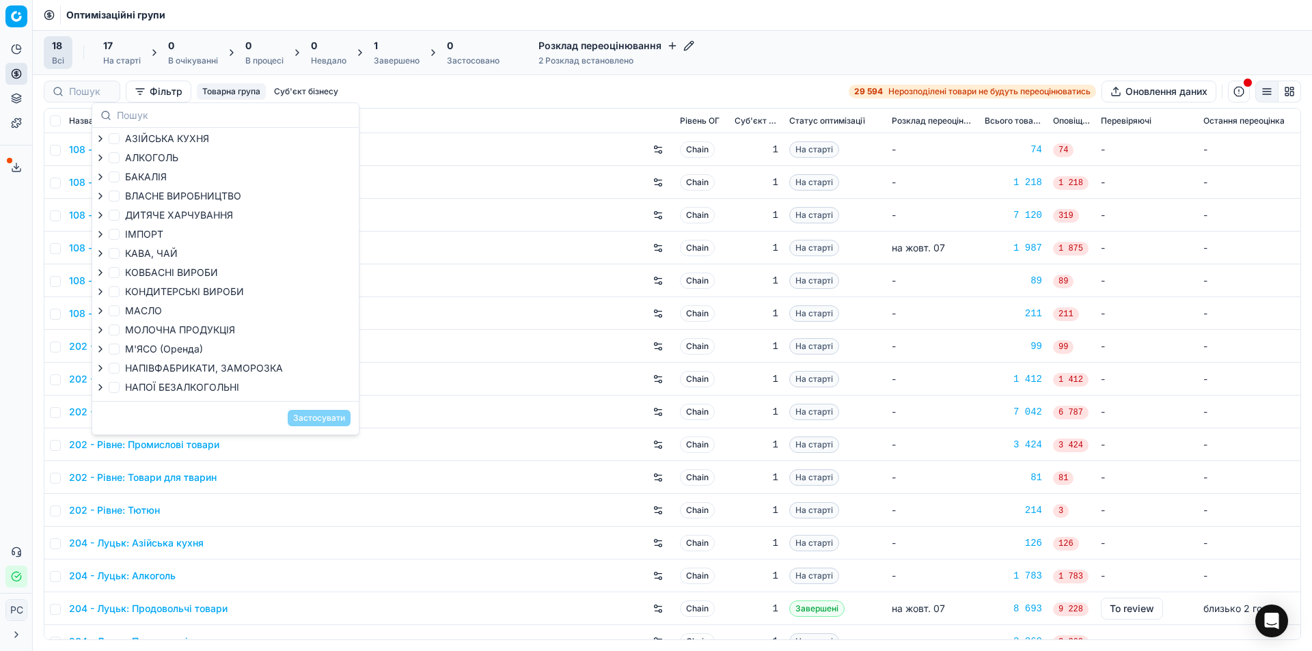
click at [216, 91] on button "Товарна група" at bounding box center [231, 91] width 69 height 16
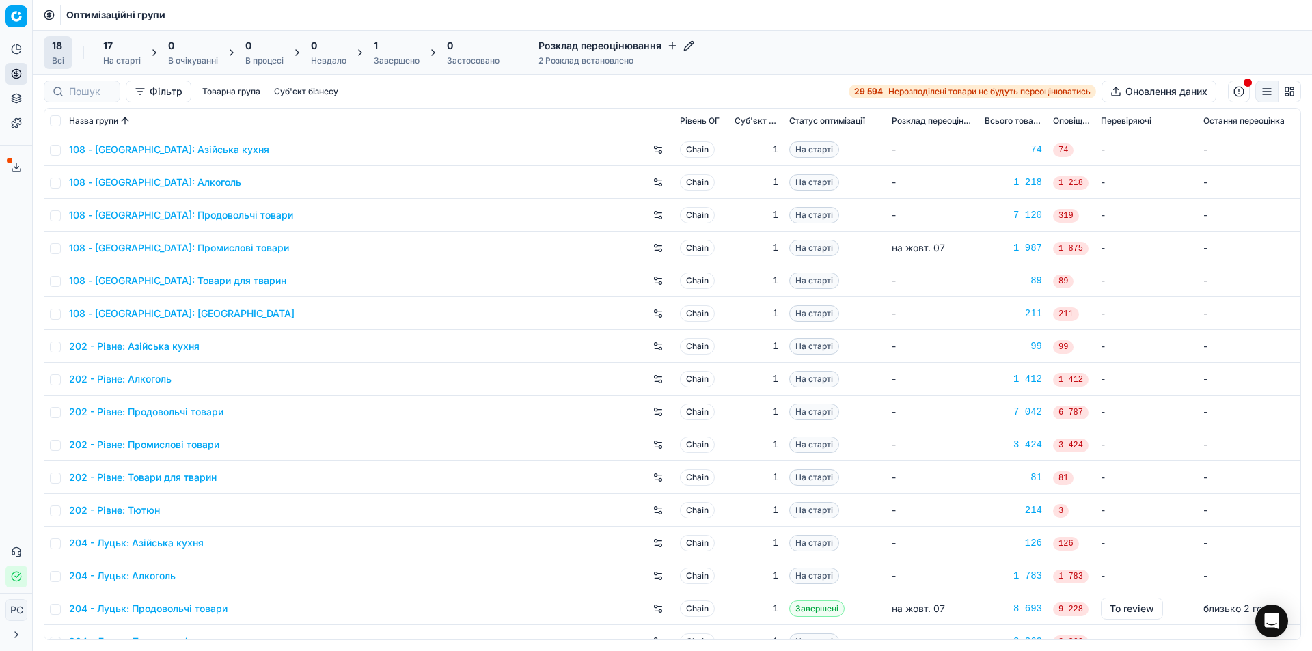
click at [221, 85] on button "Товарна група" at bounding box center [231, 91] width 69 height 16
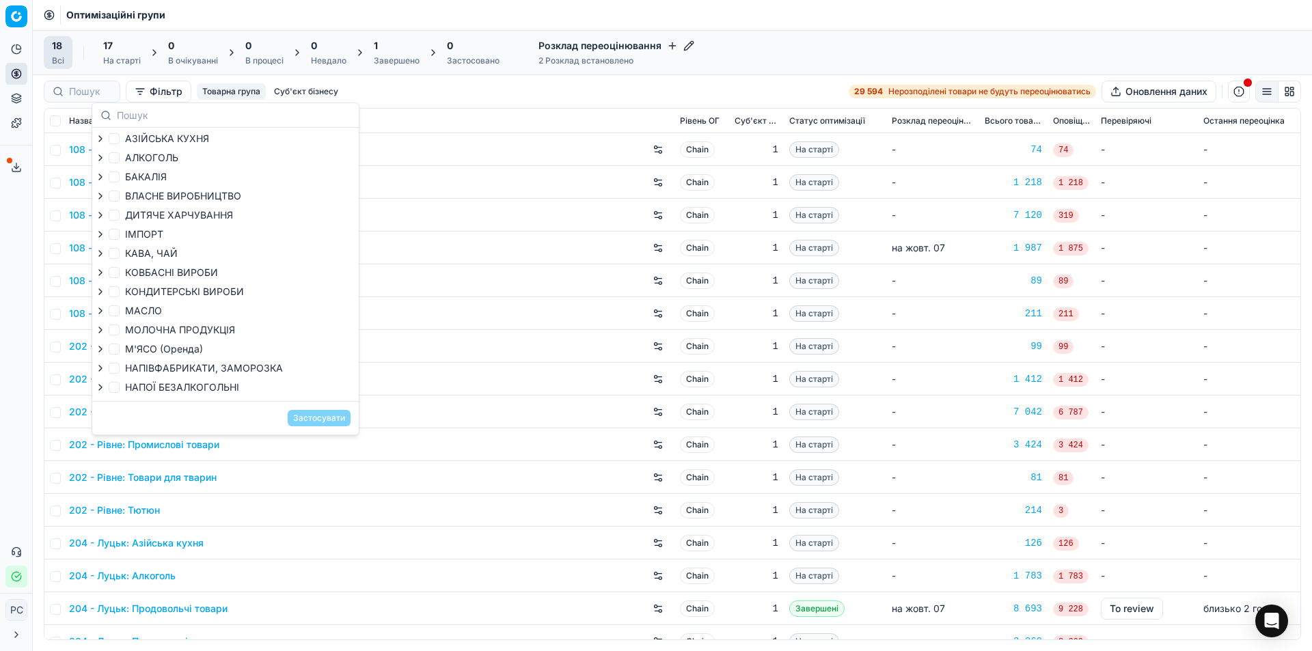
click at [531, 86] on div "Фільтр Товарна група Суб'єкт бізнесу 29 594 Нерозподілені товари не будуть пере…" at bounding box center [672, 92] width 1257 height 22
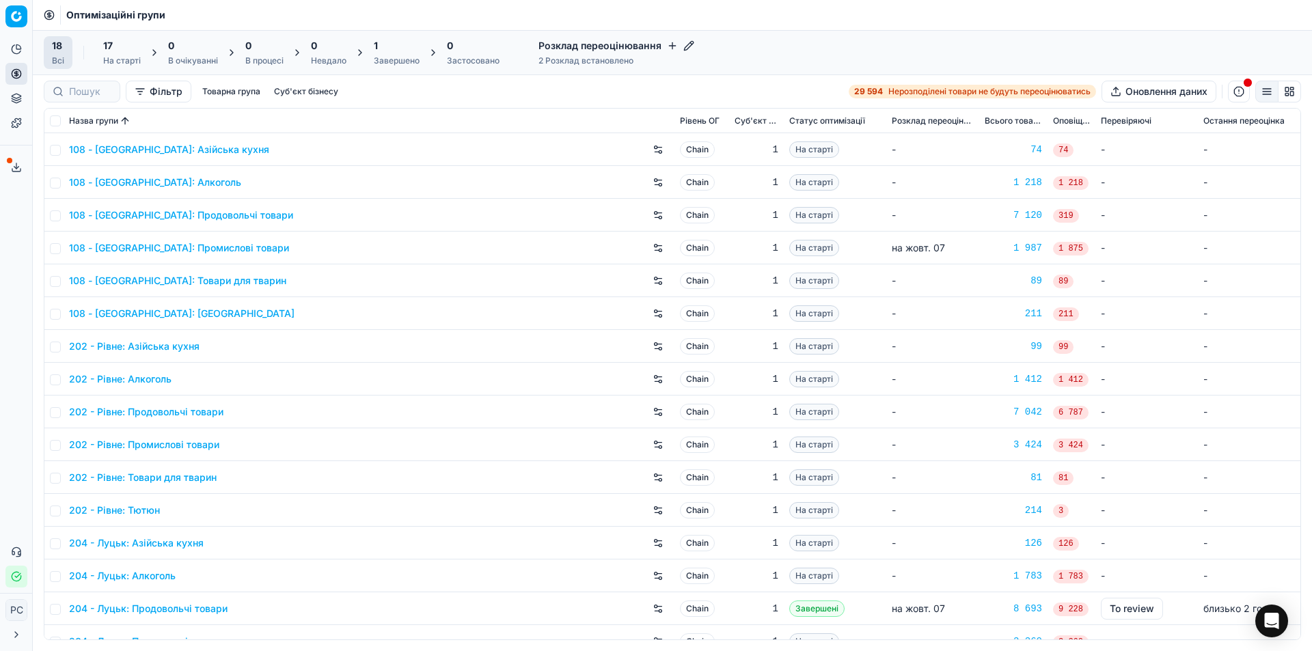
click at [225, 94] on button "Товарна група" at bounding box center [231, 91] width 69 height 16
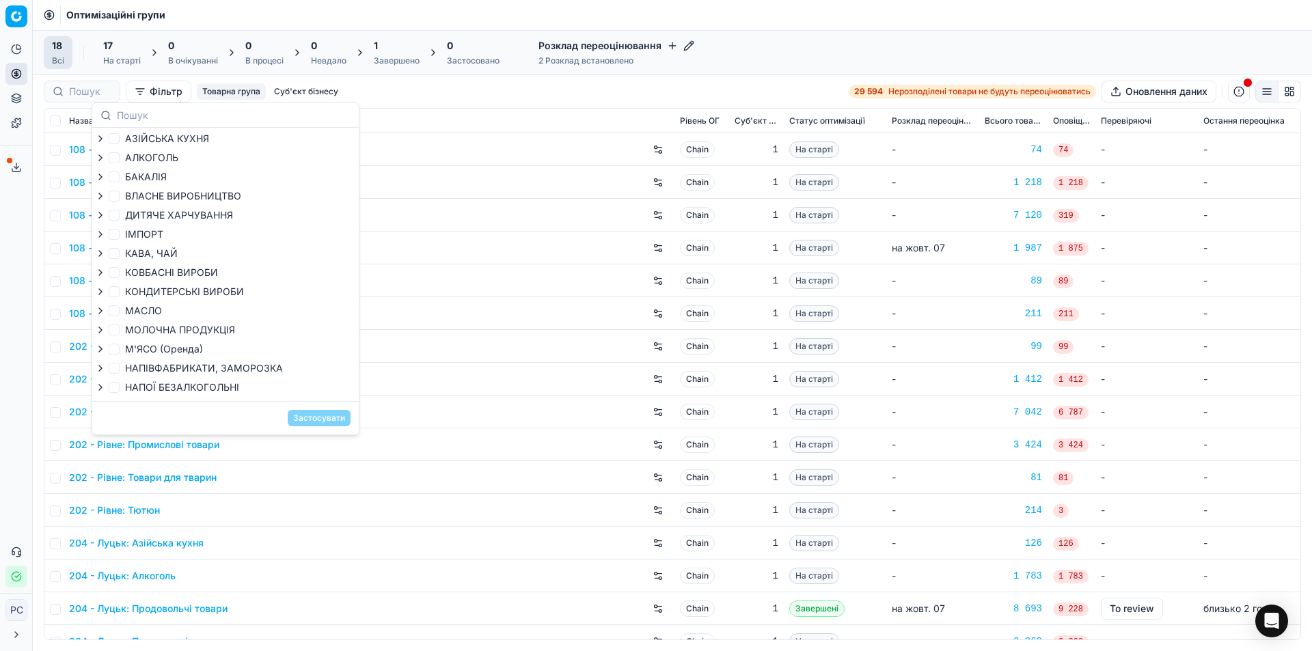
click at [363, 85] on div "Фільтр Товарна група Суб'єкт бізнесу 29 594 Нерозподілені товари не будуть пере…" at bounding box center [672, 92] width 1257 height 22
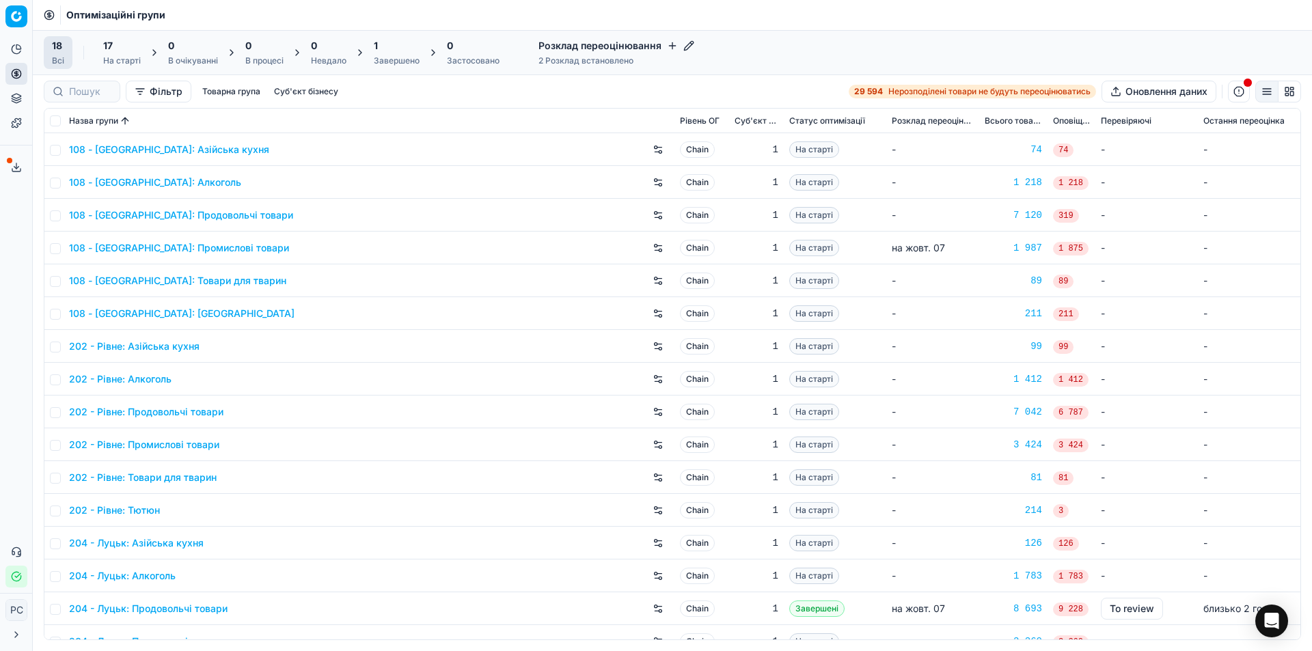
click at [253, 91] on button "Товарна група" at bounding box center [231, 91] width 69 height 16
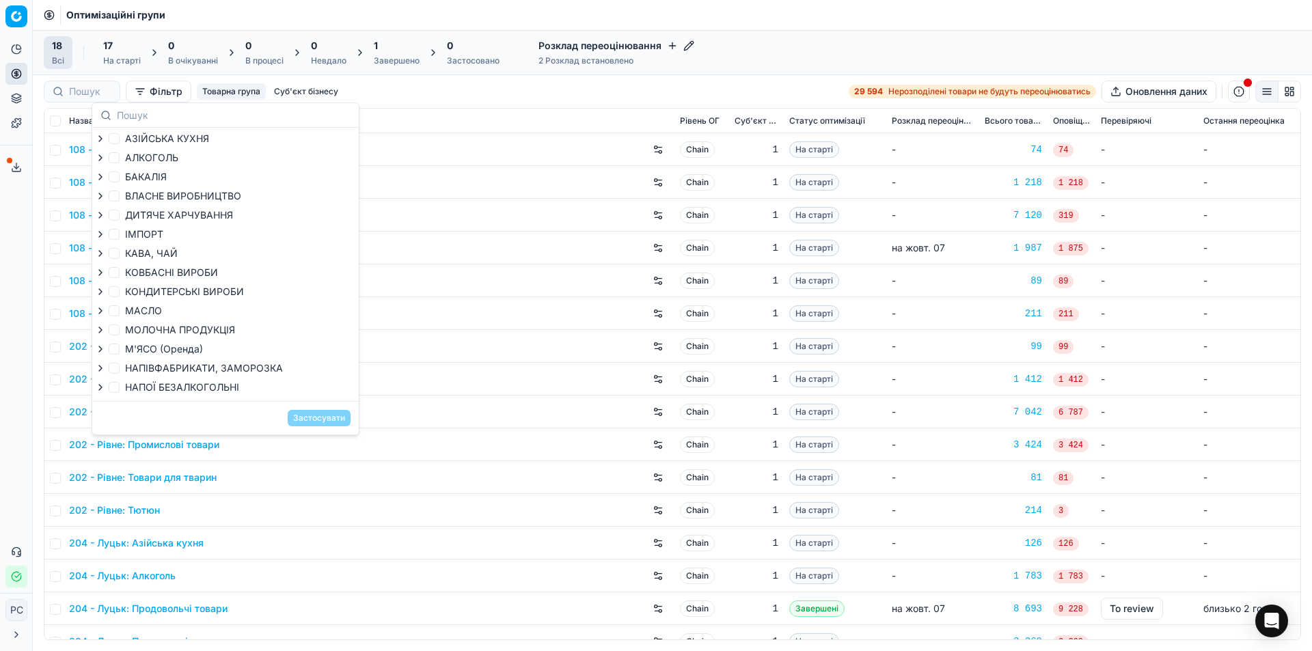
click at [369, 96] on div "Фільтр Товарна група Суб'єкт бізнесу 29 594 Нерозподілені товари не будуть пере…" at bounding box center [672, 92] width 1257 height 22
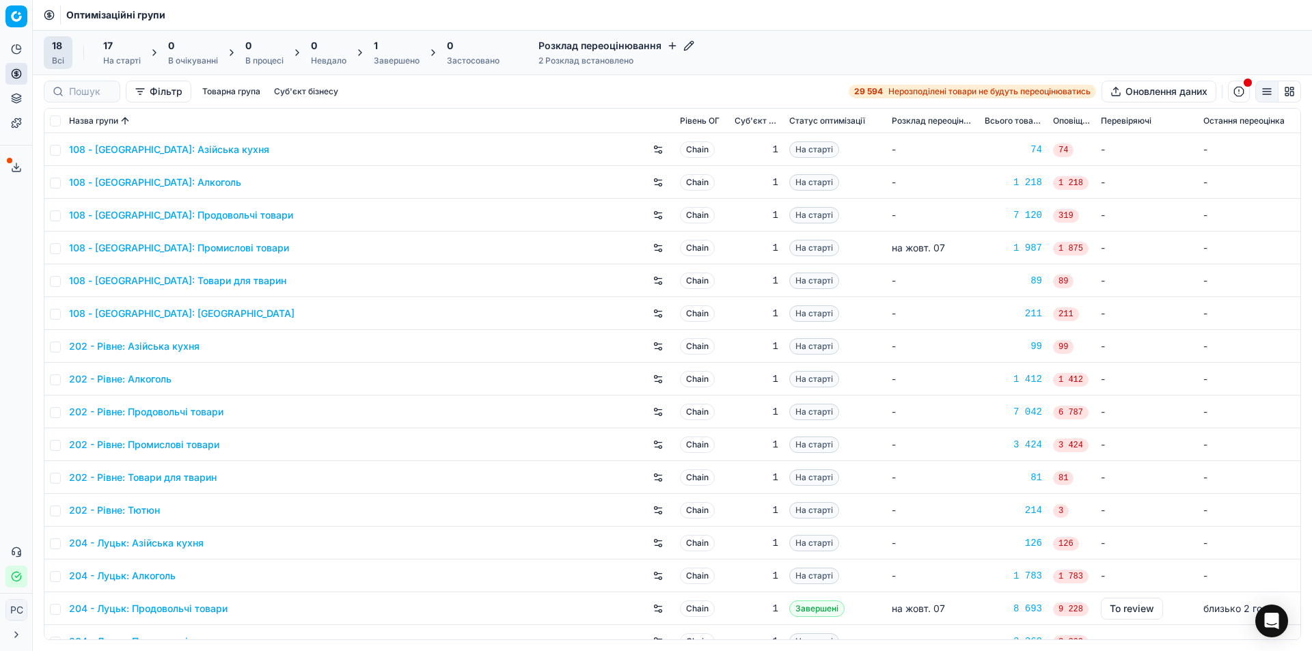
click at [157, 88] on button "Фільтр" at bounding box center [159, 92] width 66 height 22
click at [157, 88] on html "Pricing platform Аналітика Цінова оптимізація Асортимент продукції Шаблони Серв…" at bounding box center [656, 325] width 1312 height 651
click at [1269, 89] on button "button" at bounding box center [1266, 92] width 23 height 22
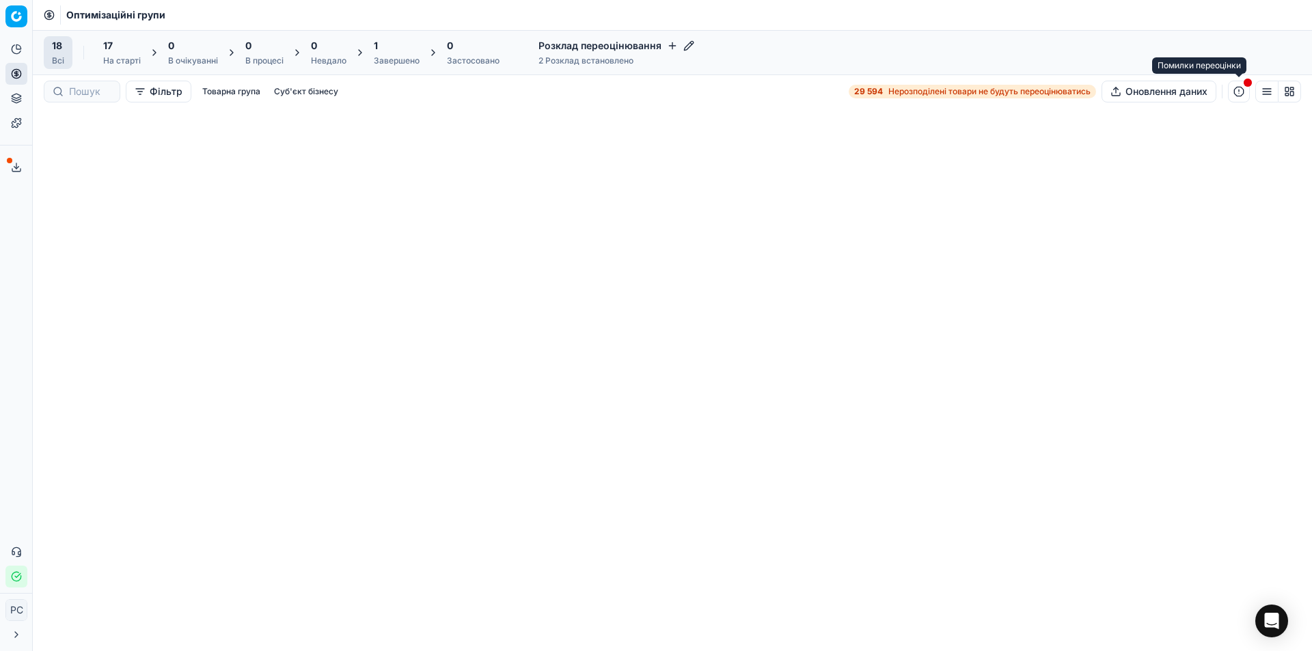
click at [1216, 64] on div "Помилки переоцінки" at bounding box center [1199, 65] width 94 height 16
